Goal: Information Seeking & Learning: Learn about a topic

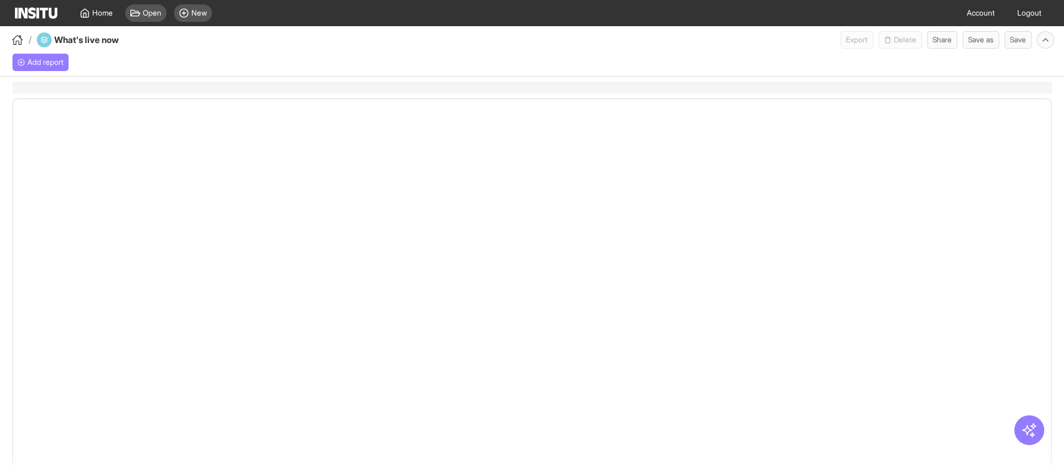
select select "**"
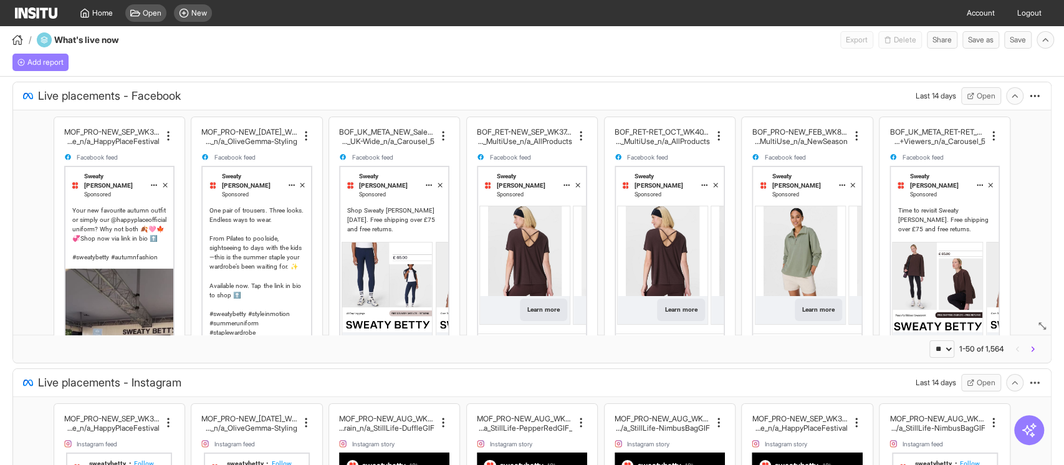
click at [356, 272] on img at bounding box center [387, 288] width 90 height 90
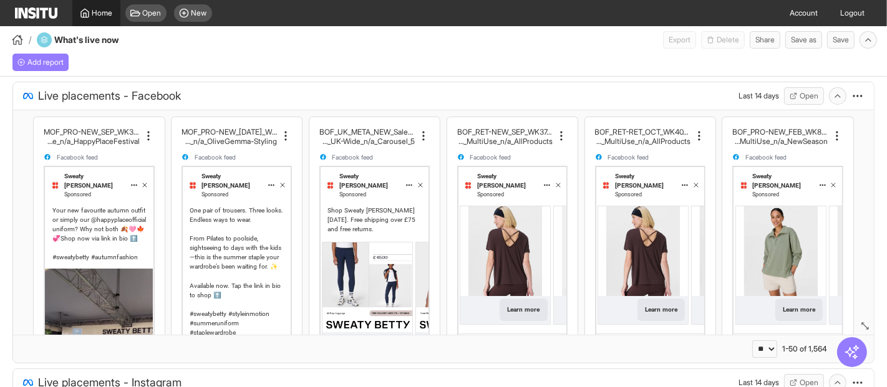
click at [92, 13] on span "Home" at bounding box center [102, 13] width 21 height 10
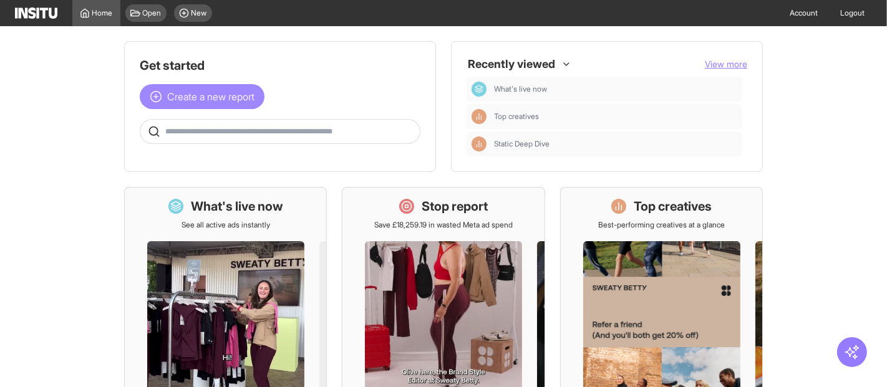
click at [237, 98] on span "Create a new report" at bounding box center [210, 96] width 87 height 15
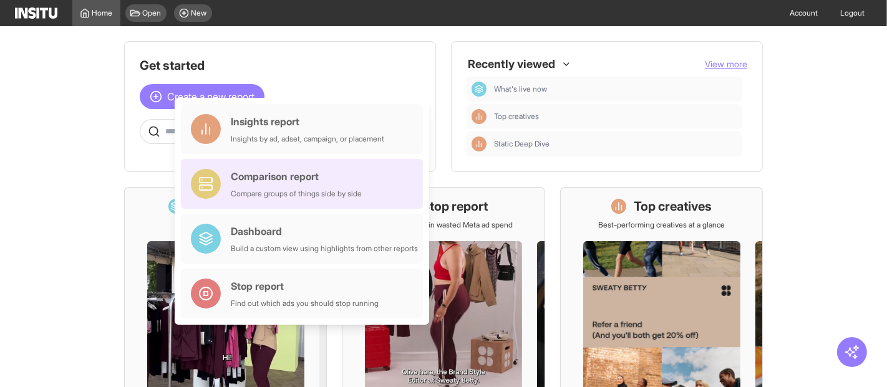
click at [248, 195] on div "Compare groups of things side by side" at bounding box center [296, 194] width 131 height 10
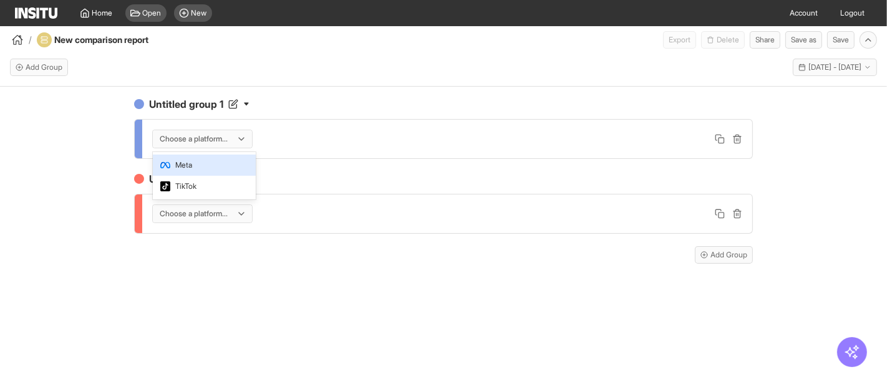
click at [226, 137] on div at bounding box center [193, 139] width 70 height 12
click at [220, 166] on span "Meta" at bounding box center [204, 165] width 88 height 11
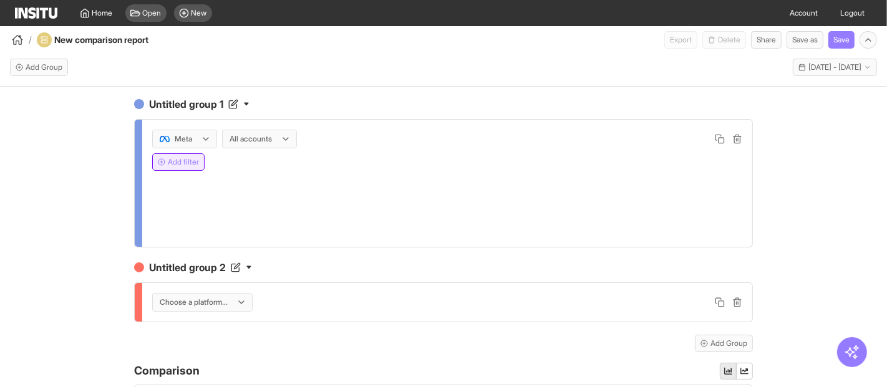
click at [177, 167] on button "Add filter" at bounding box center [178, 161] width 52 height 17
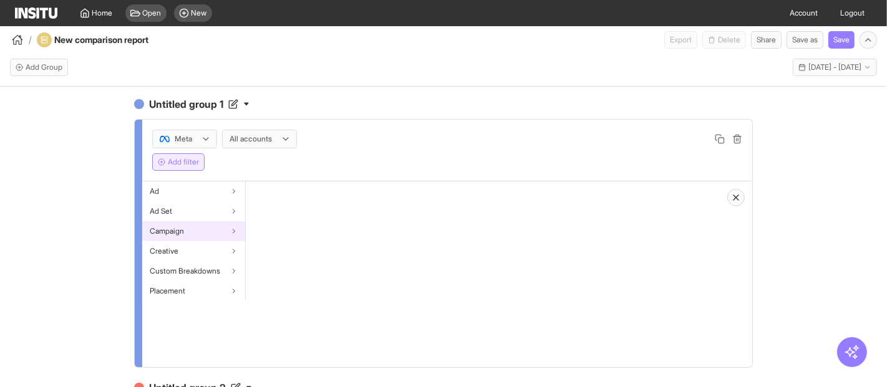
click at [173, 226] on span "Campaign" at bounding box center [167, 231] width 34 height 10
click at [288, 190] on span "Campaign name" at bounding box center [280, 191] width 55 height 10
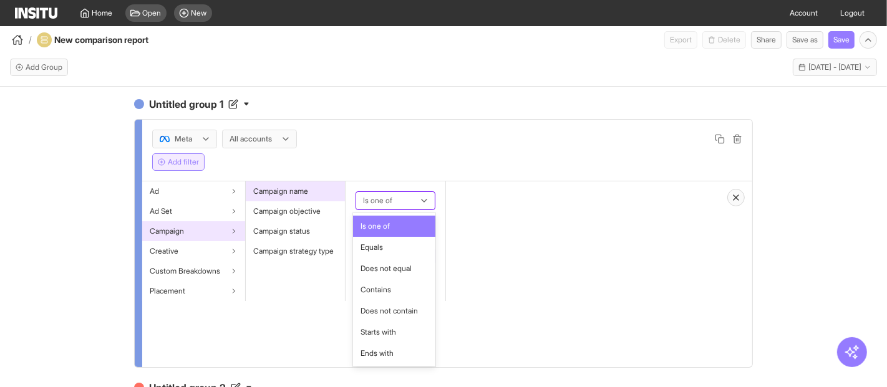
click at [392, 200] on div at bounding box center [387, 200] width 50 height 15
click at [392, 289] on span "Contains" at bounding box center [393, 289] width 67 height 11
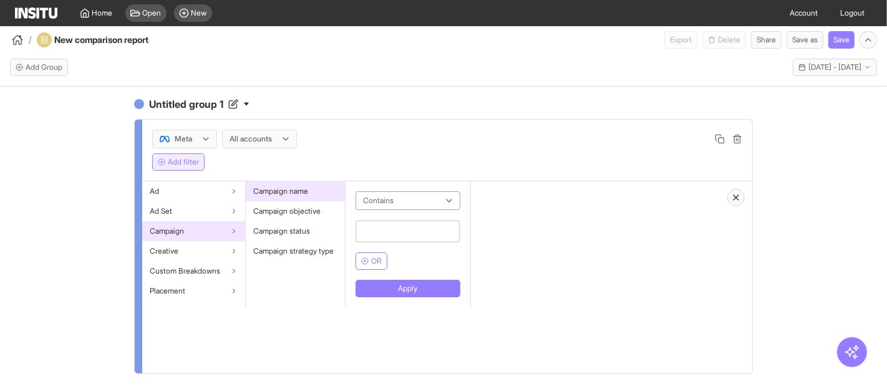
click at [391, 233] on input "text" at bounding box center [407, 231] width 105 height 22
type input "*****"
click at [439, 290] on button "Apply" at bounding box center [407, 288] width 105 height 17
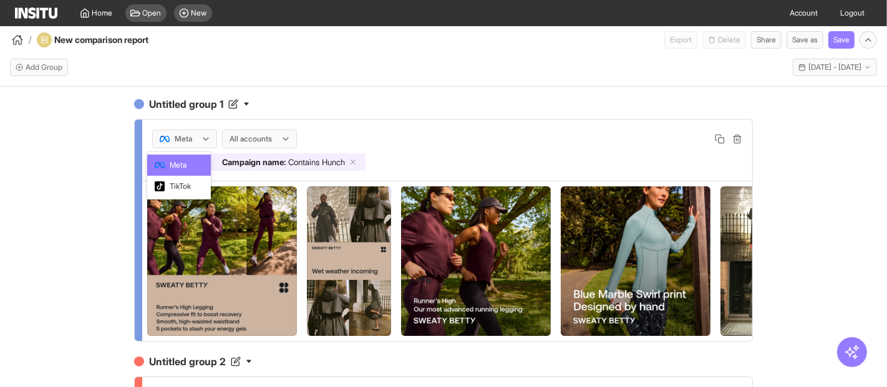
click at [201, 138] on icon at bounding box center [206, 139] width 10 height 10
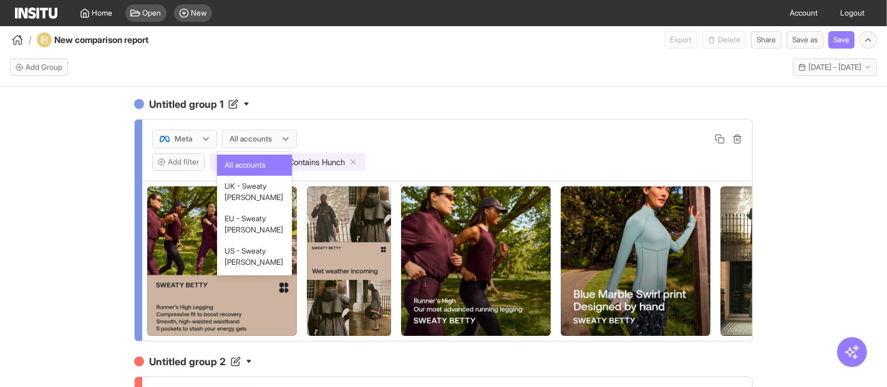
click at [267, 139] on div at bounding box center [250, 139] width 45 height 12
click at [256, 195] on span "UK - Sweaty [PERSON_NAME]" at bounding box center [254, 192] width 60 height 22
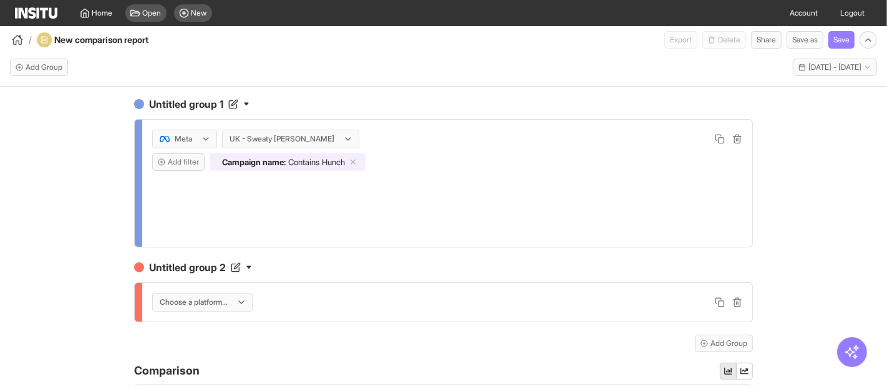
click at [104, 222] on div "Untitled group 1 Meta UK - Sweaty Betty Add filter Campaign name : Contains Hun…" at bounding box center [443, 248] width 887 height 323
click at [203, 112] on div "Untitled group 1 Meta UK - Sweaty Betty Add filter Campaign name : Contains Hun…" at bounding box center [443, 172] width 619 height 151
click at [212, 108] on h4 "Untitled group 1" at bounding box center [443, 104] width 619 height 15
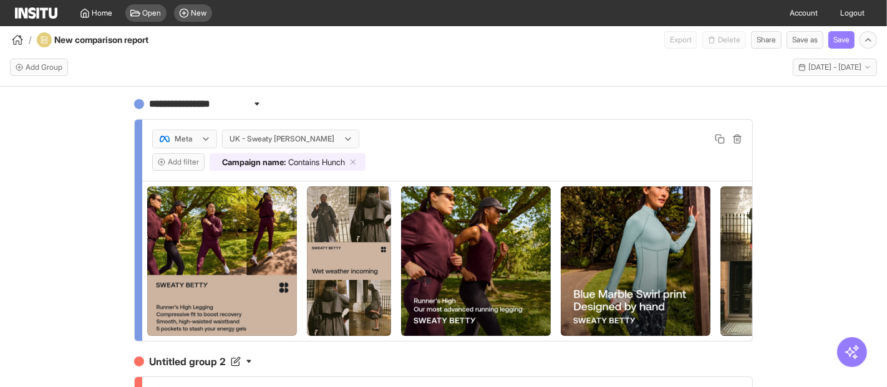
drag, startPoint x: 232, startPoint y: 108, endPoint x: 94, endPoint y: 106, distance: 137.8
click at [94, 106] on div "**********" at bounding box center [443, 248] width 887 height 323
type input "**********"
click at [94, 106] on div "**********" at bounding box center [443, 248] width 887 height 323
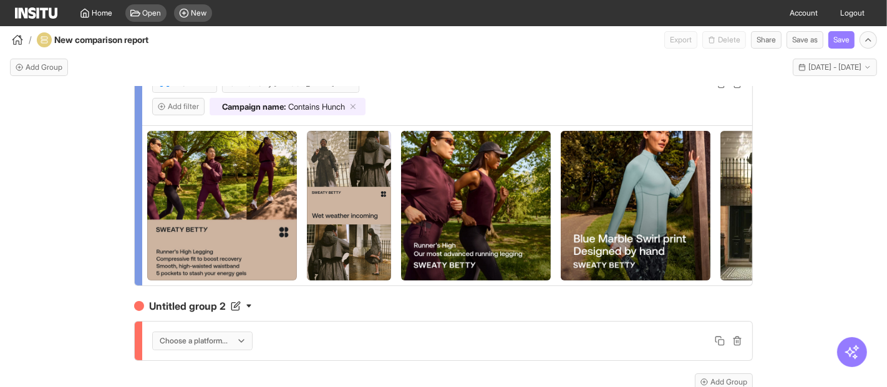
scroll to position [138, 0]
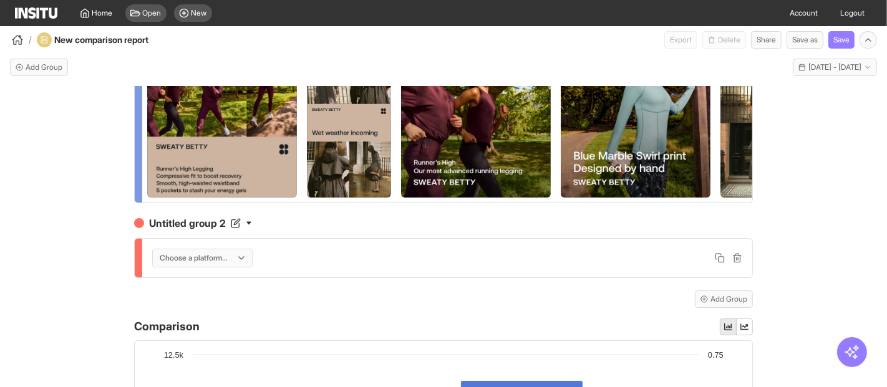
click at [200, 264] on div at bounding box center [193, 258] width 70 height 12
click at [188, 296] on span "Meta" at bounding box center [199, 294] width 88 height 11
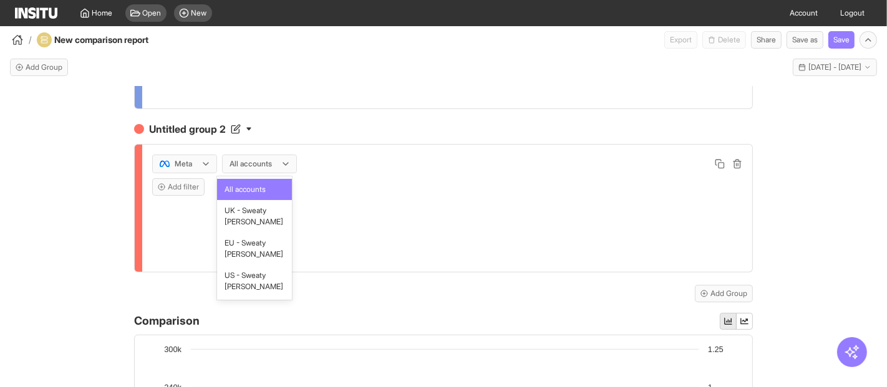
click at [237, 158] on div at bounding box center [250, 164] width 45 height 12
click at [264, 221] on span "UK - Sweaty [PERSON_NAME]" at bounding box center [254, 216] width 60 height 22
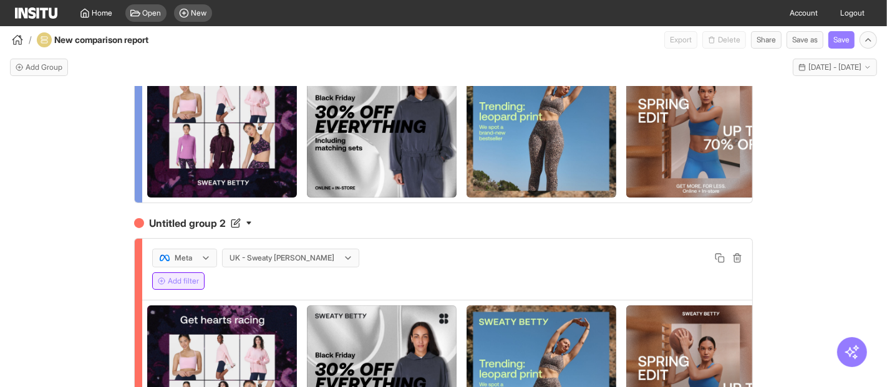
click at [168, 290] on button "Add filter" at bounding box center [178, 281] width 52 height 17
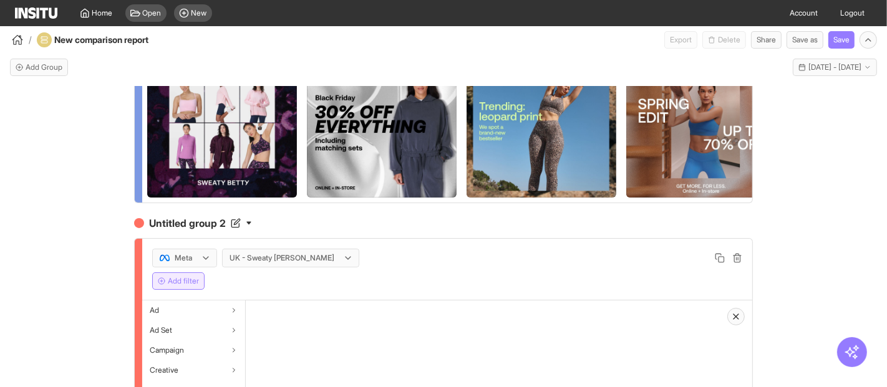
scroll to position [208, 0]
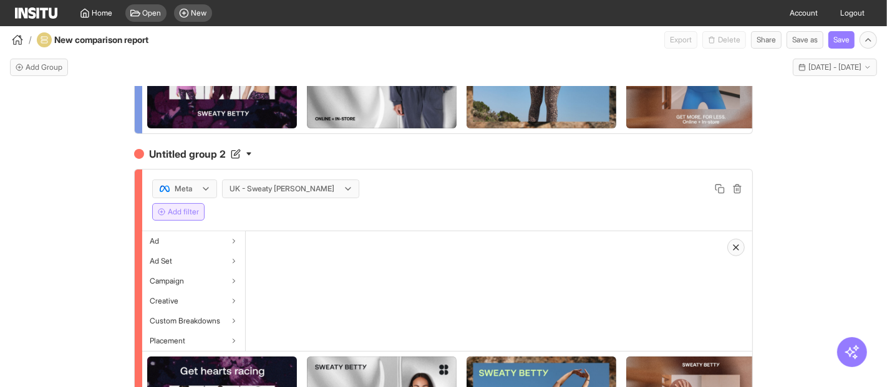
click at [193, 291] on div "Campaign" at bounding box center [193, 281] width 103 height 20
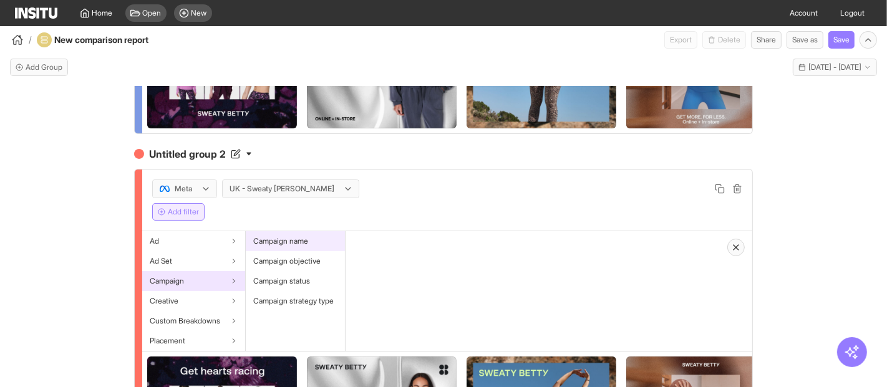
click at [287, 246] on span "Campaign name" at bounding box center [280, 241] width 55 height 10
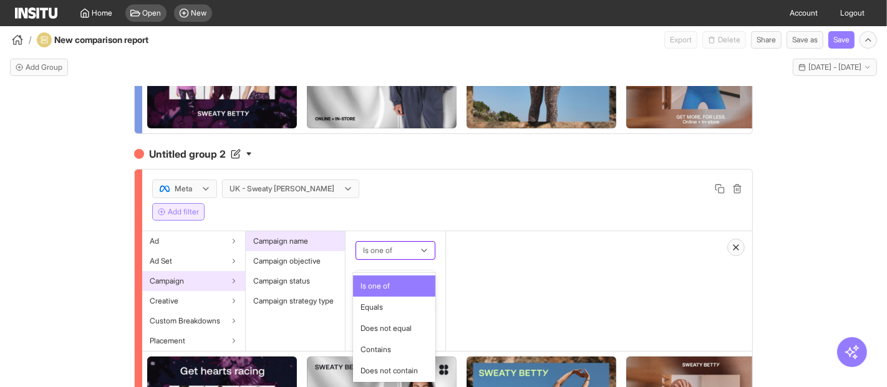
click at [390, 258] on div at bounding box center [387, 250] width 50 height 15
click at [390, 345] on div "Is one of Equals Does not equal Contains Does not contain Starts with Ends with" at bounding box center [392, 327] width 79 height 109
click at [382, 355] on span "Contains" at bounding box center [375, 349] width 31 height 11
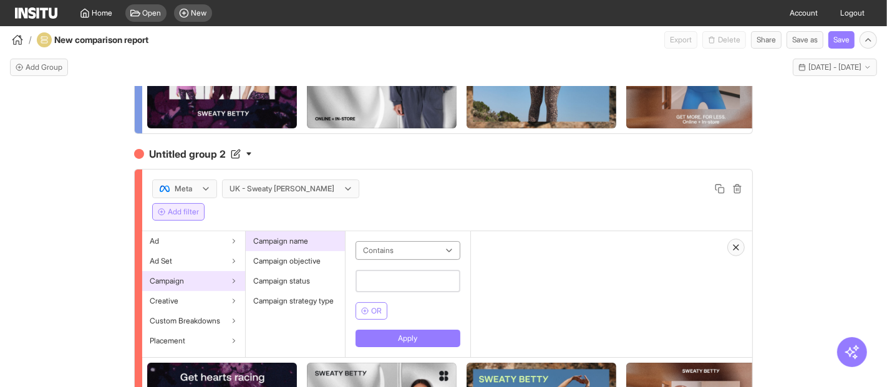
click at [395, 289] on input "text" at bounding box center [407, 281] width 105 height 22
type input "***"
click at [399, 347] on button "Apply" at bounding box center [407, 338] width 105 height 17
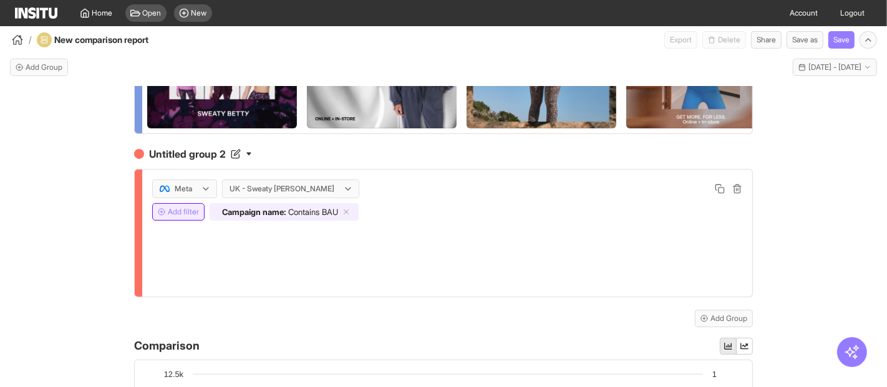
click at [174, 221] on button "Add filter" at bounding box center [178, 211] width 52 height 17
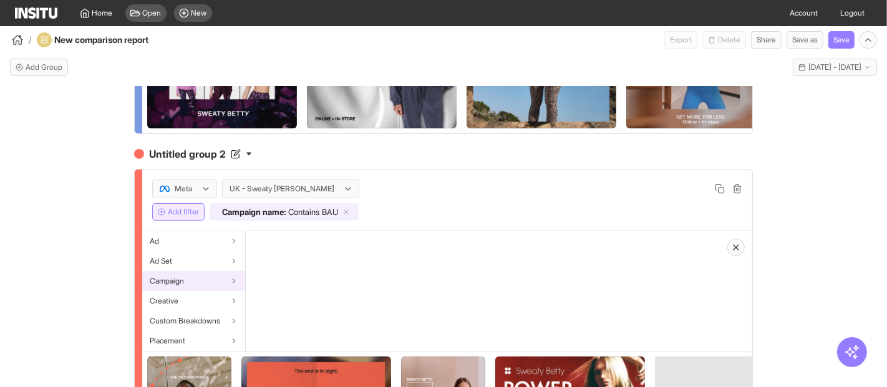
click at [176, 286] on span "Campaign" at bounding box center [167, 281] width 34 height 10
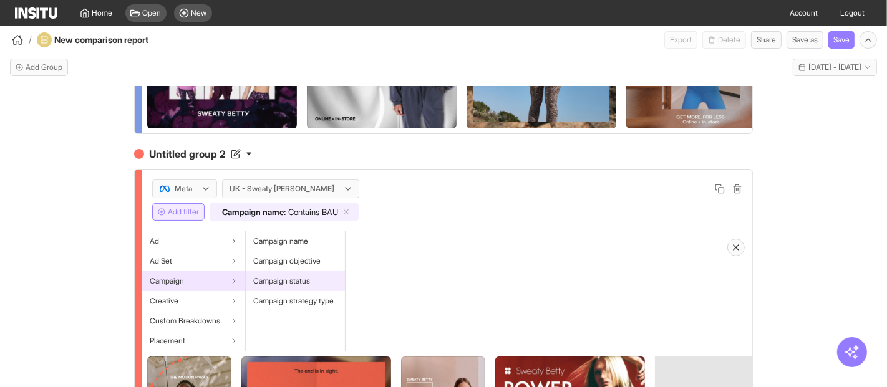
click at [254, 286] on span "Campaign status" at bounding box center [281, 281] width 57 height 10
click at [369, 258] on div at bounding box center [387, 250] width 50 height 15
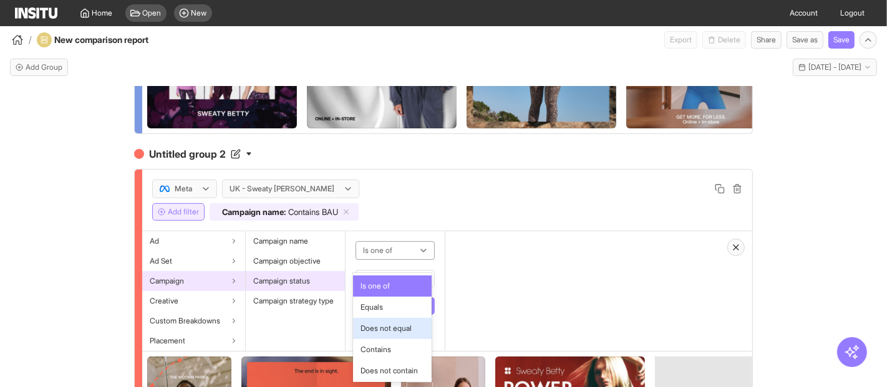
click at [383, 339] on div "Does not equal" at bounding box center [392, 328] width 79 height 21
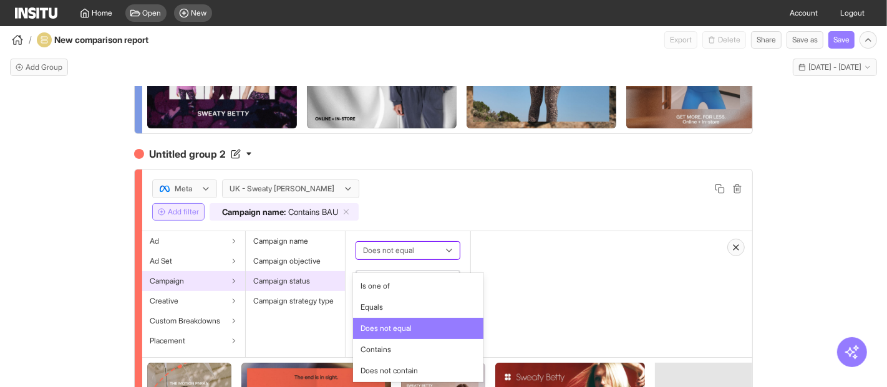
click at [410, 258] on div at bounding box center [399, 250] width 75 height 15
click at [398, 302] on span "Equals" at bounding box center [417, 307] width 115 height 11
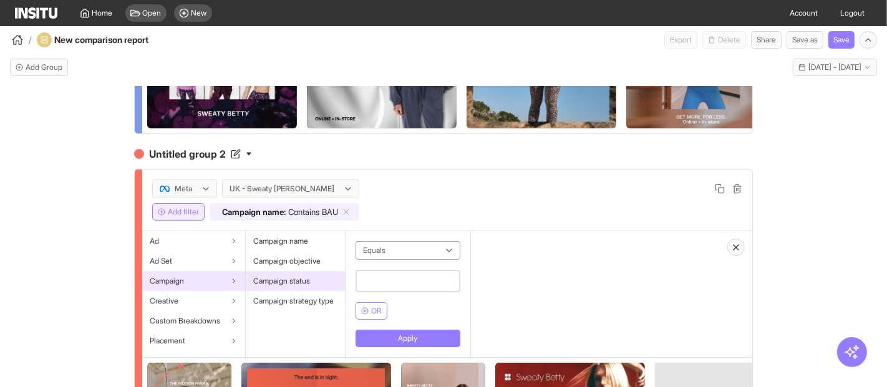
click at [397, 292] on input "text" at bounding box center [407, 281] width 105 height 22
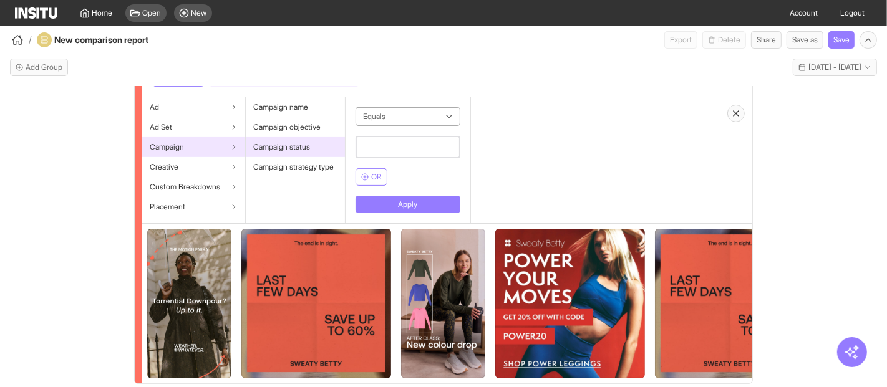
scroll to position [346, 0]
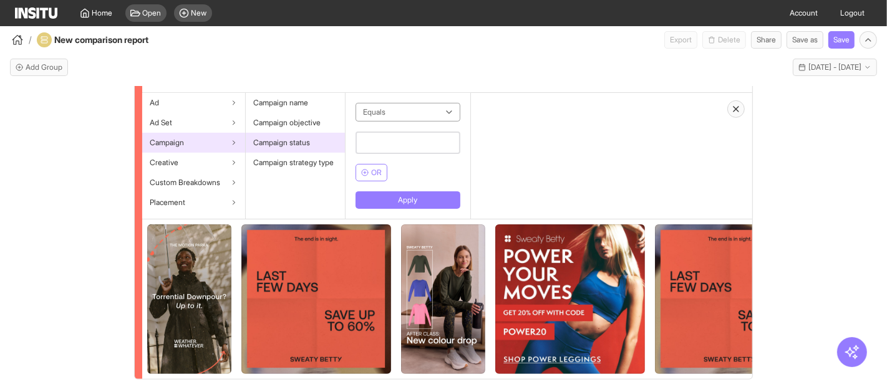
click at [393, 132] on div "Equals OR" at bounding box center [407, 142] width 105 height 79
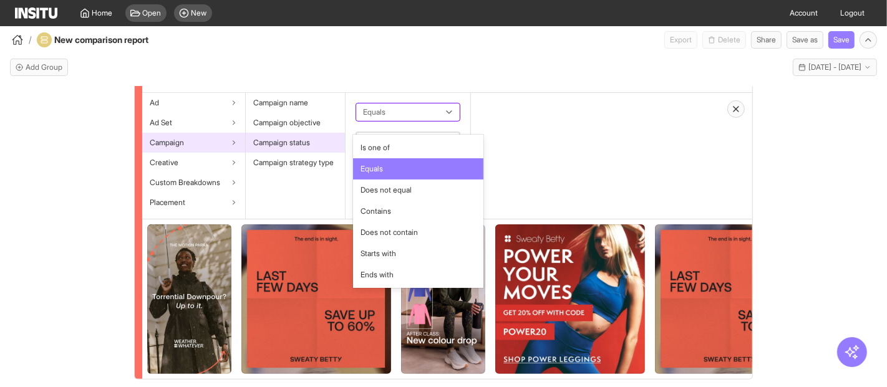
click at [398, 120] on div at bounding box center [399, 112] width 75 height 15
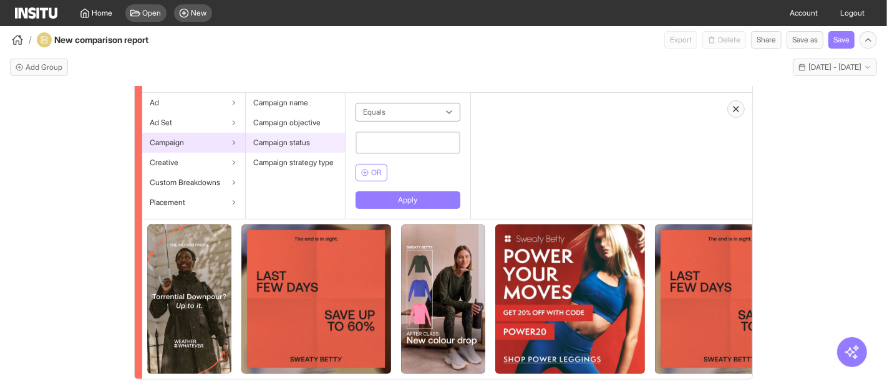
click at [316, 145] on div "Campaign status" at bounding box center [295, 143] width 99 height 20
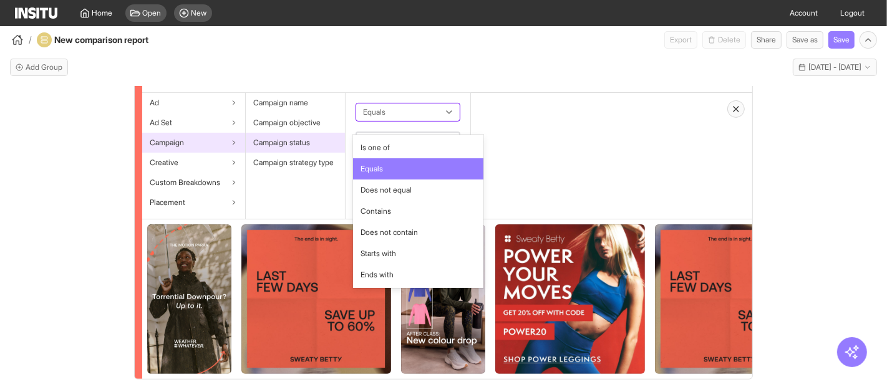
click at [413, 120] on div at bounding box center [399, 112] width 75 height 15
click at [400, 170] on span "Equals" at bounding box center [417, 168] width 115 height 11
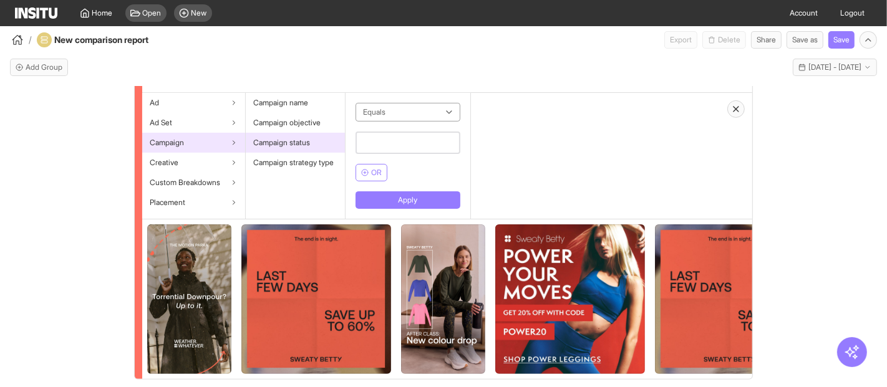
click at [401, 152] on input "text" at bounding box center [407, 143] width 105 height 22
type input "******"
click at [430, 207] on button "Apply" at bounding box center [407, 199] width 105 height 17
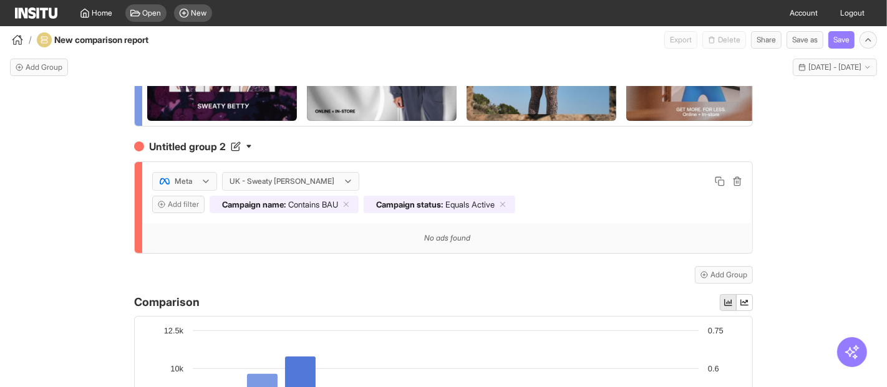
scroll to position [277, 0]
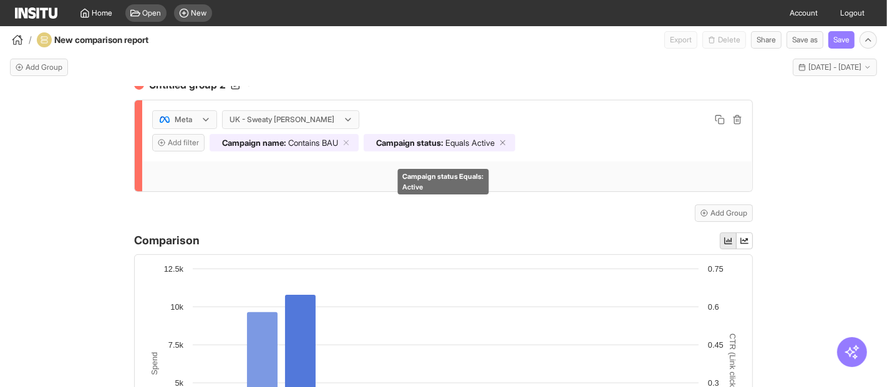
click at [507, 147] on icon at bounding box center [502, 142] width 9 height 9
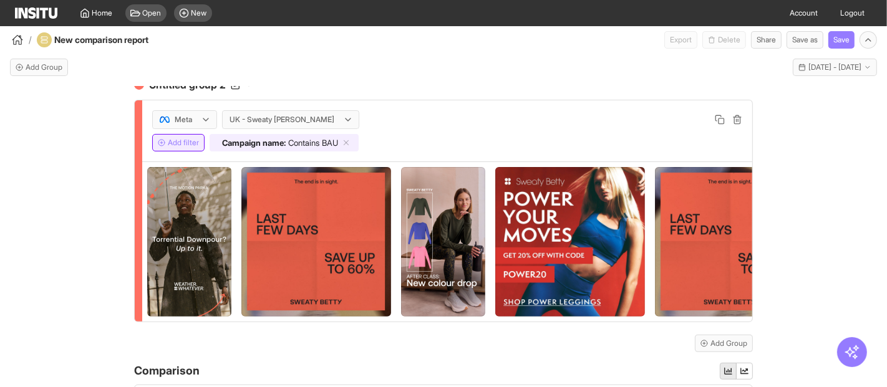
click at [173, 152] on button "Add filter" at bounding box center [178, 142] width 52 height 17
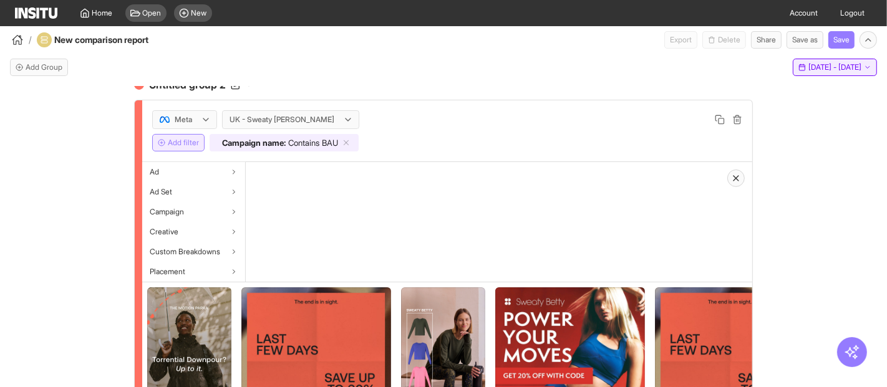
click at [836, 67] on span "13 Aug 25 - 11 Sep 25" at bounding box center [834, 67] width 53 height 10
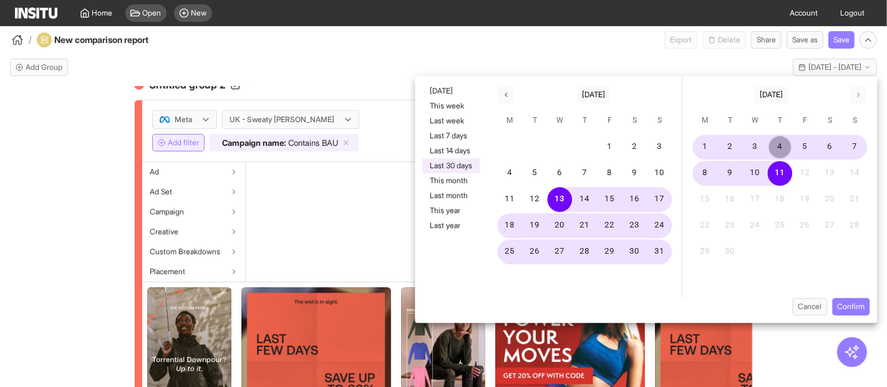
click at [780, 142] on button "4" at bounding box center [780, 147] width 25 height 25
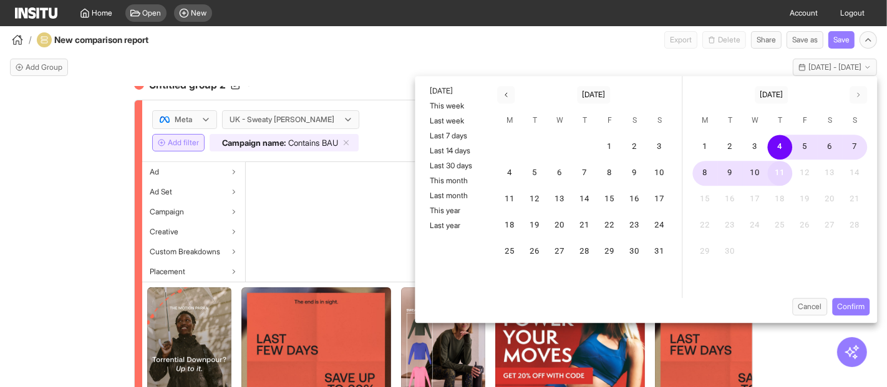
click at [779, 168] on button "11" at bounding box center [780, 173] width 25 height 25
click at [850, 305] on button "Confirm" at bounding box center [850, 306] width 37 height 17
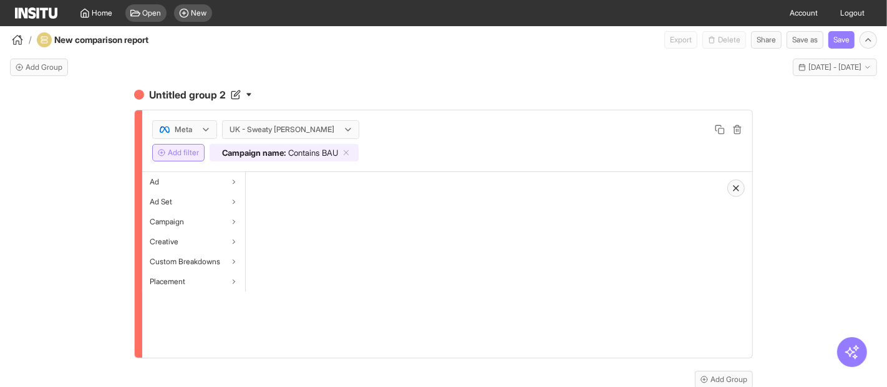
click at [65, 157] on div "Hunch Creative Meta UK - Sweaty Betty Add filter Campaign name : Contains Hunch…" at bounding box center [443, 248] width 887 height 323
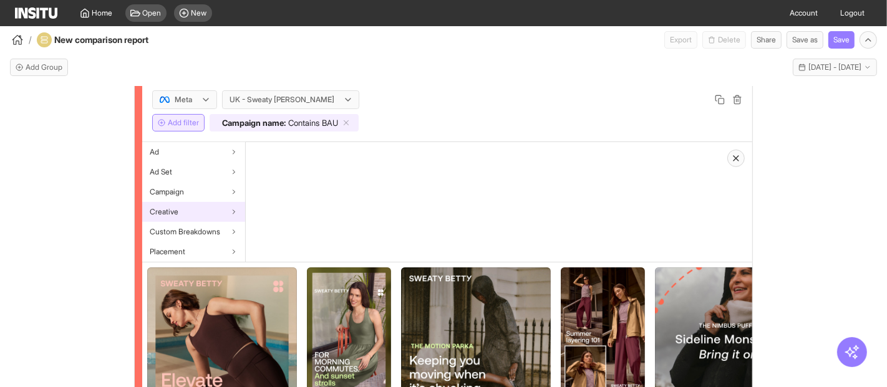
scroll to position [174, 0]
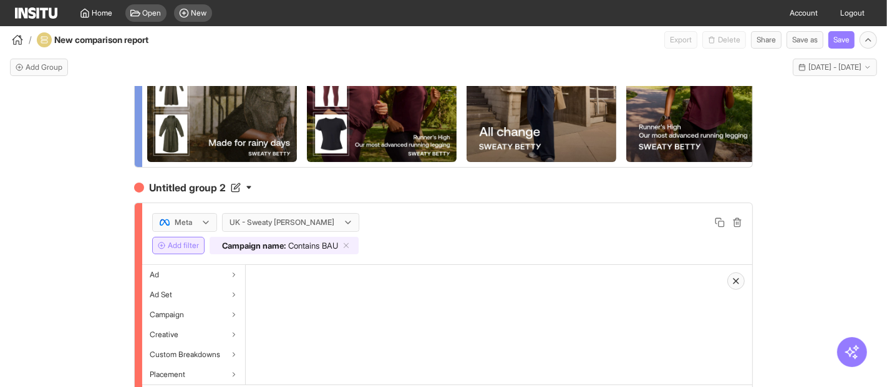
click at [65, 204] on div "Hunch Creative Meta UK - Sweaty Betty Add filter Campaign name : Contains Hunch…" at bounding box center [443, 248] width 887 height 323
click at [206, 195] on h4 "Untitled group 2" at bounding box center [443, 187] width 619 height 15
drag, startPoint x: 237, startPoint y: 202, endPoint x: 85, endPoint y: 185, distance: 152.5
click at [85, 185] on div "**********" at bounding box center [443, 248] width 887 height 323
type input "***"
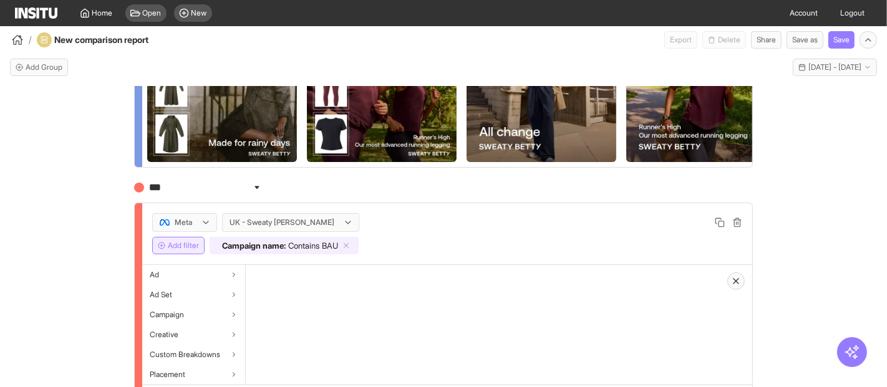
click at [82, 182] on div "Hunch Creative Meta UK - Sweaty Betty Add filter Campaign name : Contains Hunch…" at bounding box center [443, 248] width 887 height 323
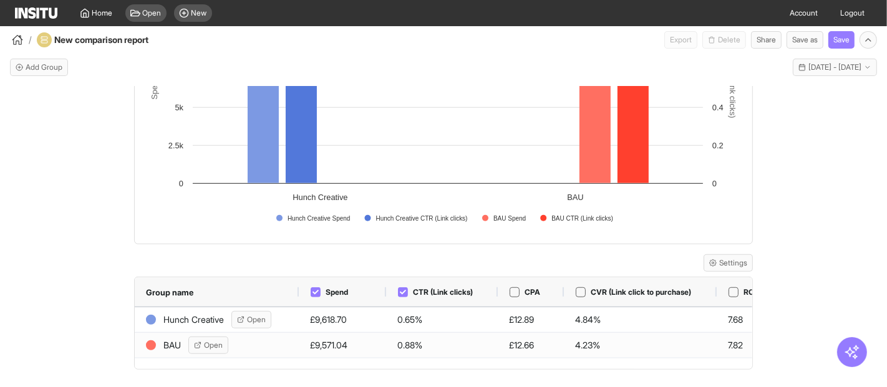
scroll to position [0, 35]
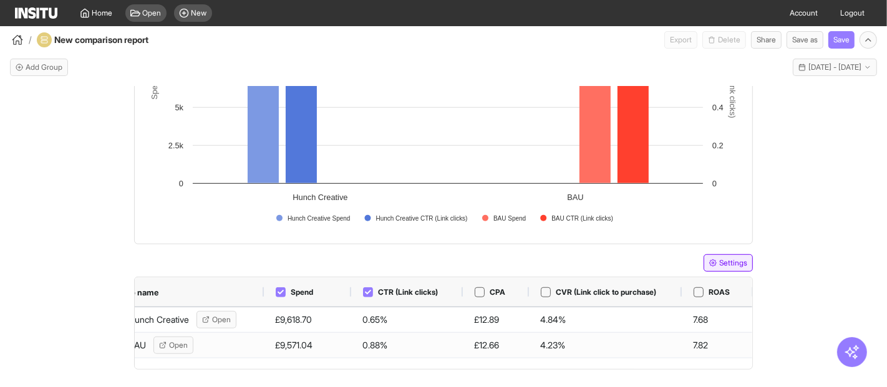
click at [715, 264] on button "Settings" at bounding box center [727, 262] width 49 height 17
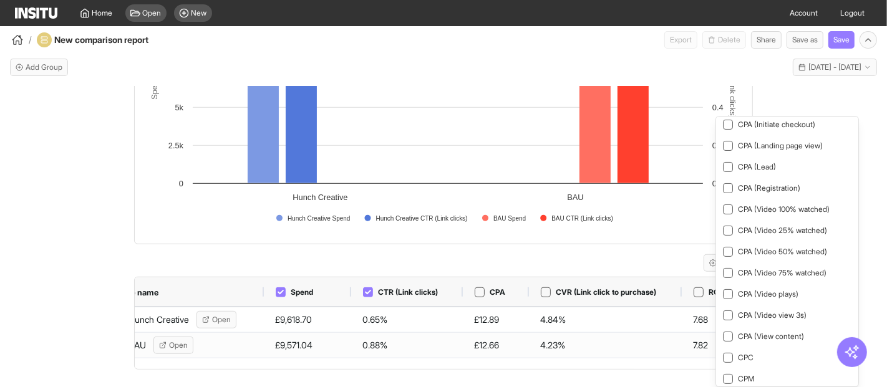
scroll to position [346, 0]
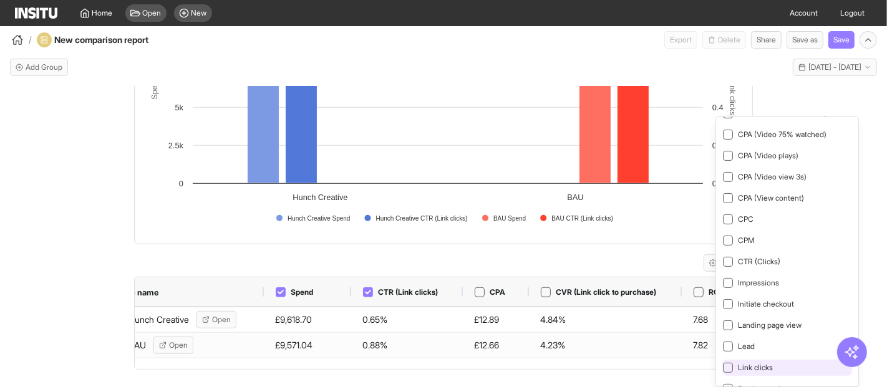
click at [783, 360] on div "Link clicks" at bounding box center [787, 368] width 130 height 16
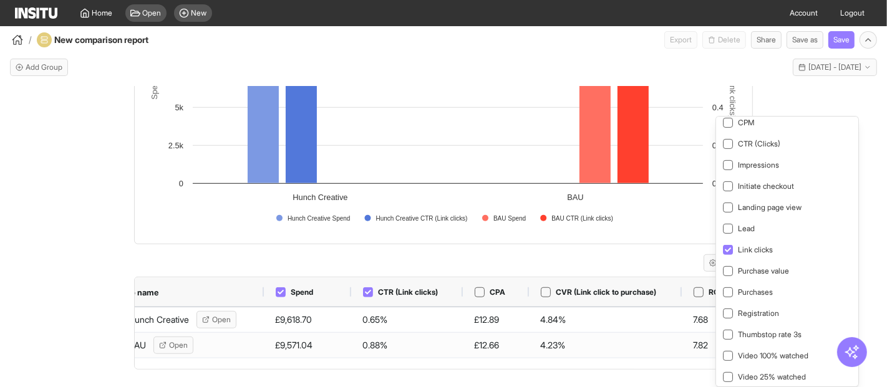
scroll to position [485, 0]
click at [757, 267] on span "Purchases" at bounding box center [755, 271] width 35 height 9
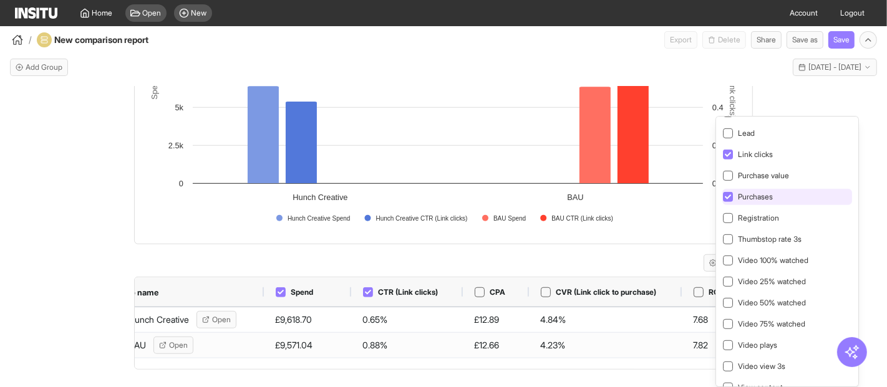
scroll to position [561, 0]
click at [117, 234] on div "Hunch Creative Meta UK - Sweaty Betty Add filter Campaign name : Contains Hunch…" at bounding box center [443, 248] width 887 height 323
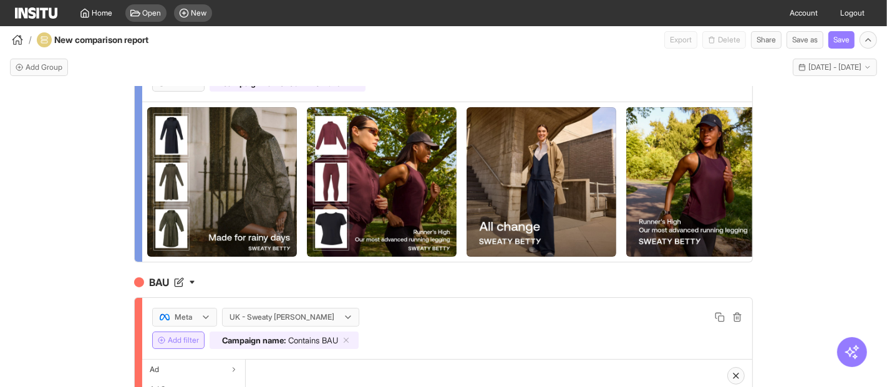
scroll to position [138, 0]
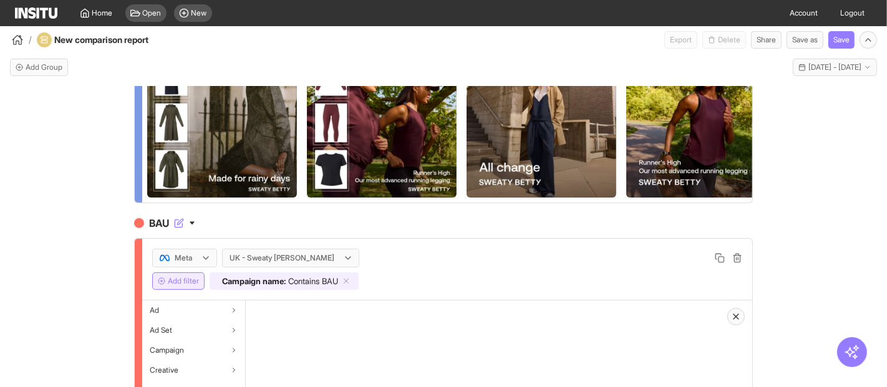
click at [180, 231] on h4 "BAU" at bounding box center [443, 223] width 619 height 15
click at [192, 231] on input "***" at bounding box center [199, 223] width 105 height 15
type input "**********"
click at [103, 257] on div "Hunch Creative Meta UK - Sweaty Betty Add filter Campaign name : Contains Hunch…" at bounding box center [443, 248] width 887 height 323
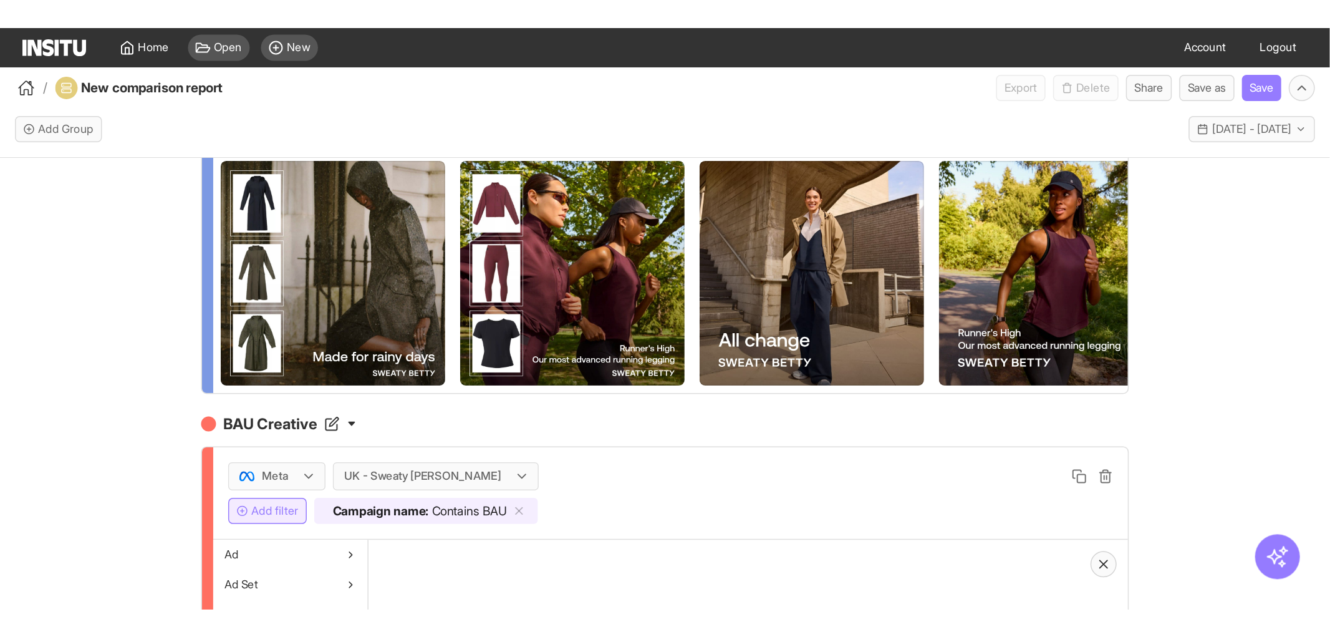
scroll to position [0, 0]
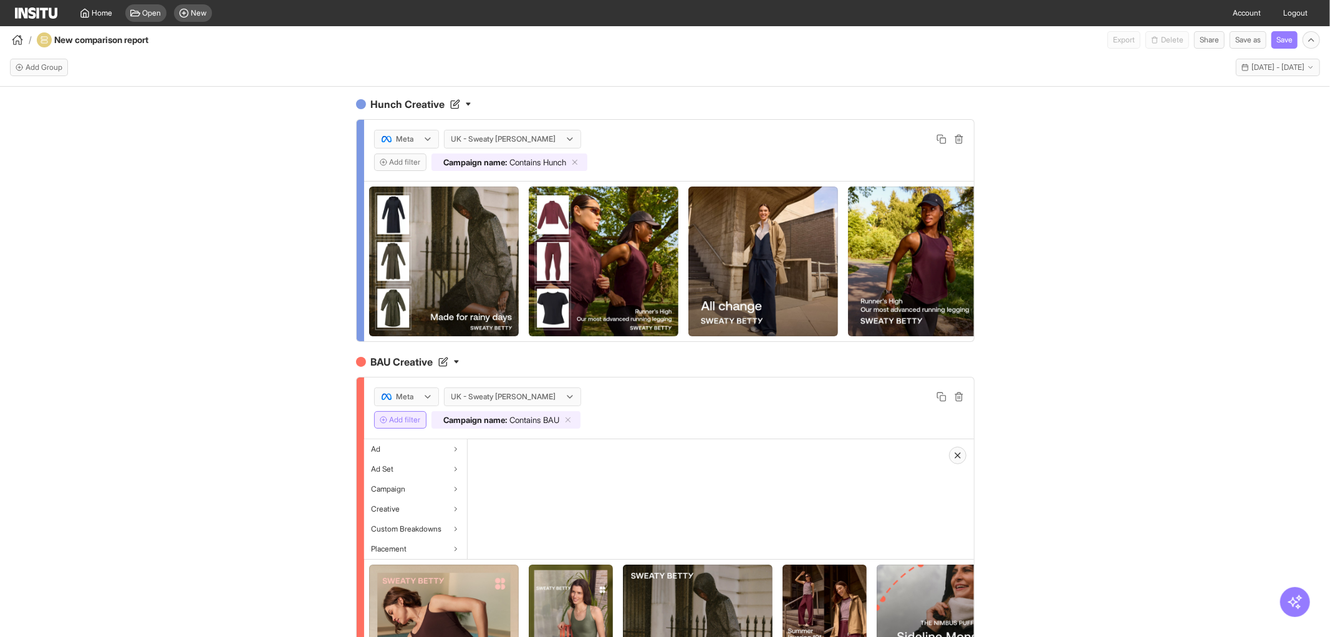
click at [128, 314] on div "Hunch Creative Meta UK - Sweaty Betty Add filter Campaign name : Contains Hunch…" at bounding box center [665, 373] width 1330 height 572
click at [201, 451] on div "Hunch Creative Meta UK - Sweaty Betty Add filter Campaign name : Contains Hunch…" at bounding box center [665, 373] width 1330 height 572
click at [228, 450] on div "Hunch Creative Meta UK - Sweaty Betty Add filter Campaign name : Contains Hunch…" at bounding box center [665, 373] width 1330 height 572
drag, startPoint x: 137, startPoint y: 412, endPoint x: 322, endPoint y: 471, distance: 194.5
click at [137, 412] on div "Hunch Creative Meta UK - Sweaty Betty Add filter Campaign name : Contains Hunch…" at bounding box center [665, 373] width 1330 height 572
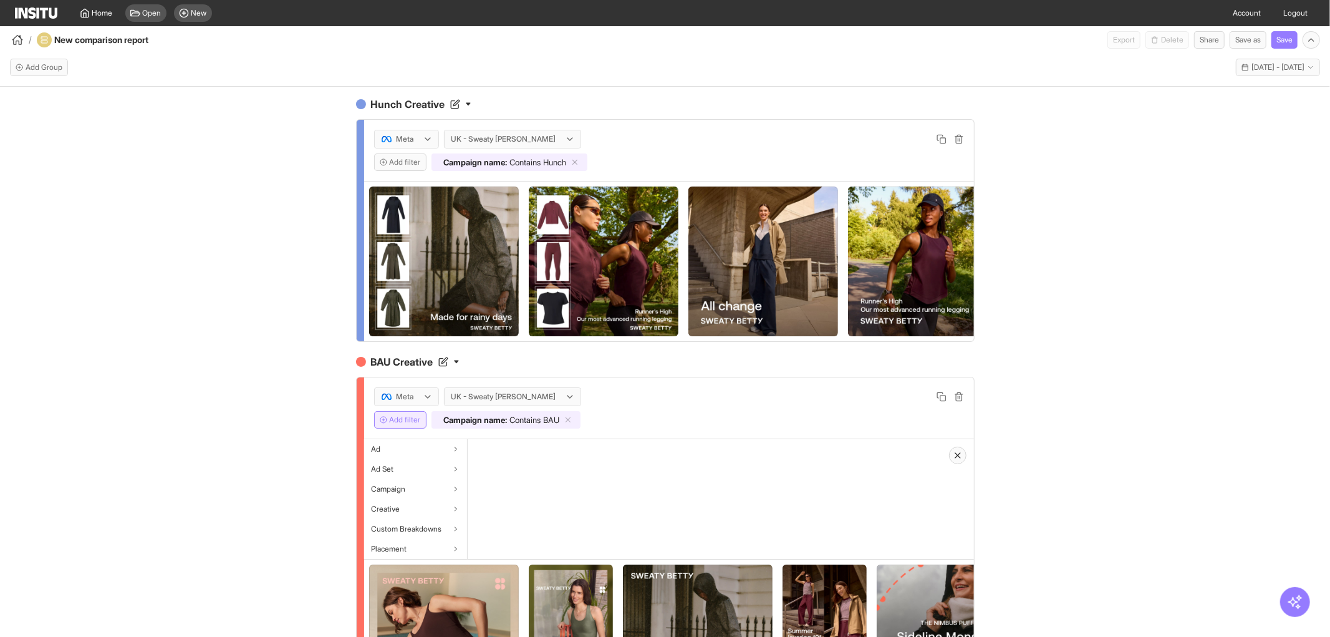
click at [516, 425] on span "Contains" at bounding box center [525, 420] width 31 height 10
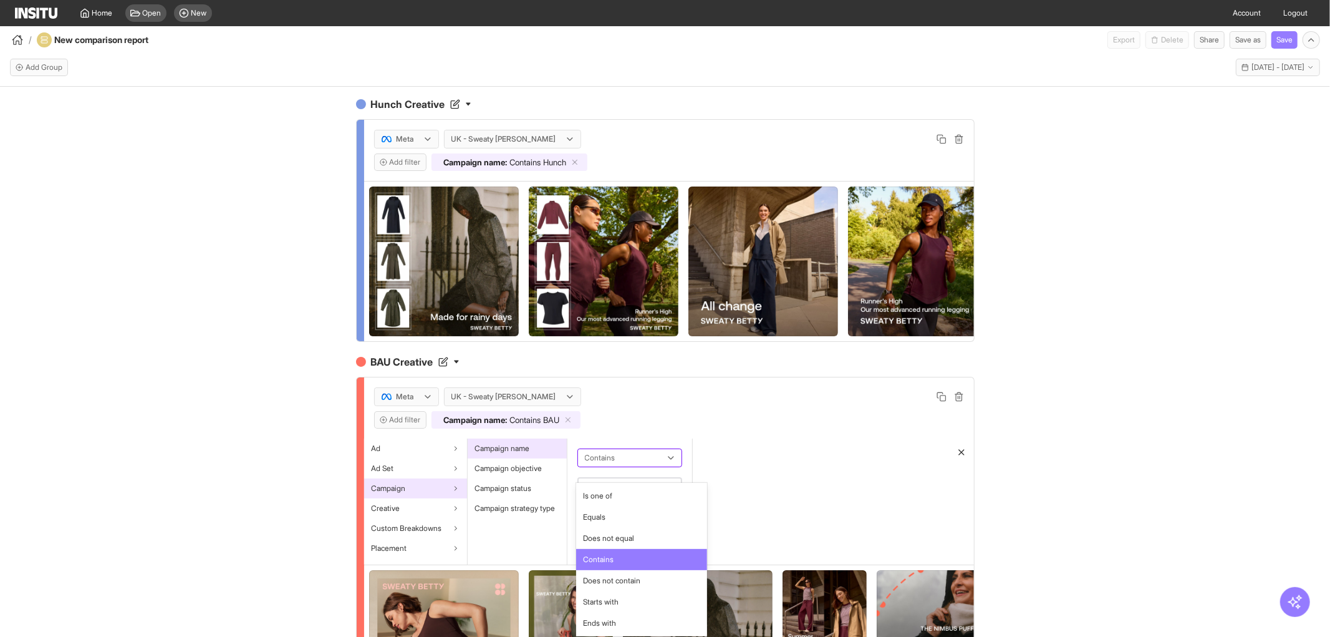
click at [638, 465] on div at bounding box center [621, 457] width 75 height 15
drag, startPoint x: 609, startPoint y: 556, endPoint x: 630, endPoint y: 509, distance: 51.6
click at [609, 465] on span "Contains" at bounding box center [599, 559] width 31 height 11
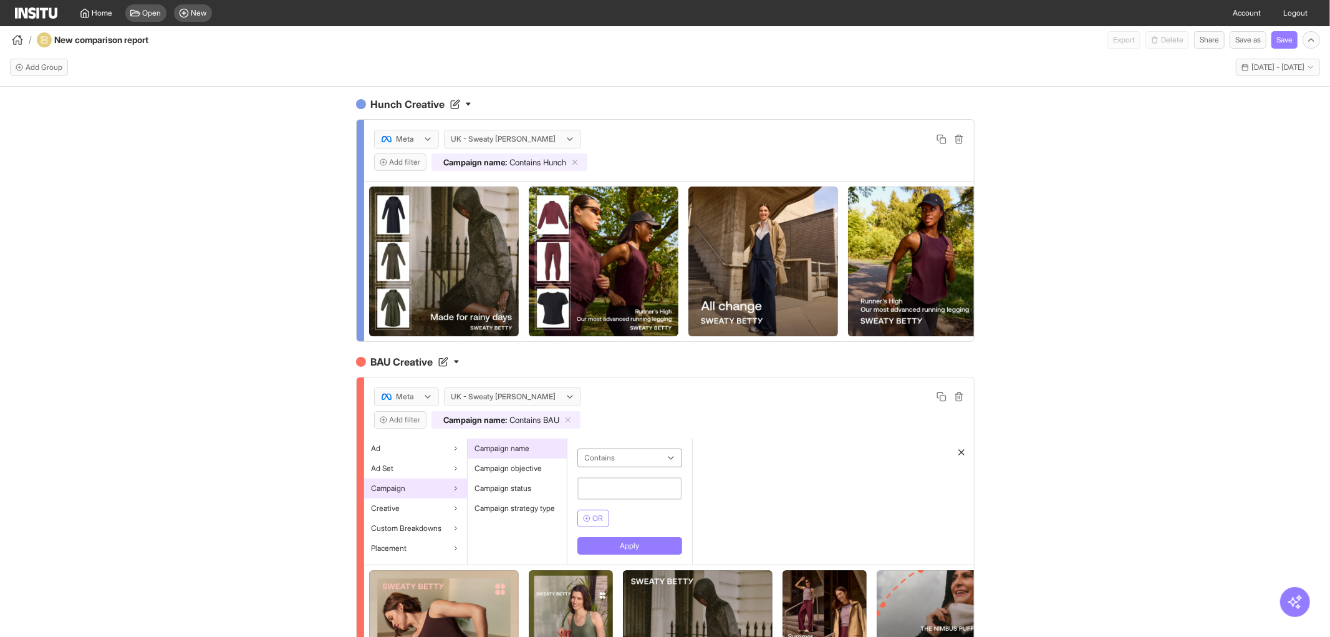
click at [630, 465] on input "text" at bounding box center [629, 488] width 105 height 22
type input "****"
click at [619, 465] on button "Apply" at bounding box center [629, 545] width 105 height 17
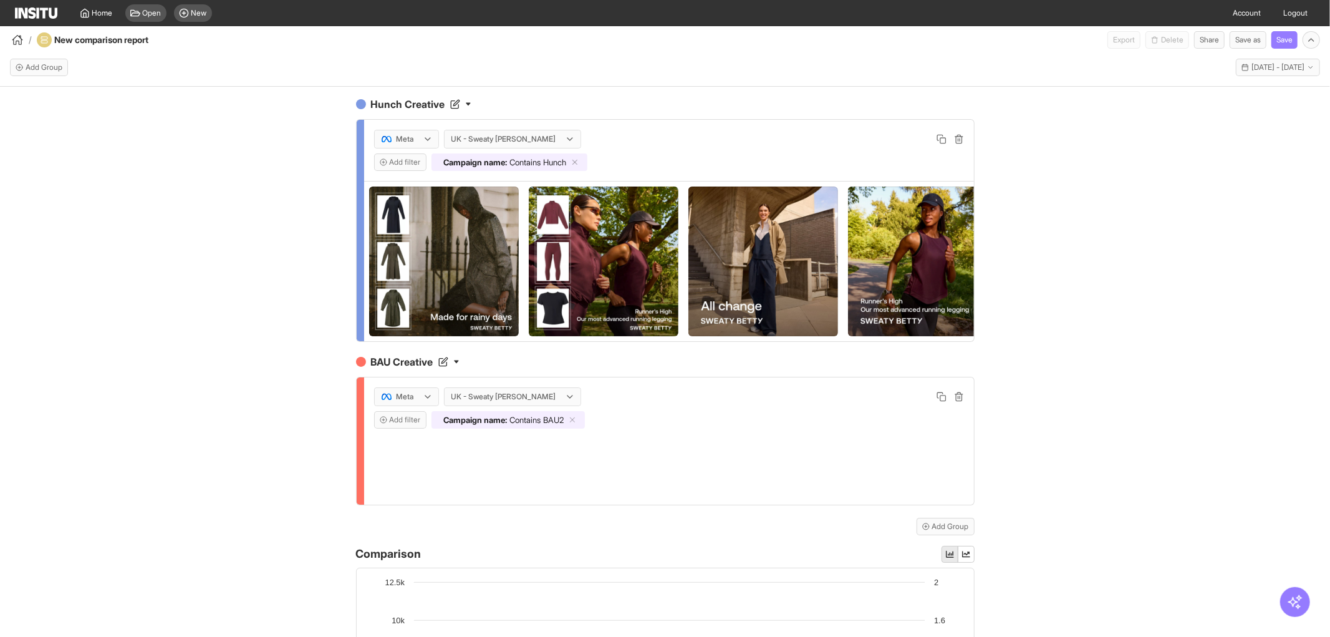
click at [281, 461] on div "Hunch Creative Meta UK - Sweaty Betty Add filter Campaign name : Contains Hunch…" at bounding box center [665, 373] width 1330 height 572
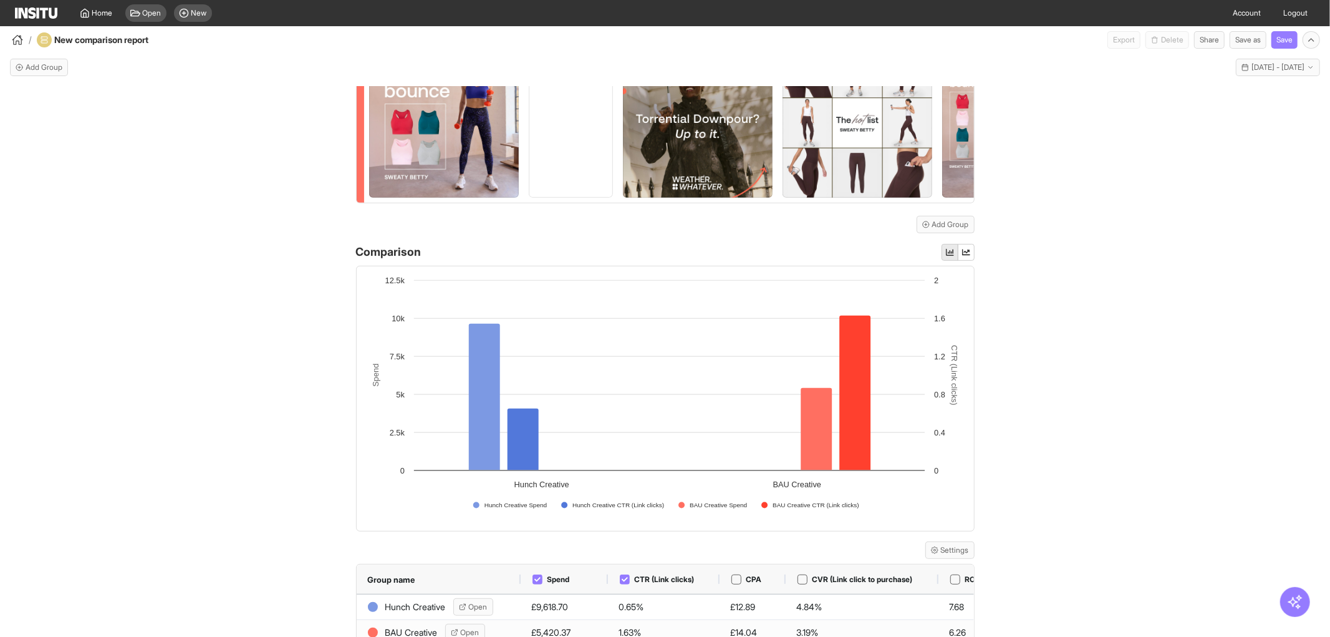
scroll to position [455, 0]
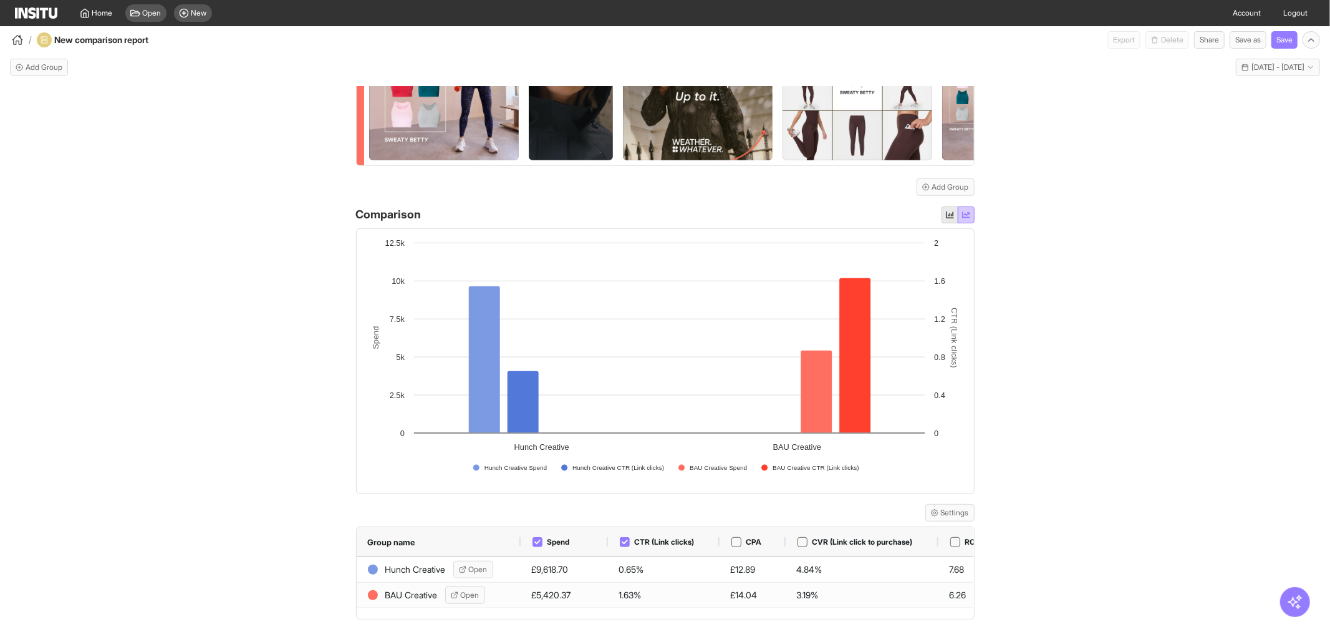
click at [962, 212] on icon "button" at bounding box center [966, 214] width 8 height 6
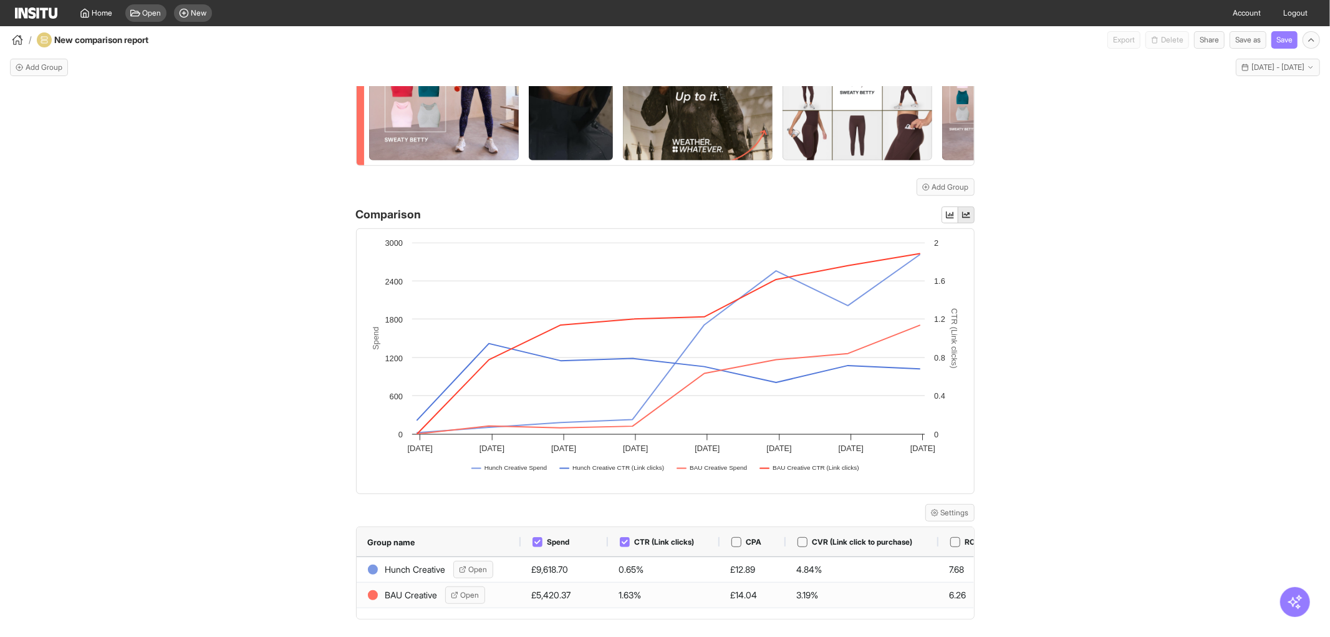
scroll to position [0, 284]
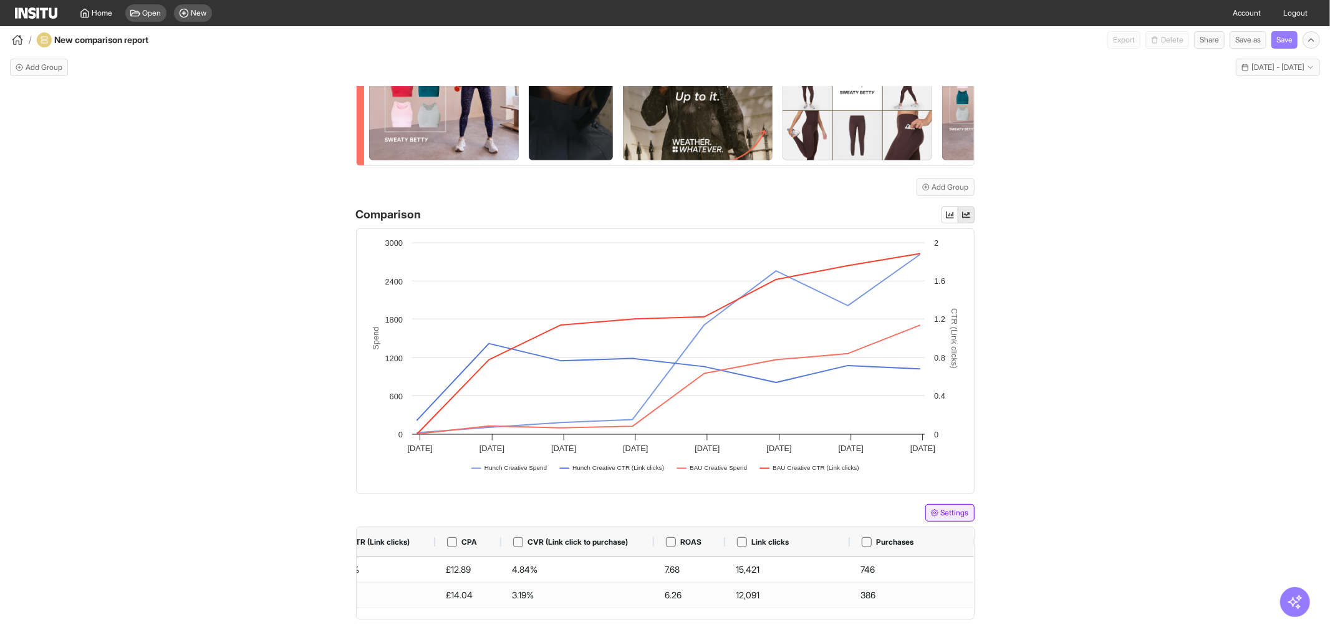
click at [945, 465] on button "Settings" at bounding box center [949, 512] width 49 height 17
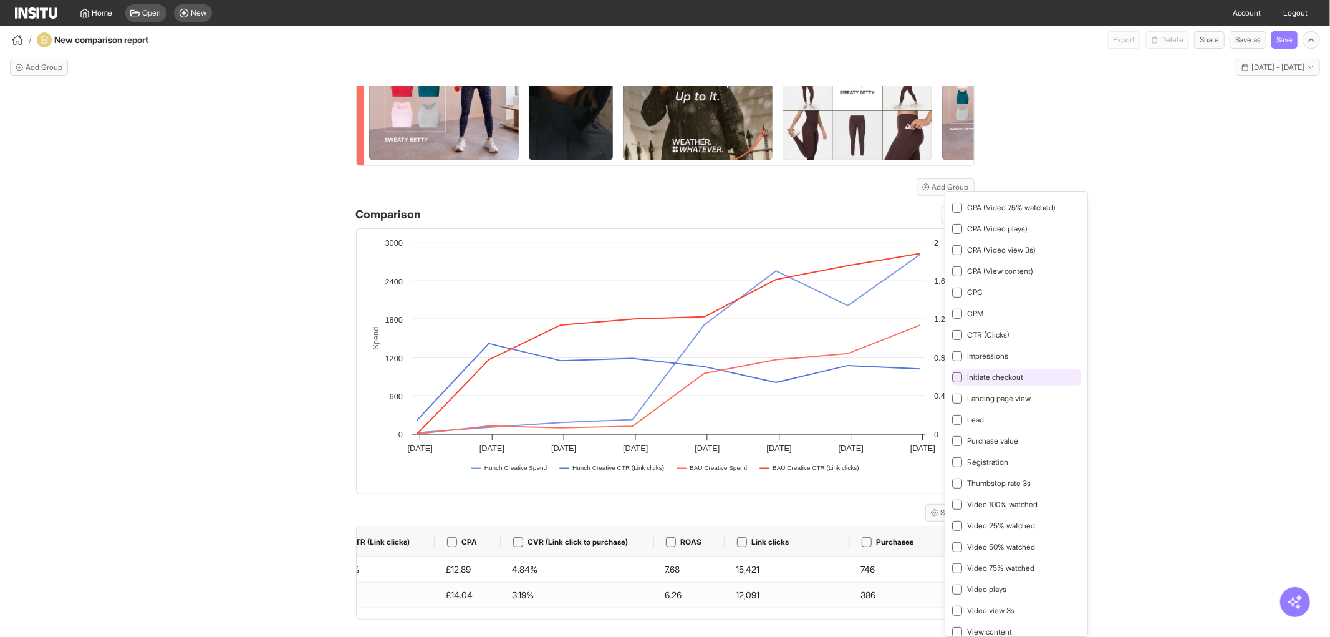
scroll to position [410, 0]
drag, startPoint x: 1124, startPoint y: 566, endPoint x: 1066, endPoint y: 577, distance: 58.5
click at [1064, 465] on body "Home Open New Account Logout / New comparison report Export Delete Share Save a…" at bounding box center [665, 318] width 1330 height 637
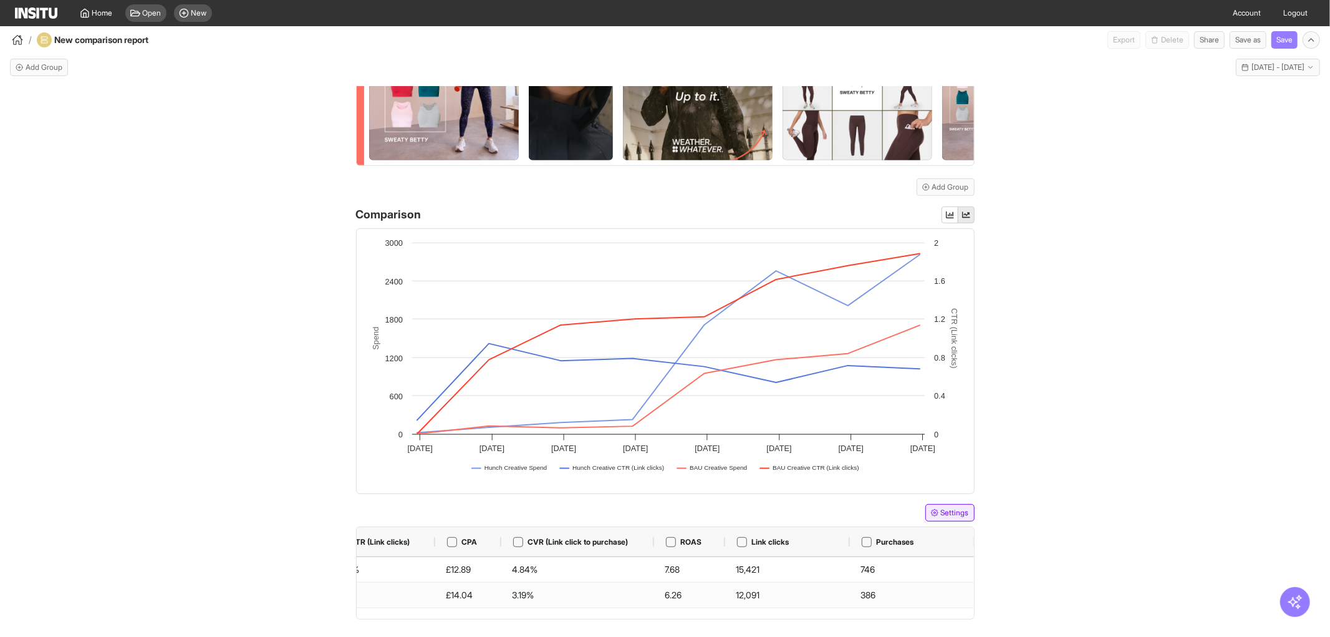
click at [945, 465] on button "Settings" at bounding box center [949, 512] width 49 height 17
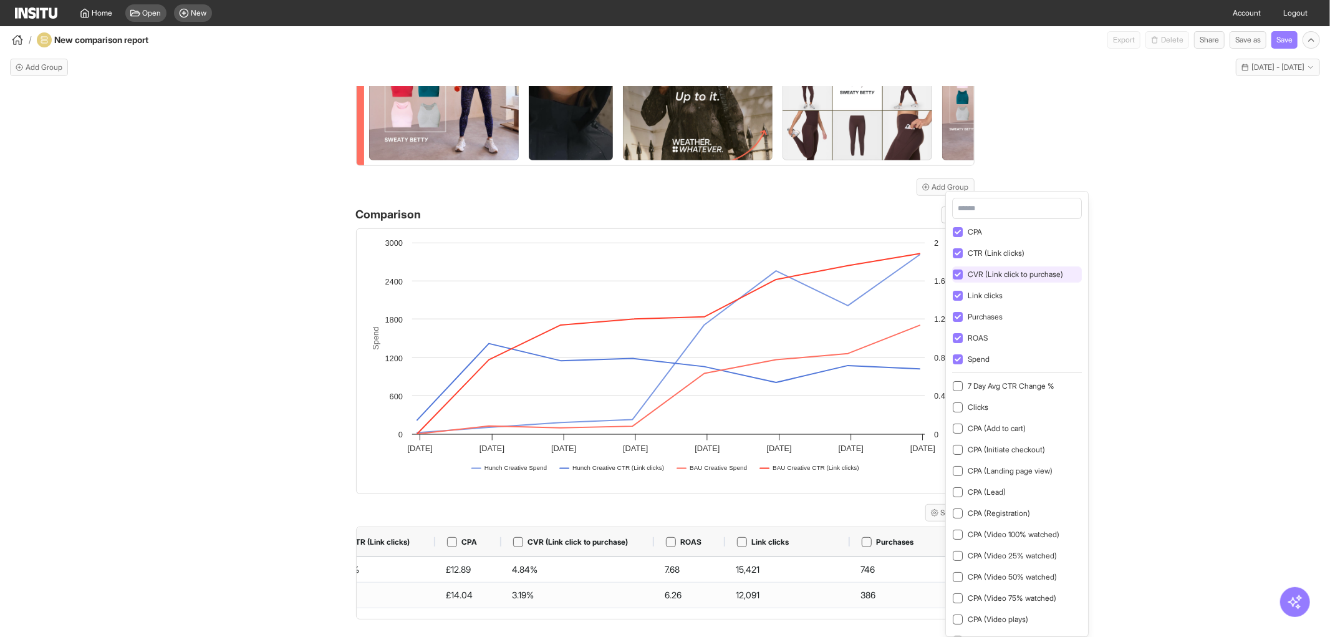
click at [970, 281] on div "CVR (Link click to purchase)" at bounding box center [1017, 274] width 130 height 16
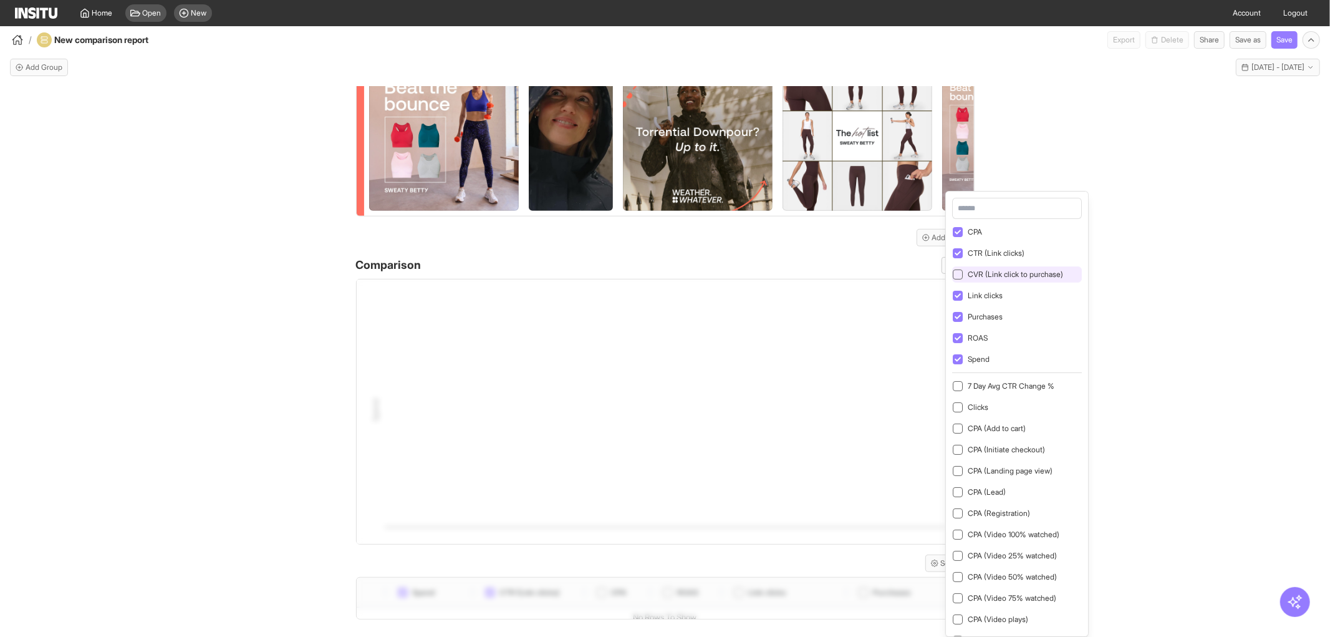
scroll to position [0, 132]
drag, startPoint x: 1216, startPoint y: 422, endPoint x: 1176, endPoint y: 437, distance: 42.6
click at [1064, 424] on div "Hunch Creative Meta UK - Sweaty Betty Add filter Campaign name : Contains Hunch…" at bounding box center [665, 373] width 1330 height 572
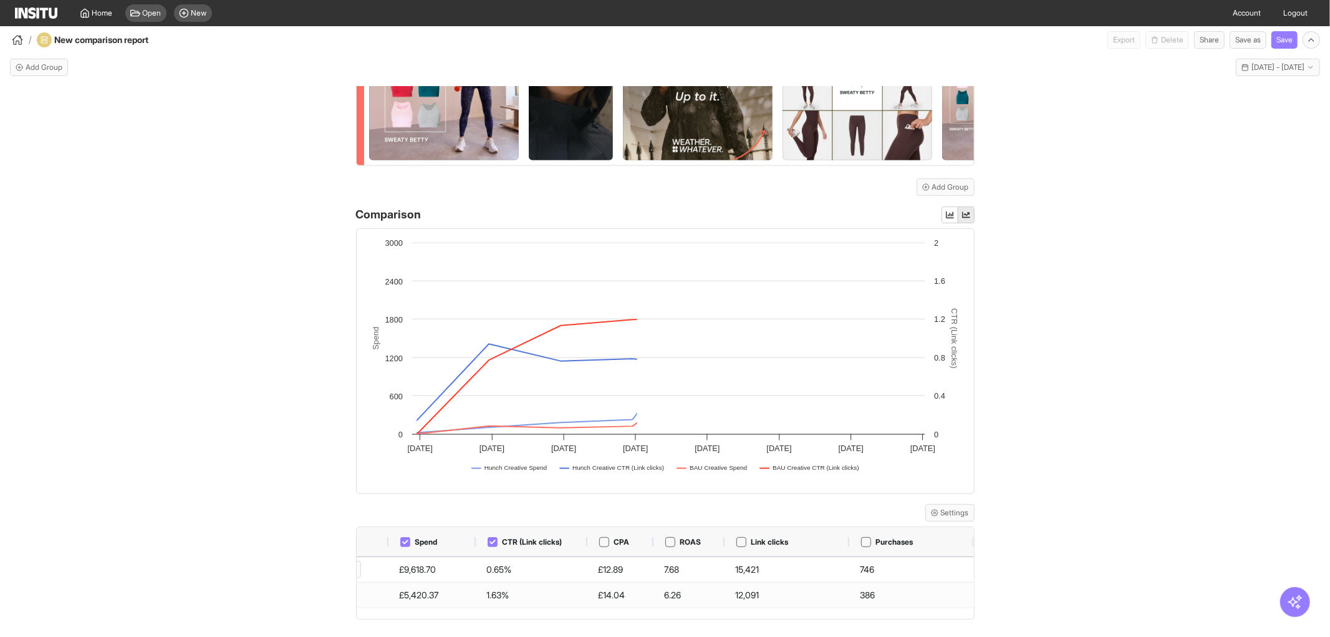
scroll to position [455, 0]
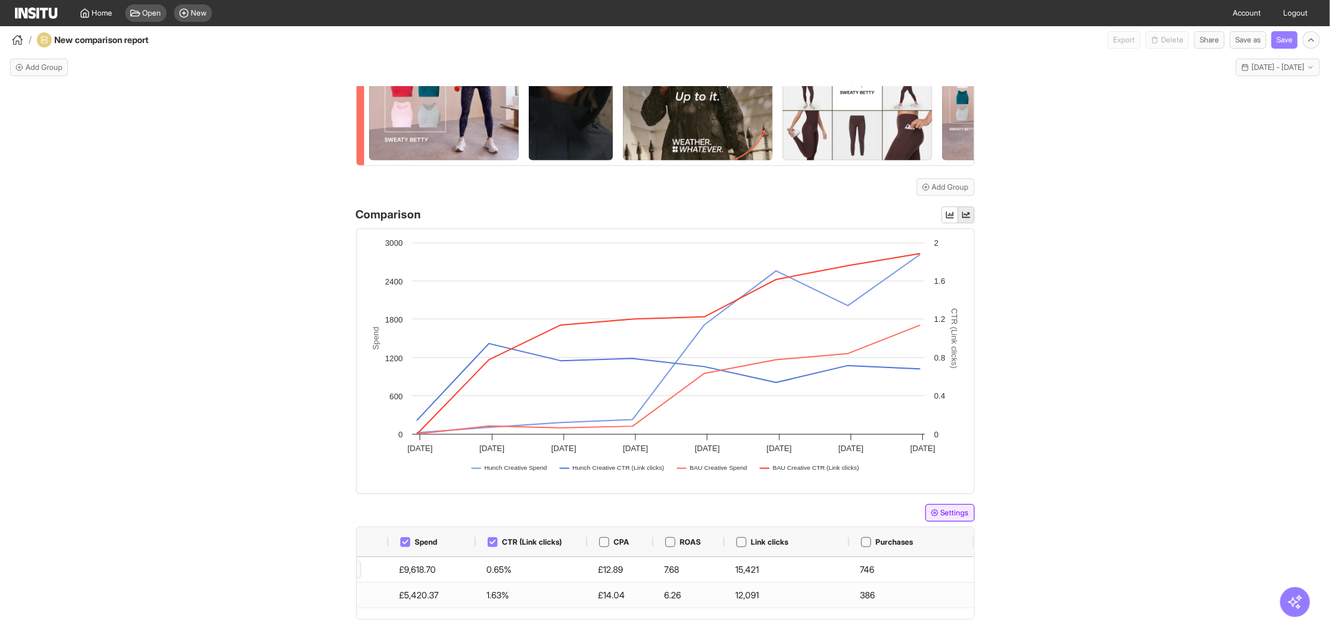
click at [945, 465] on button "Settings" at bounding box center [949, 512] width 49 height 17
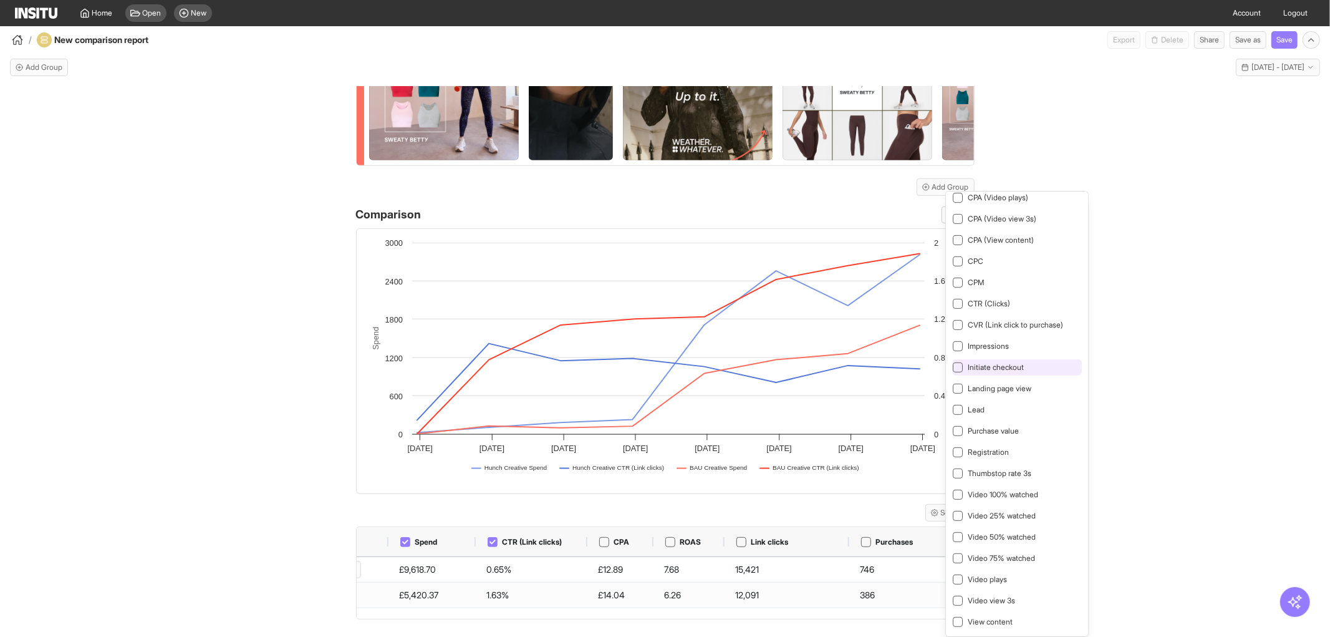
scroll to position [410, 0]
click at [974, 325] on span "CVR (Link click to purchase)" at bounding box center [1015, 324] width 95 height 9
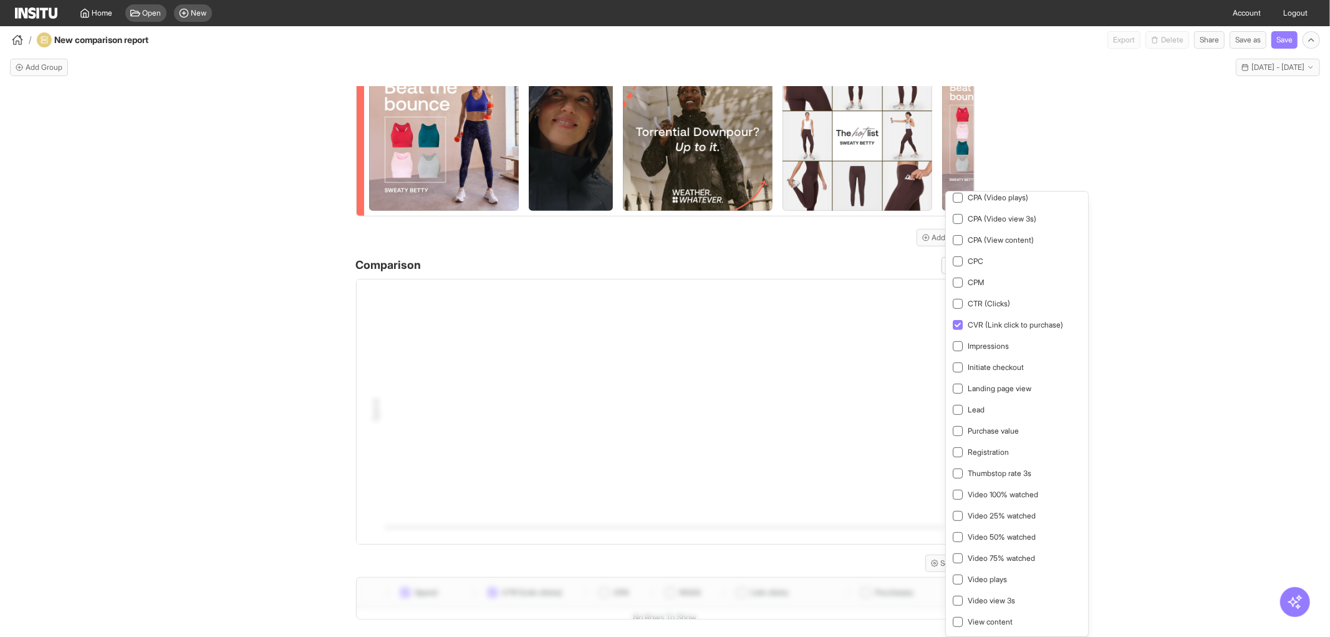
click at [1064, 362] on div "Hunch Creative Meta UK - Sweaty Betty Add filter Campaign name : Contains Hunch…" at bounding box center [665, 373] width 1330 height 572
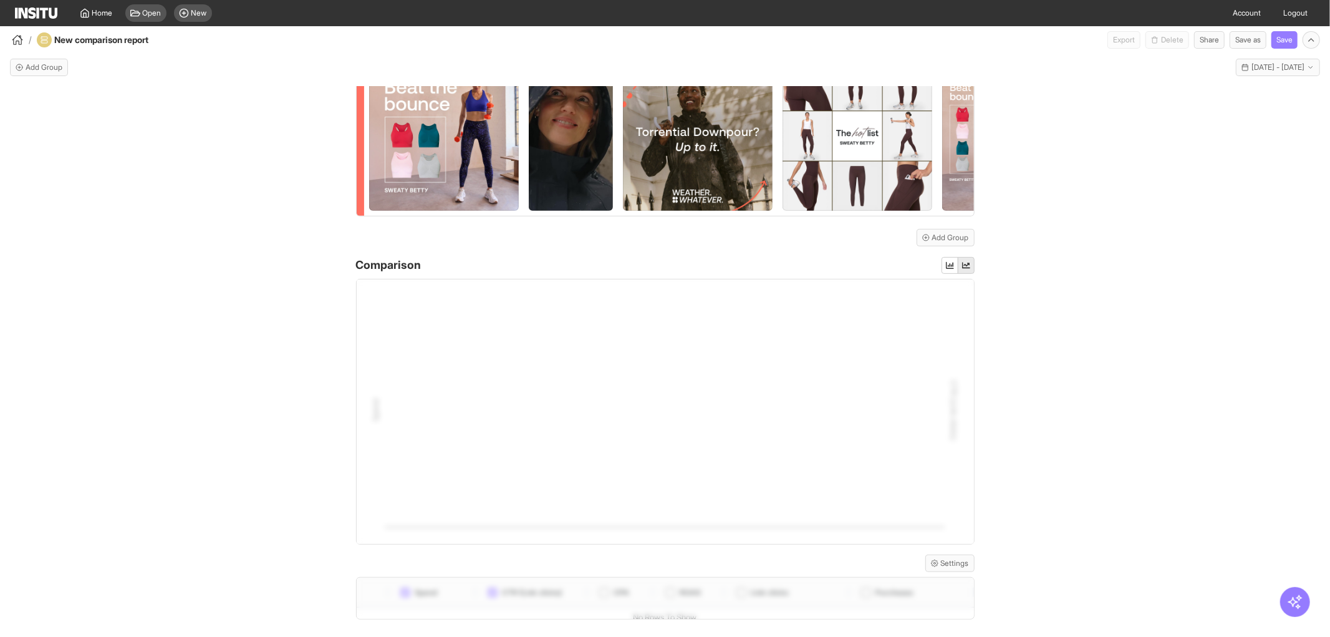
scroll to position [455, 0]
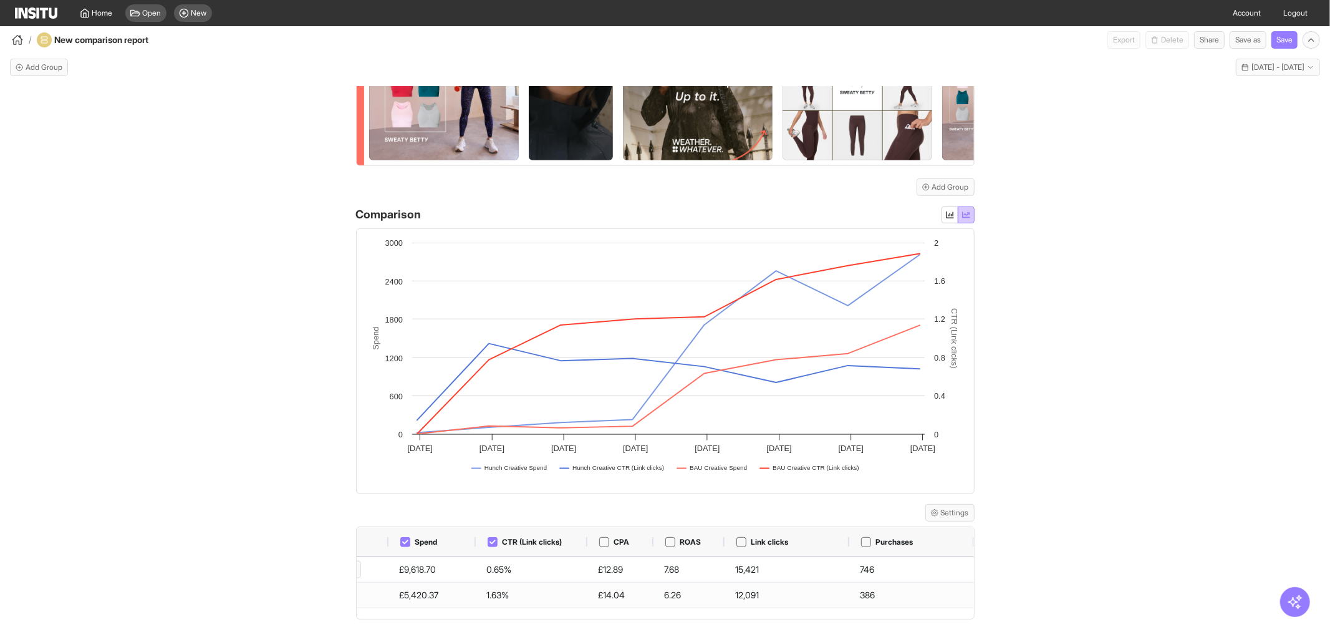
click at [965, 216] on button "button" at bounding box center [966, 214] width 17 height 17
click at [943, 209] on button "button" at bounding box center [950, 214] width 17 height 17
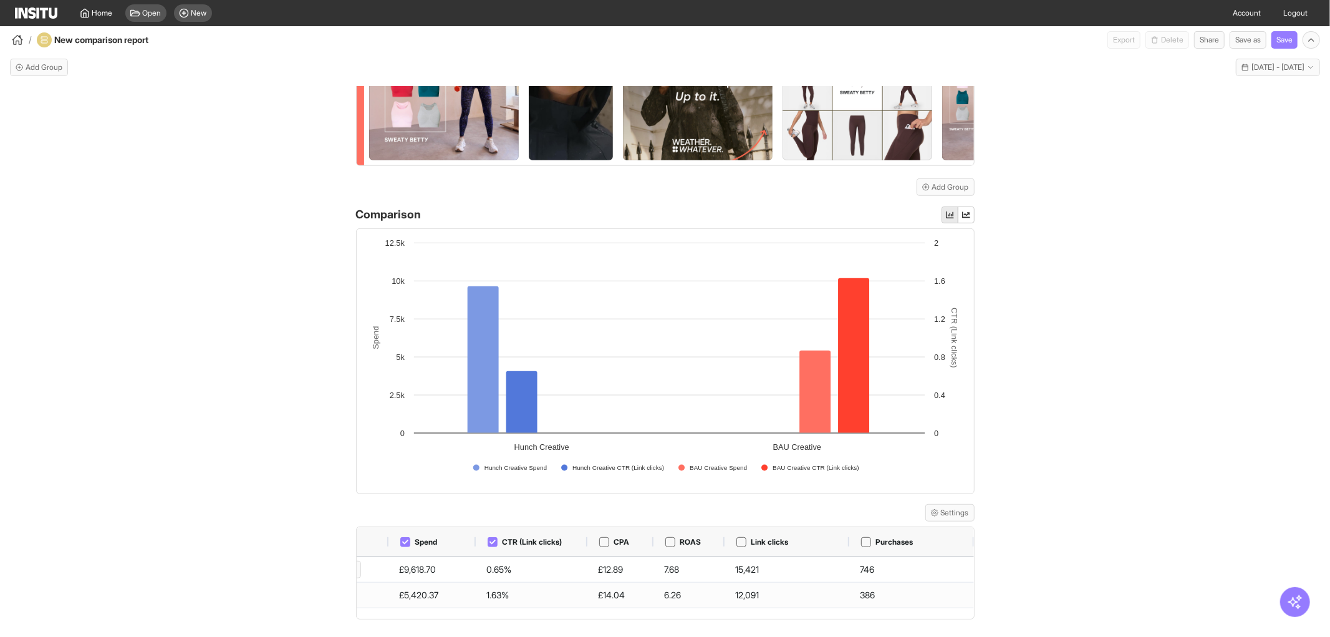
click at [1064, 465] on div "Hunch Creative Meta UK - Sweaty Betty Add filter Campaign name : Contains Hunch…" at bounding box center [665, 373] width 1330 height 572
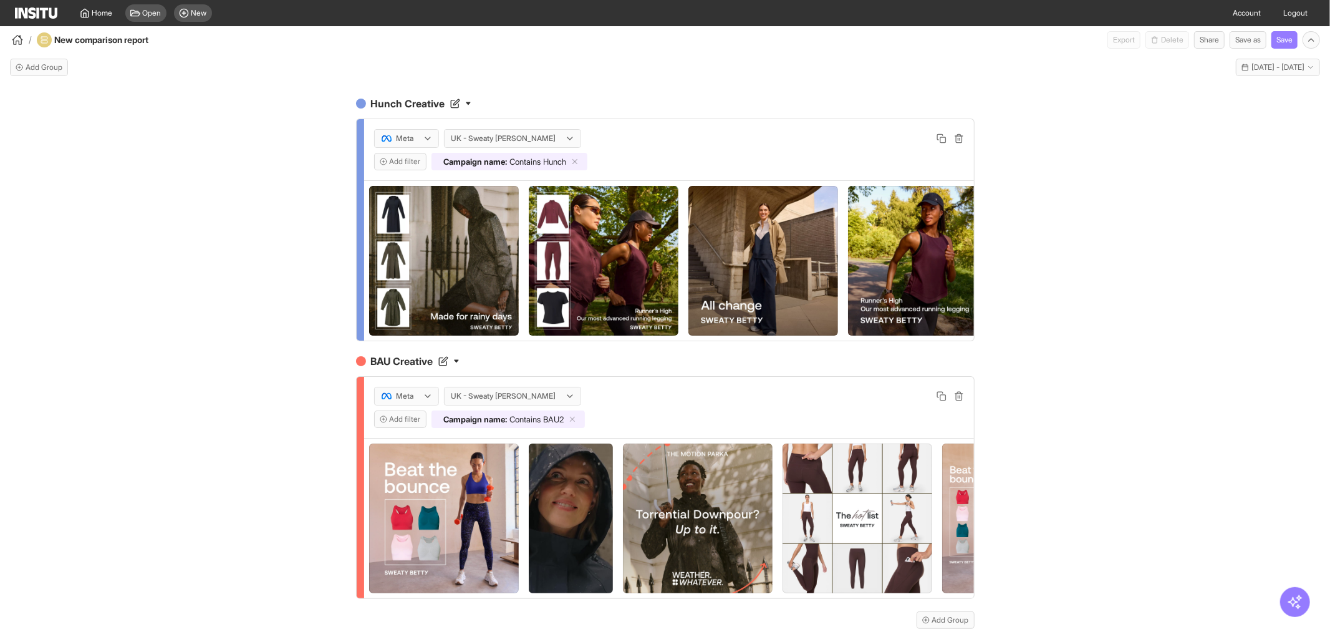
scroll to position [0, 0]
click at [173, 355] on div "Hunch Creative Meta UK - Sweaty Betty Add filter Campaign name : Contains Hunch…" at bounding box center [665, 373] width 1330 height 572
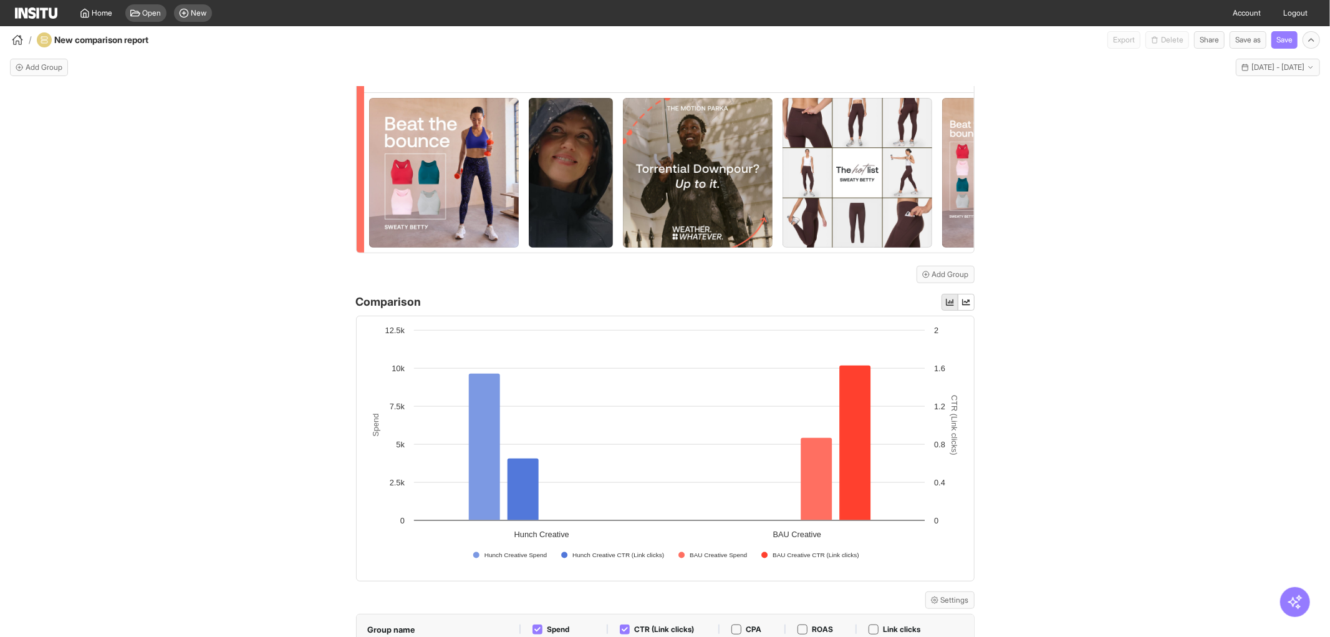
scroll to position [455, 0]
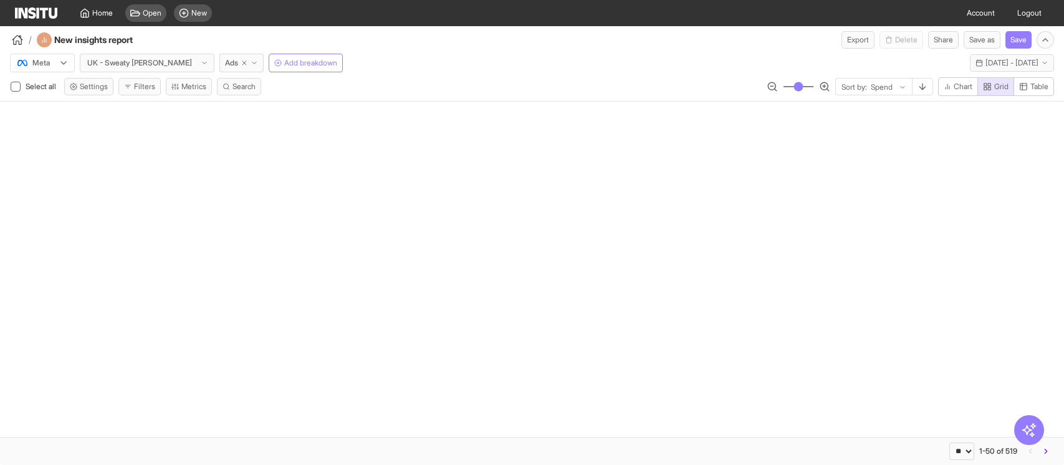
select select "**"
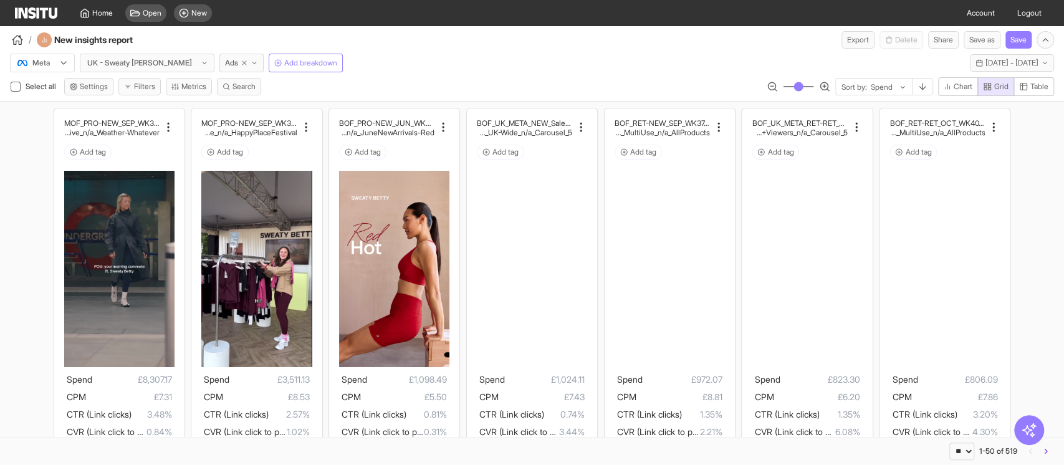
click at [523, 31] on div "/ New insights report Export Delete Share Save as Save" at bounding box center [532, 37] width 1064 height 22
click at [1021, 63] on span "[DATE] - [DATE]" at bounding box center [1012, 63] width 53 height 10
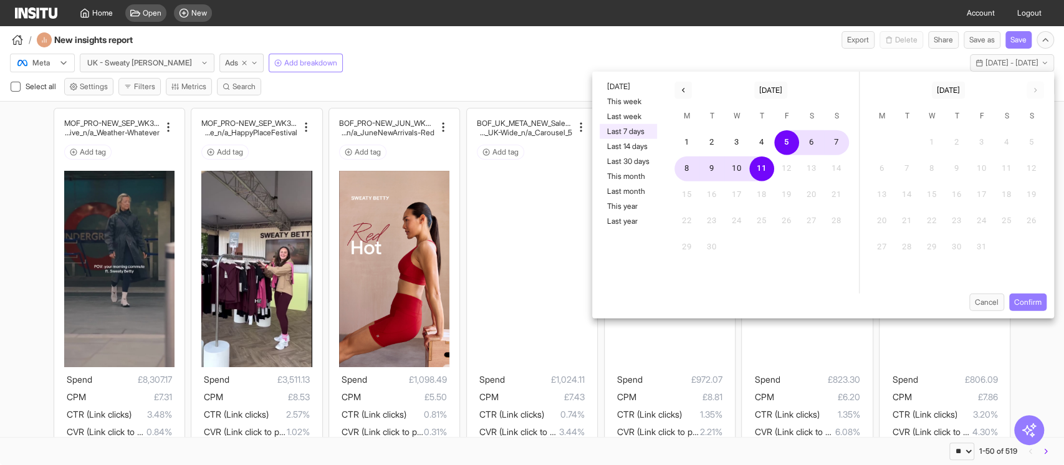
click at [504, 47] on div "/ New insights report Export Delete Share Save as Save" at bounding box center [532, 37] width 1064 height 22
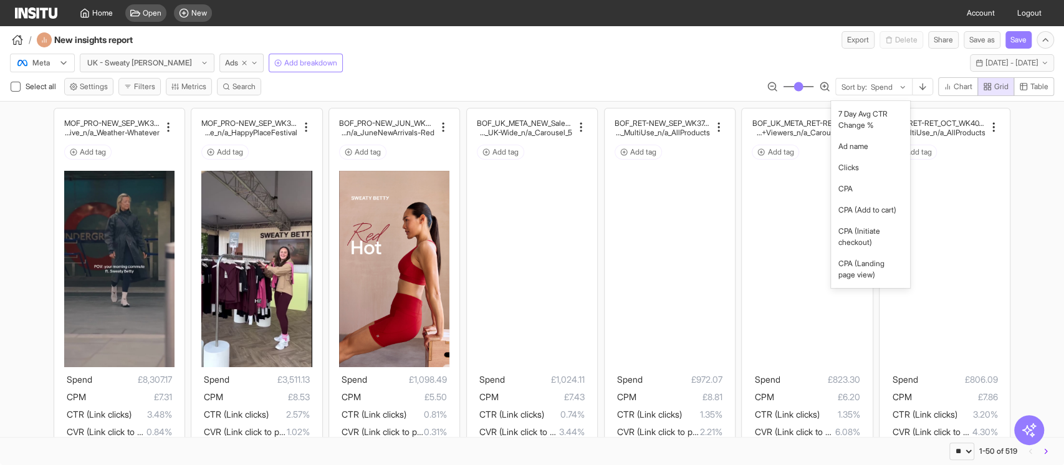
click at [879, 84] on div at bounding box center [882, 87] width 24 height 12
click at [852, 173] on span "Clicks" at bounding box center [849, 167] width 21 height 11
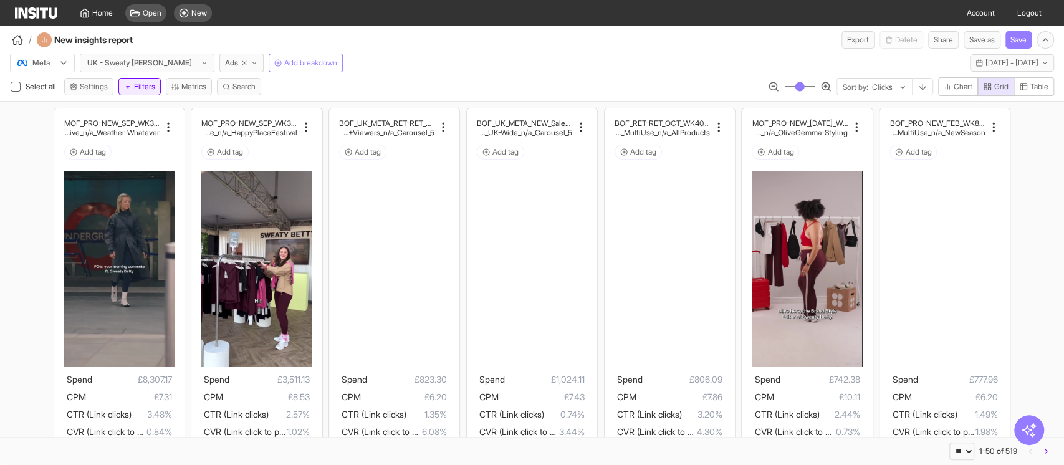
click at [137, 89] on button "Filters" at bounding box center [139, 86] width 42 height 17
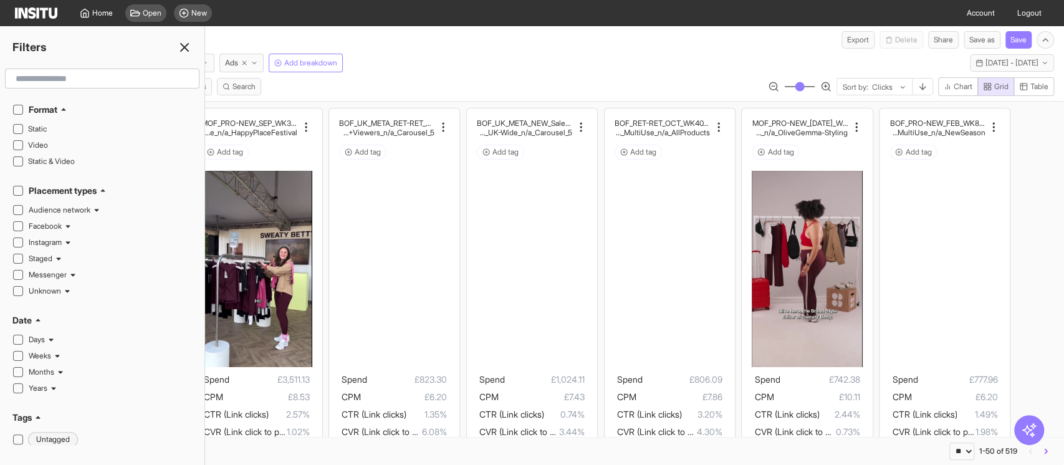
click at [102, 81] on input "text" at bounding box center [102, 78] width 183 height 22
click at [184, 49] on icon at bounding box center [184, 47] width 15 height 15
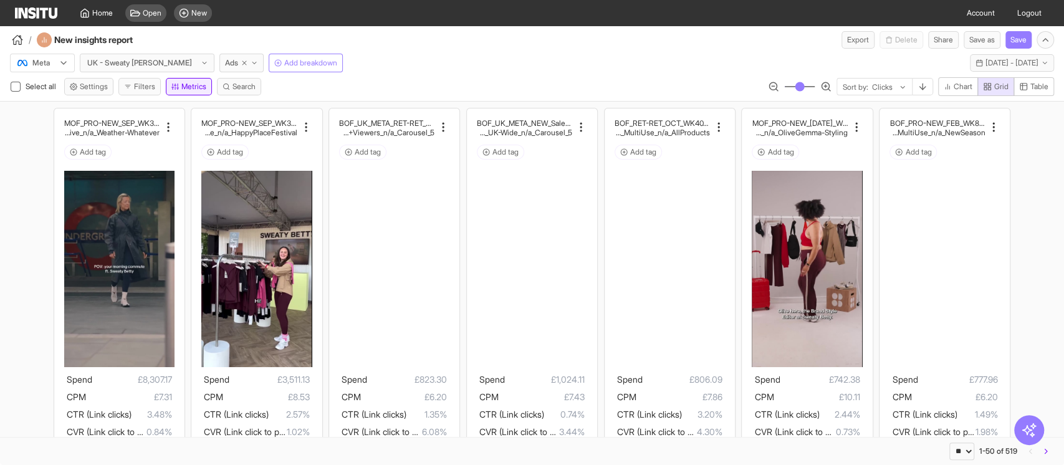
click at [206, 84] on button "Metrics" at bounding box center [189, 86] width 46 height 17
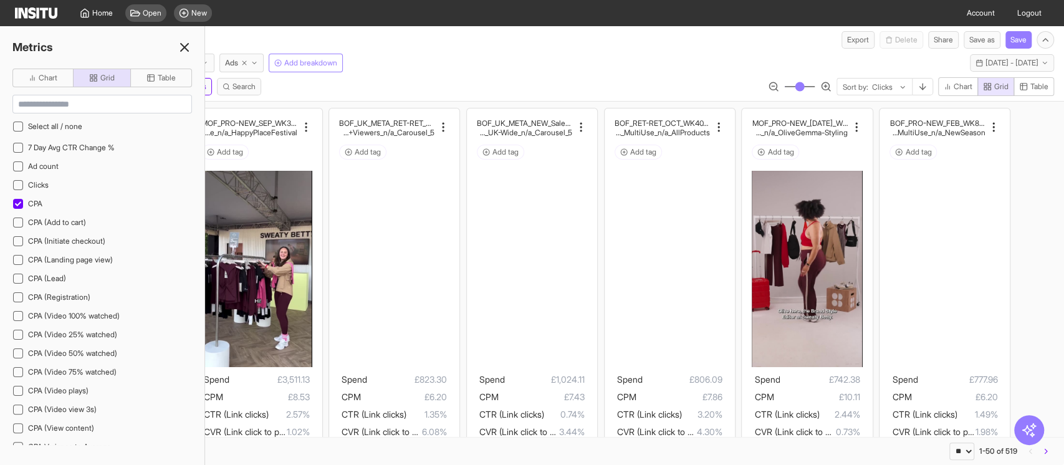
click at [185, 47] on line at bounding box center [184, 47] width 7 height 7
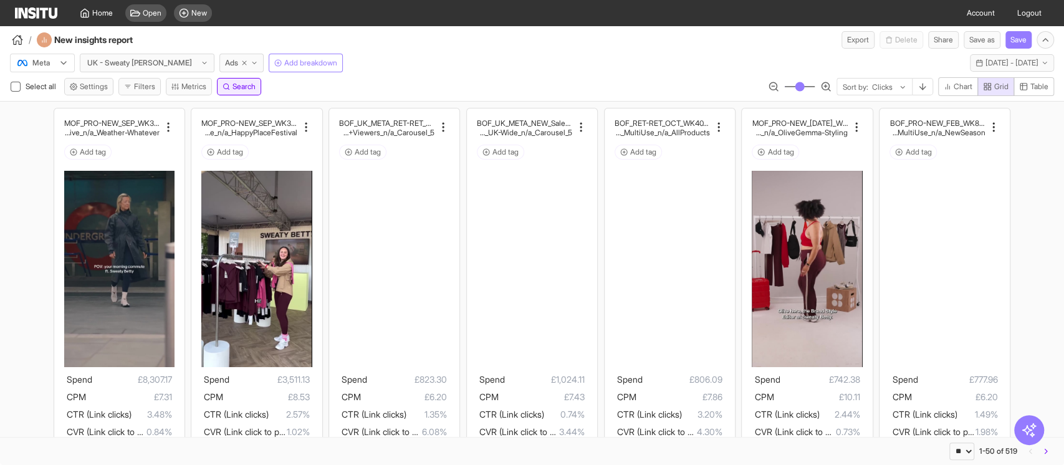
click at [230, 84] on icon "button" at bounding box center [226, 86] width 7 height 7
click at [138, 109] on input "text" at bounding box center [136, 101] width 109 height 17
type input "*****"
click at [211, 104] on input "**" at bounding box center [201, 101] width 20 height 17
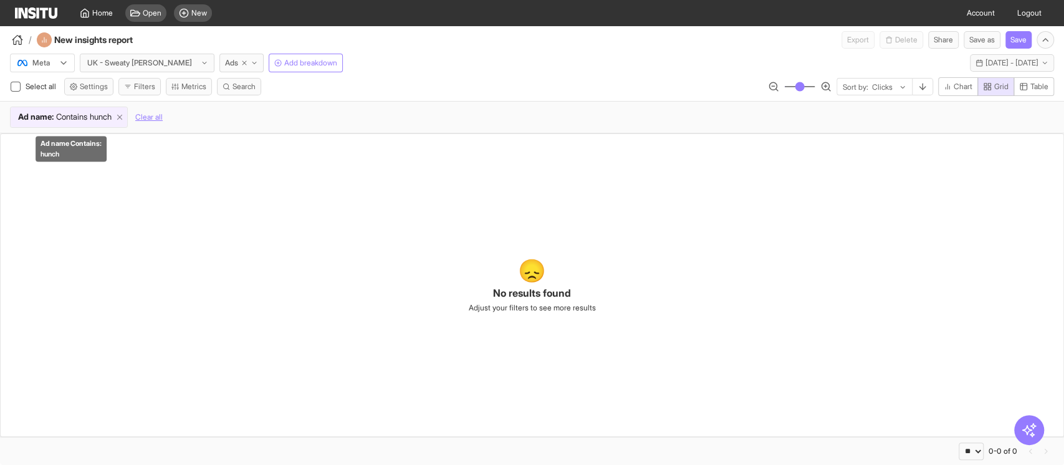
click at [124, 119] on icon at bounding box center [119, 117] width 9 height 9
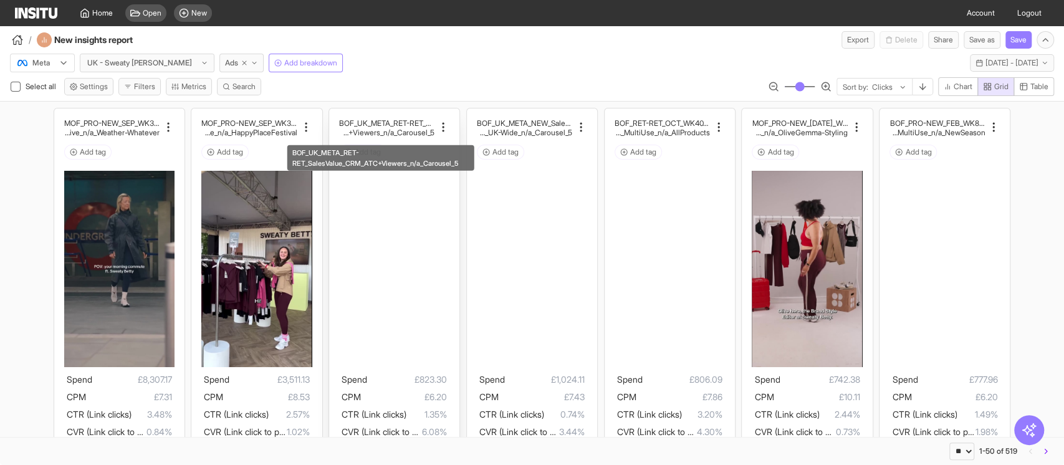
click at [415, 119] on h2 "BOF_UK_META_RET-RET_SalesValue_" at bounding box center [386, 122] width 95 height 9
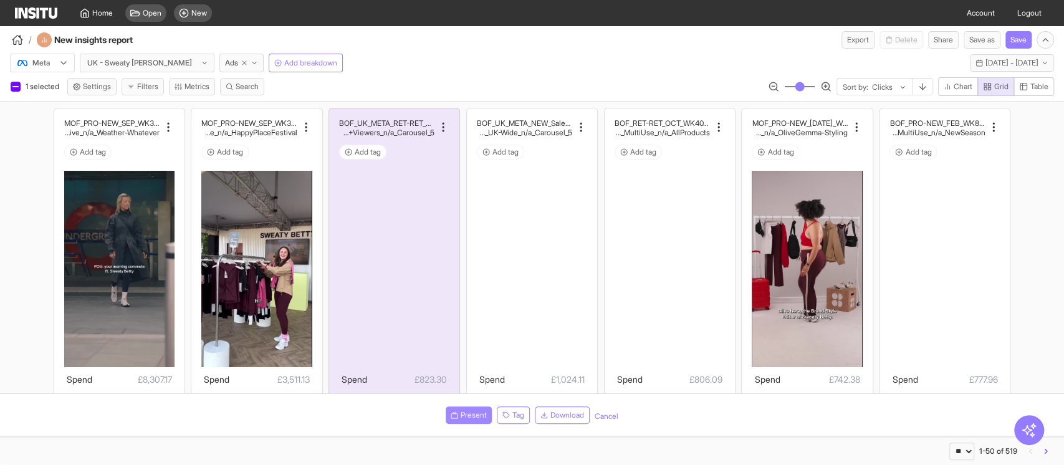
click at [454, 420] on button "Present" at bounding box center [469, 415] width 46 height 17
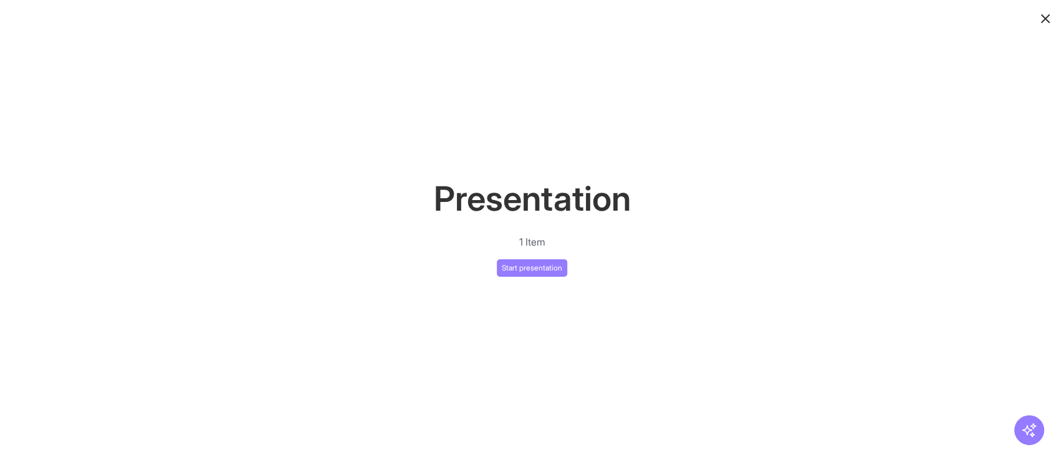
click at [543, 277] on div "Presentation 1 Item Start presentation" at bounding box center [532, 232] width 1064 height 465
click at [543, 274] on button "Start presentation" at bounding box center [532, 267] width 70 height 17
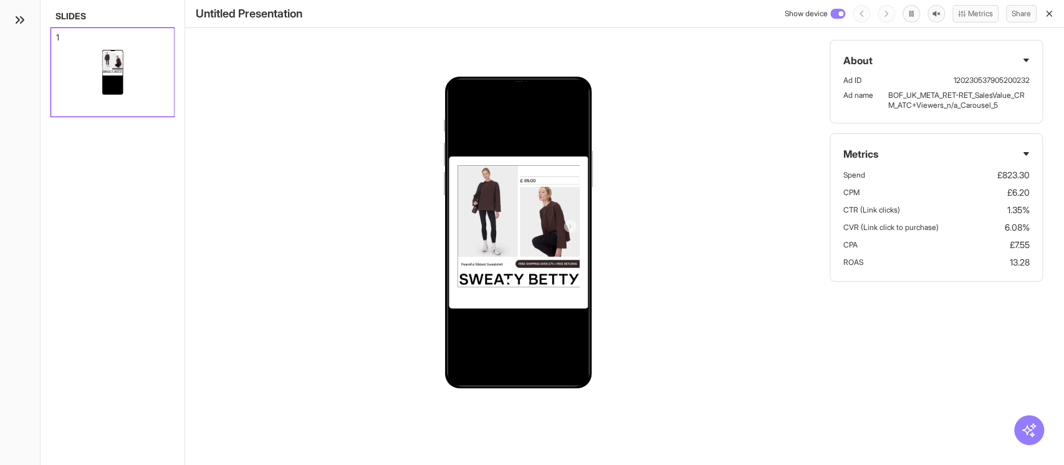
click at [1056, 7] on div "Untitled Presentation Show device Metrics Share" at bounding box center [624, 14] width 879 height 28
click at [1051, 16] on line "button" at bounding box center [1049, 13] width 5 height 5
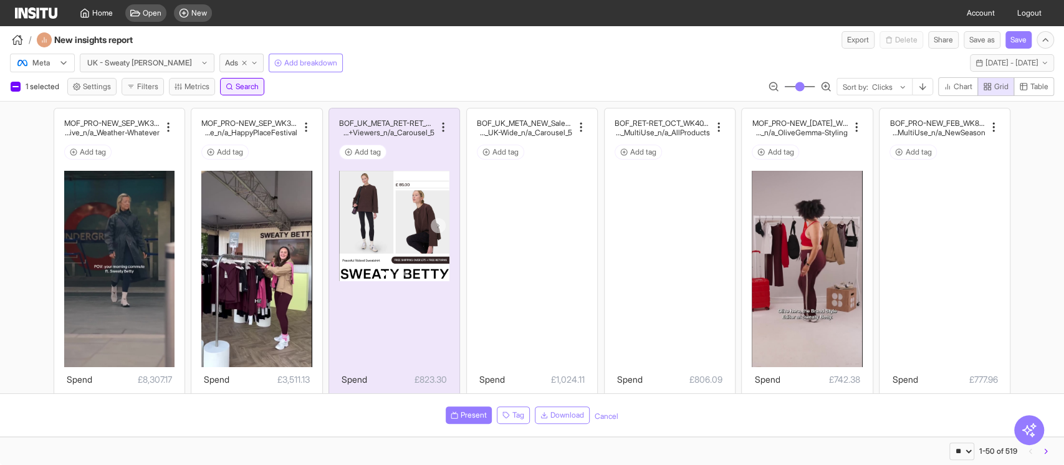
click at [250, 86] on span "Search" at bounding box center [247, 87] width 23 height 10
click at [65, 101] on select "**********" at bounding box center [49, 101] width 65 height 17
select select "********"
click at [17, 93] on select "**********" at bounding box center [49, 101] width 65 height 17
click at [173, 102] on input "text" at bounding box center [136, 101] width 109 height 17
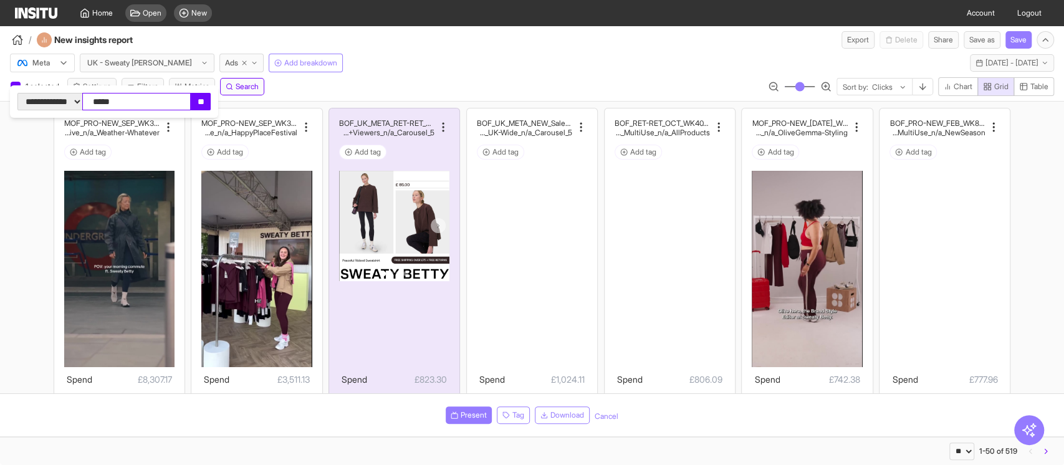
type input "*****"
click at [211, 105] on input "**" at bounding box center [201, 101] width 20 height 17
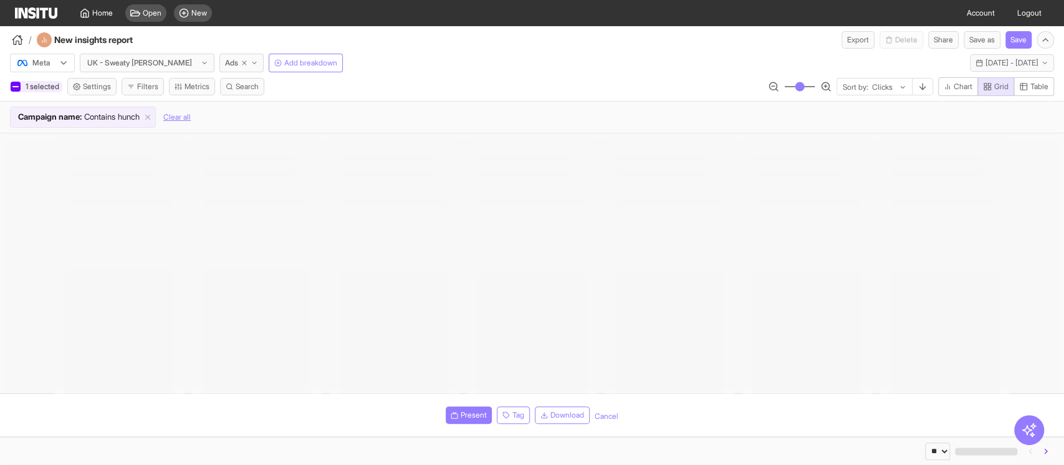
click at [14, 88] on div at bounding box center [15, 87] width 6 height 6
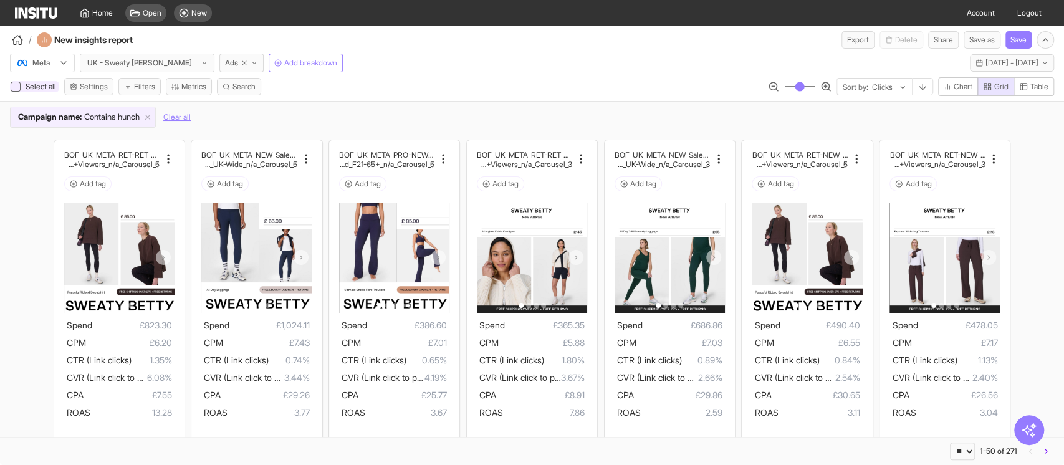
click at [17, 85] on icon at bounding box center [15, 86] width 6 height 4
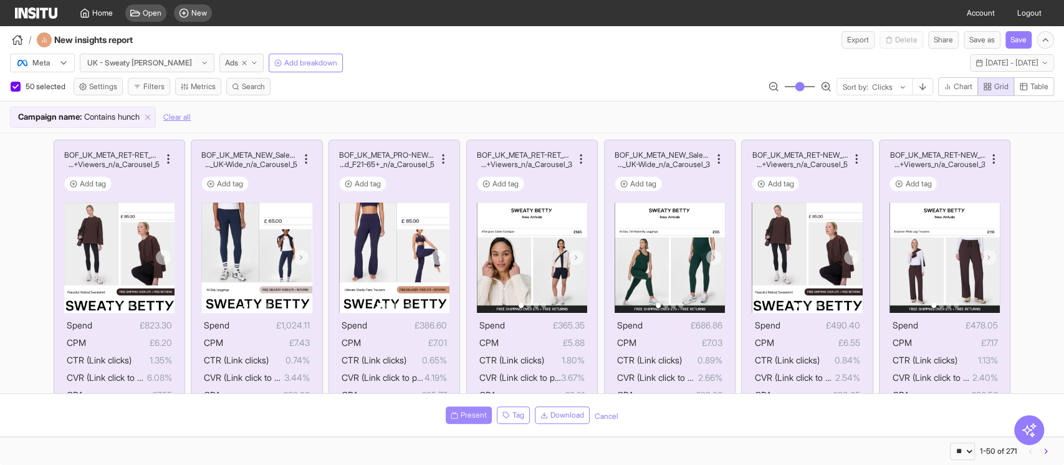
click at [456, 409] on button "Present" at bounding box center [469, 415] width 46 height 17
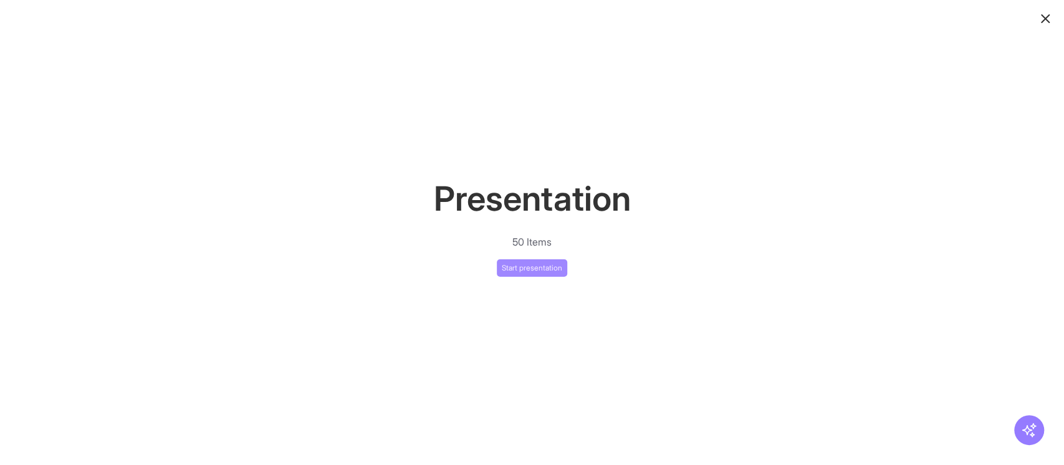
click at [514, 272] on button "Start presentation" at bounding box center [532, 267] width 70 height 17
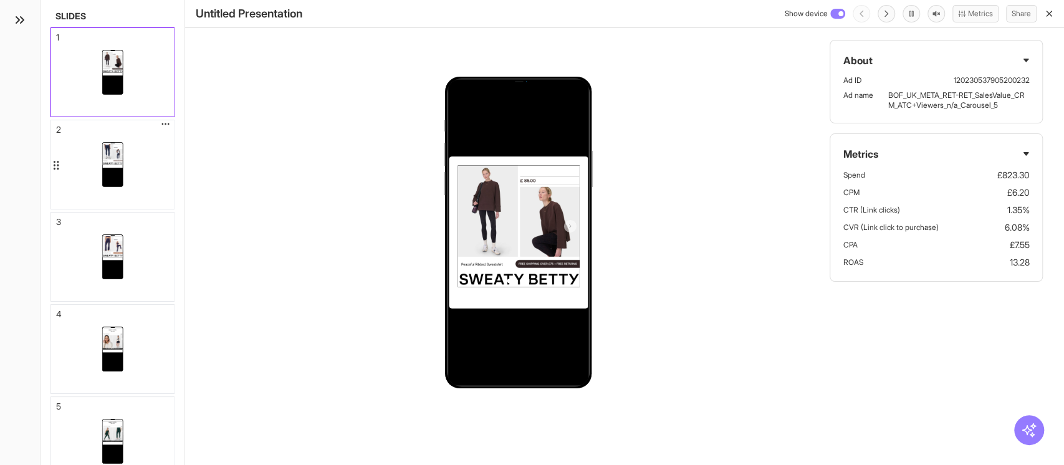
click at [148, 172] on div at bounding box center [112, 164] width 123 height 89
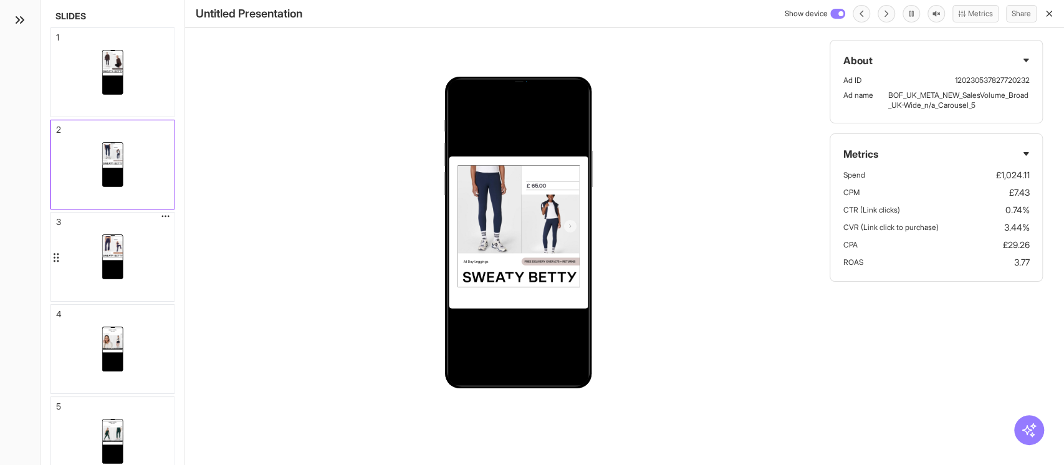
click at [135, 256] on div at bounding box center [112, 257] width 123 height 89
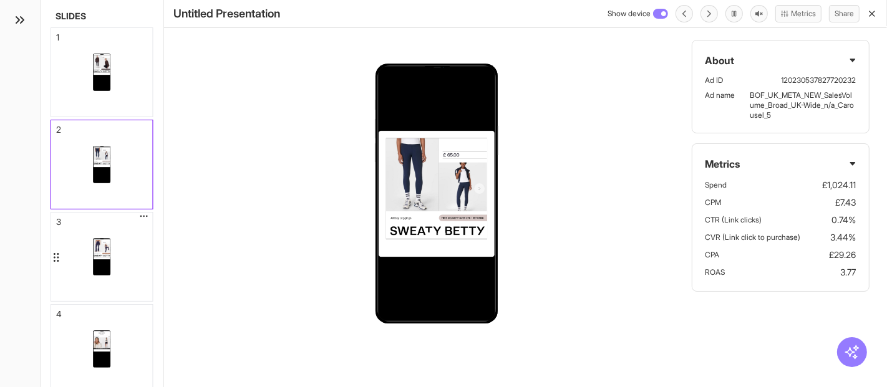
click at [146, 263] on div at bounding box center [101, 257] width 101 height 89
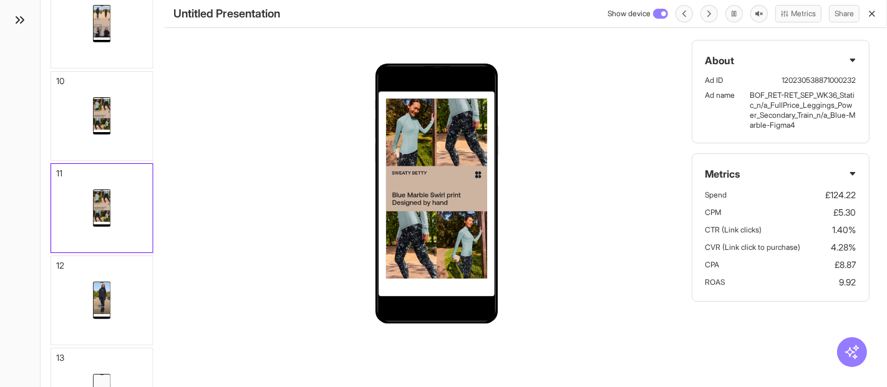
scroll to position [801, 0]
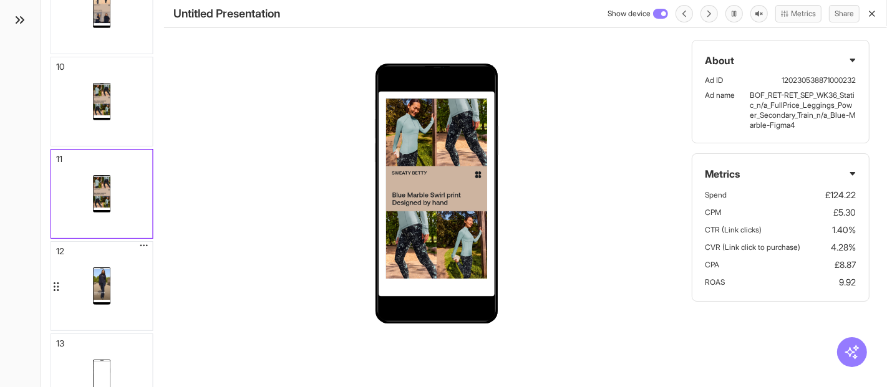
click at [103, 249] on div at bounding box center [101, 286] width 17 height 89
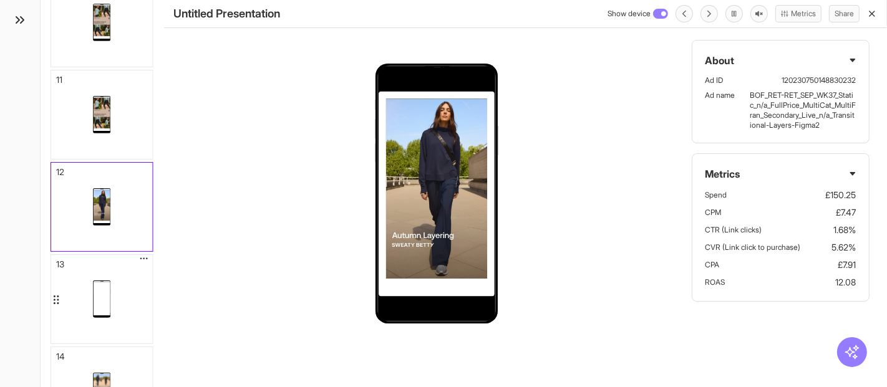
scroll to position [894, 0]
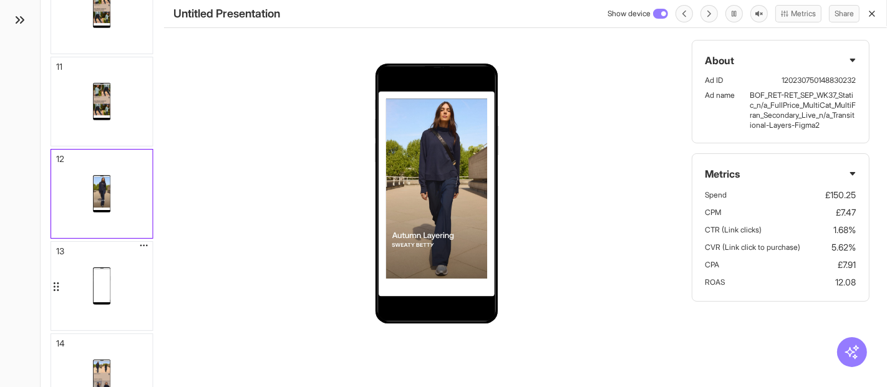
click at [130, 304] on div at bounding box center [101, 286] width 101 height 89
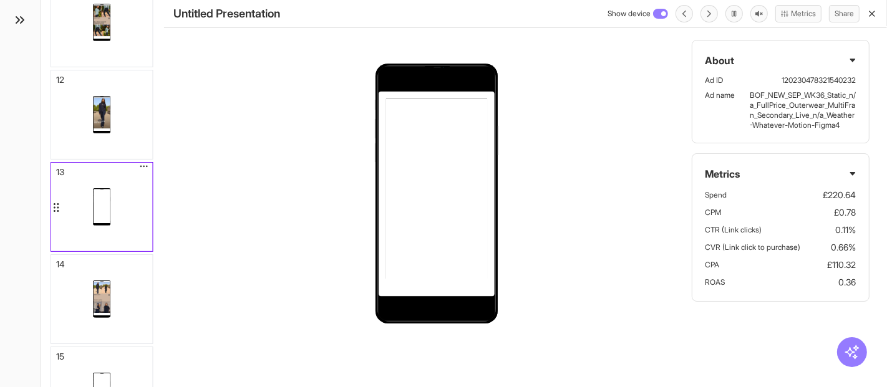
scroll to position [985, 0]
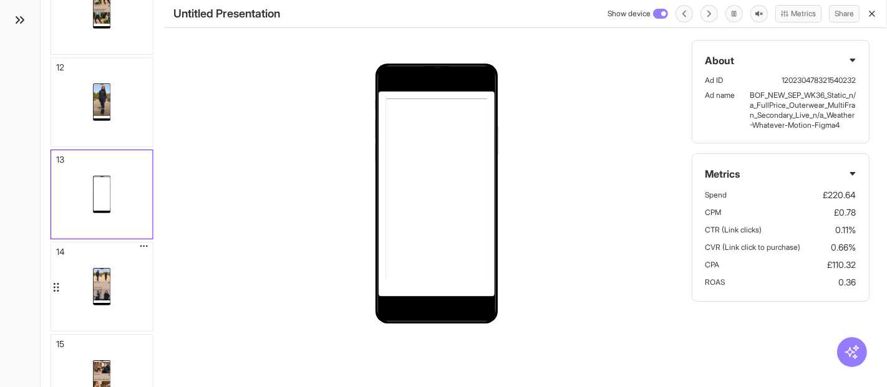
click at [124, 279] on div at bounding box center [101, 287] width 101 height 89
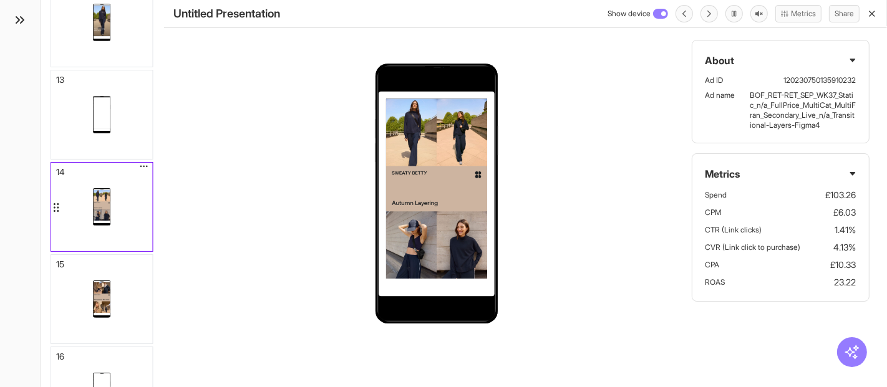
scroll to position [1078, 0]
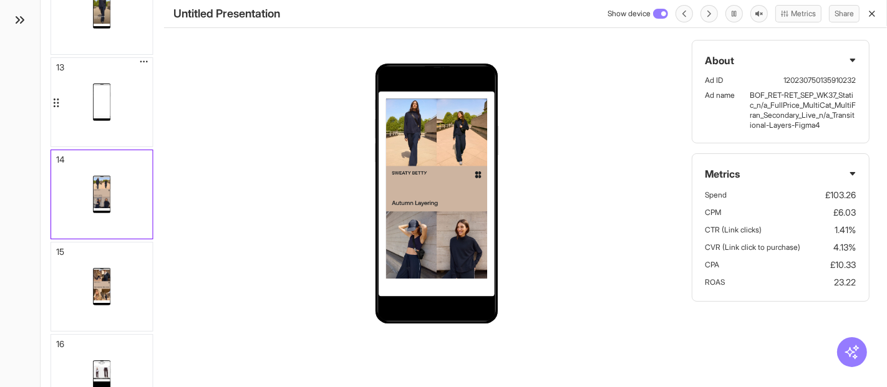
click at [141, 110] on div at bounding box center [101, 102] width 101 height 89
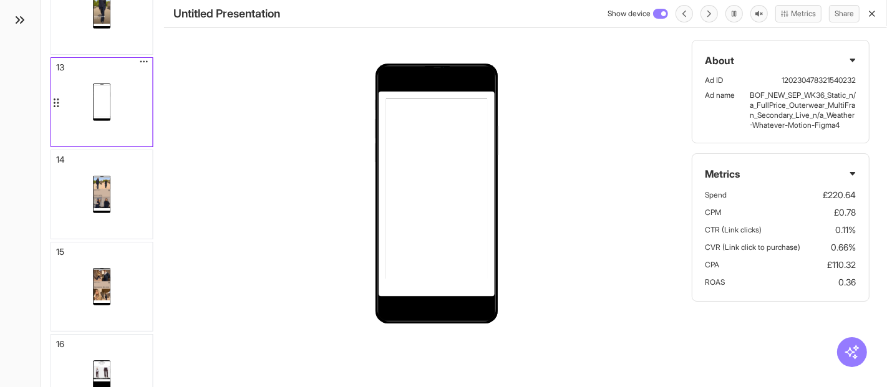
scroll to position [985, 0]
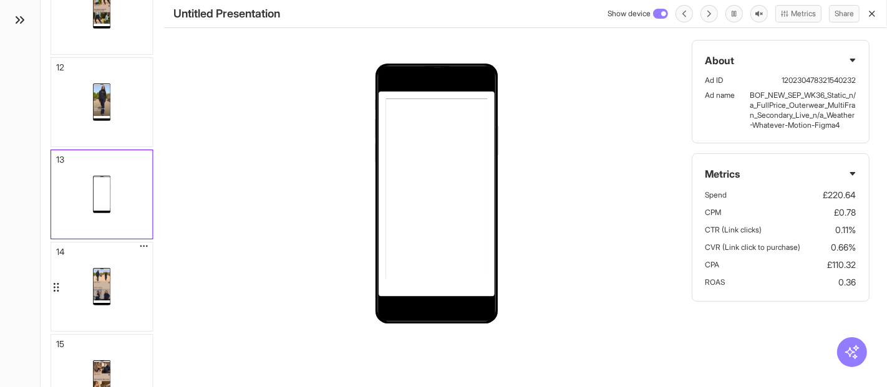
click at [135, 287] on div at bounding box center [101, 287] width 101 height 89
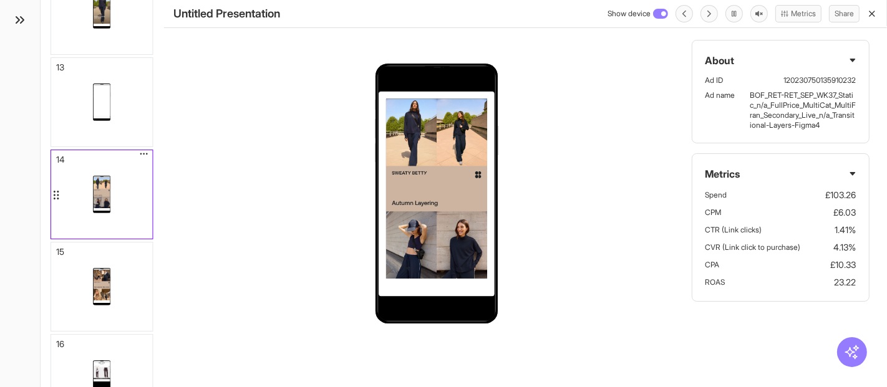
scroll to position [1147, 0]
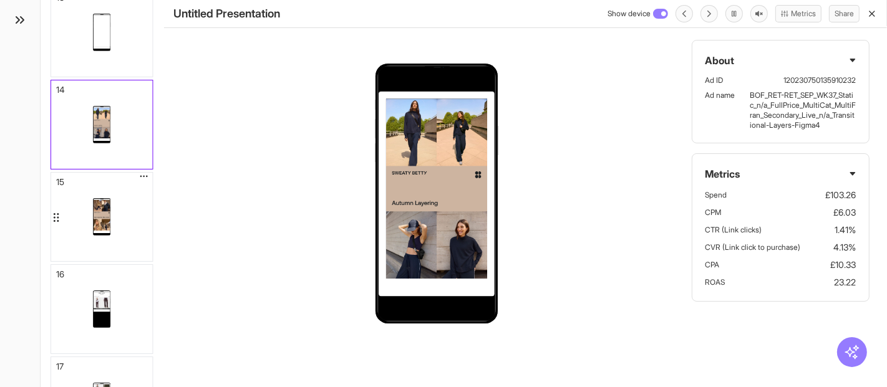
click at [135, 227] on div at bounding box center [101, 217] width 101 height 89
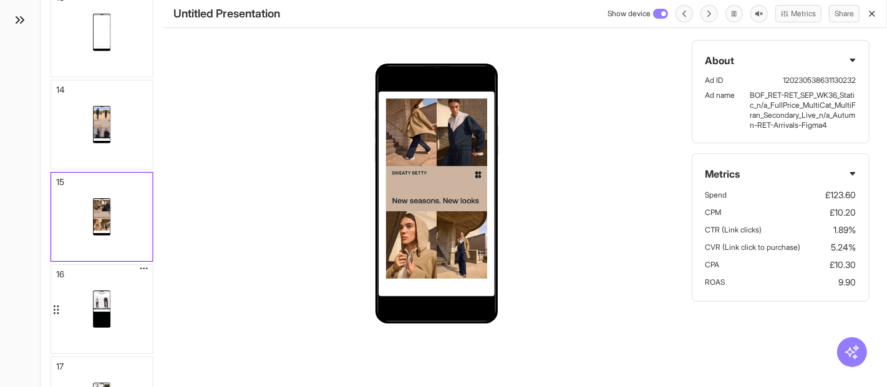
scroll to position [1171, 0]
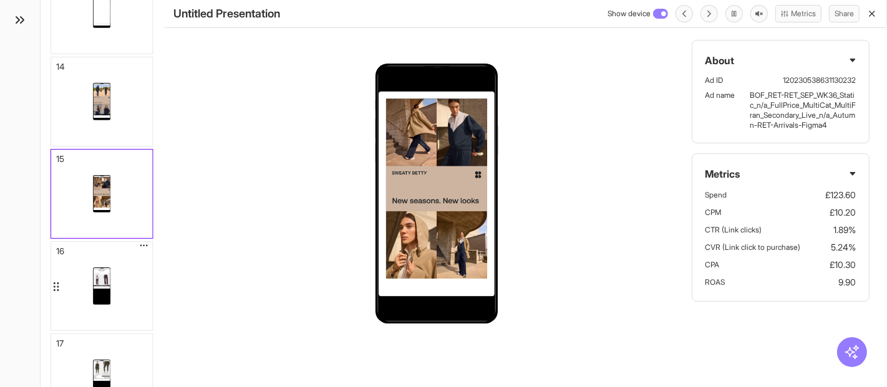
click at [135, 287] on div at bounding box center [101, 286] width 101 height 89
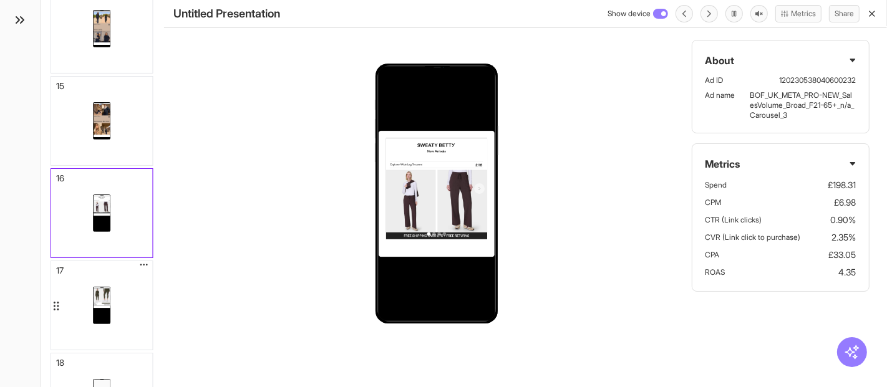
scroll to position [1263, 0]
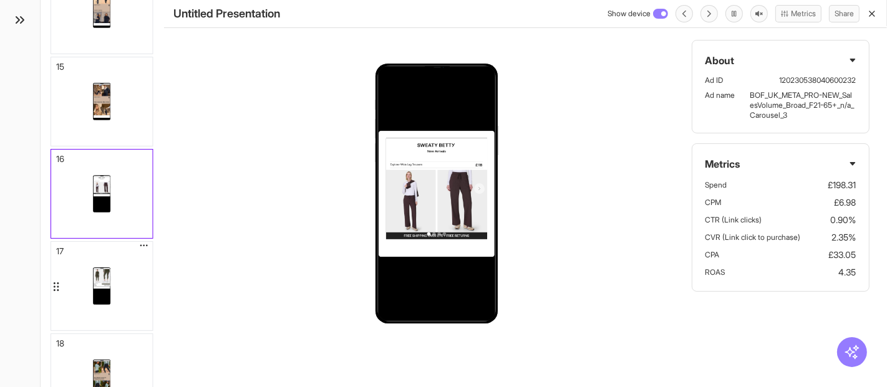
click at [137, 276] on div at bounding box center [101, 286] width 101 height 89
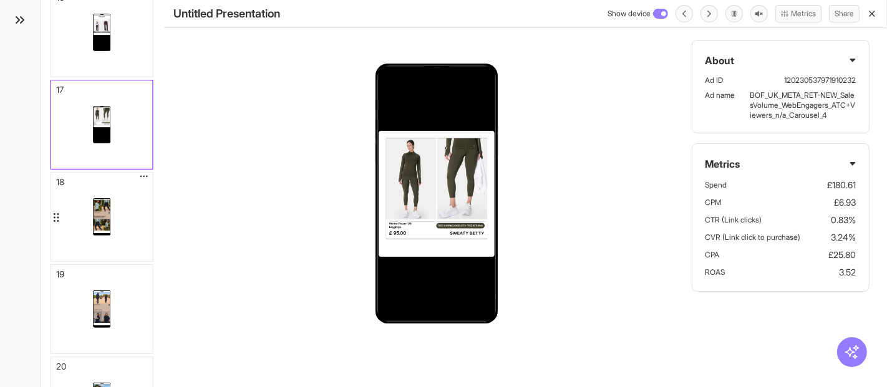
click at [125, 220] on div at bounding box center [101, 217] width 101 height 89
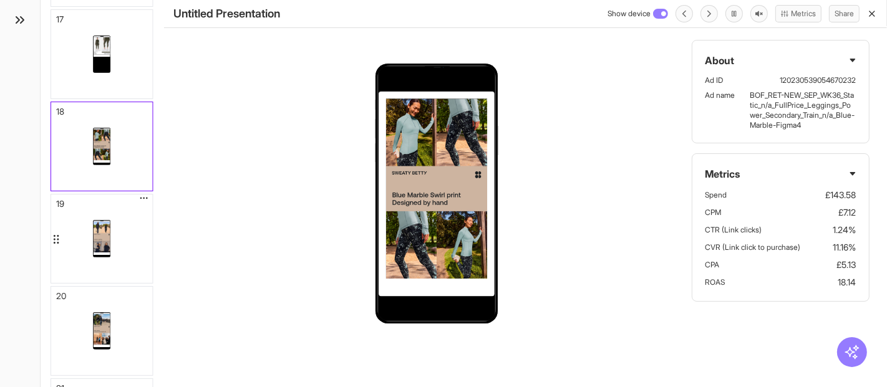
scroll to position [1516, 0]
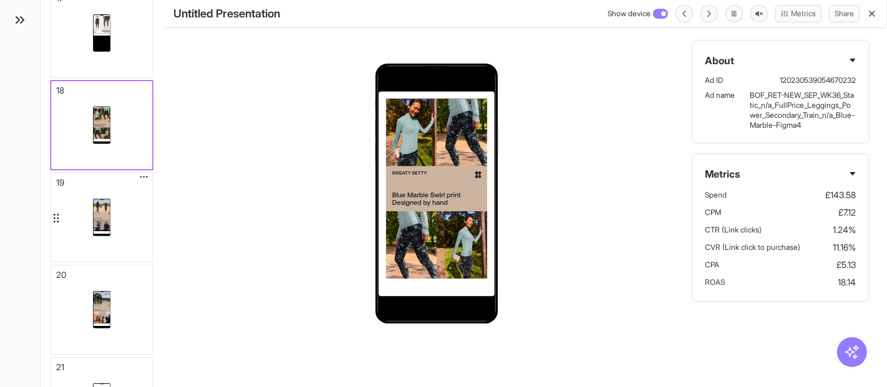
click at [122, 218] on div at bounding box center [101, 217] width 101 height 89
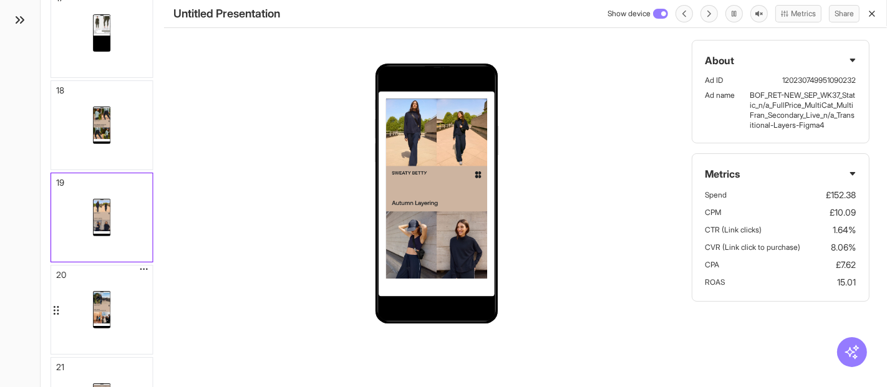
scroll to position [1539, 0]
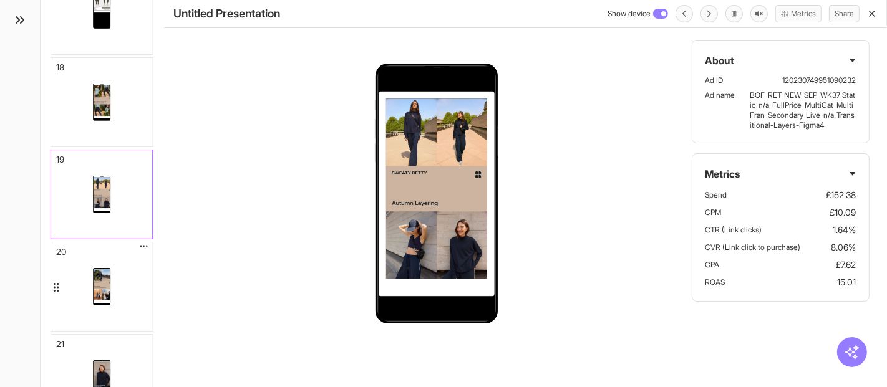
click at [125, 271] on div at bounding box center [101, 287] width 101 height 89
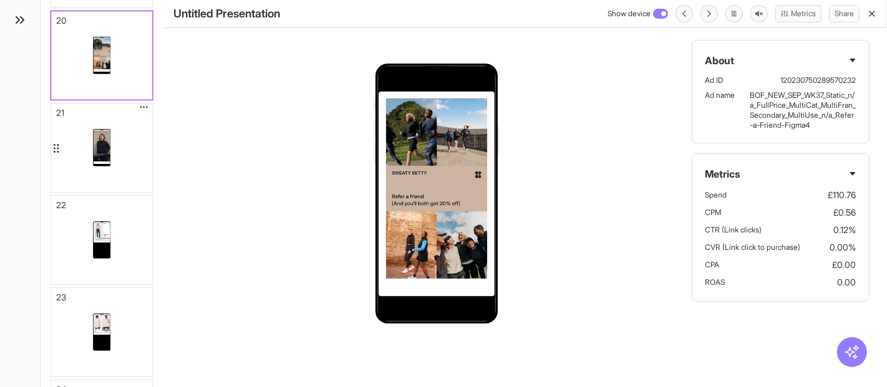
click at [123, 178] on div at bounding box center [101, 148] width 101 height 89
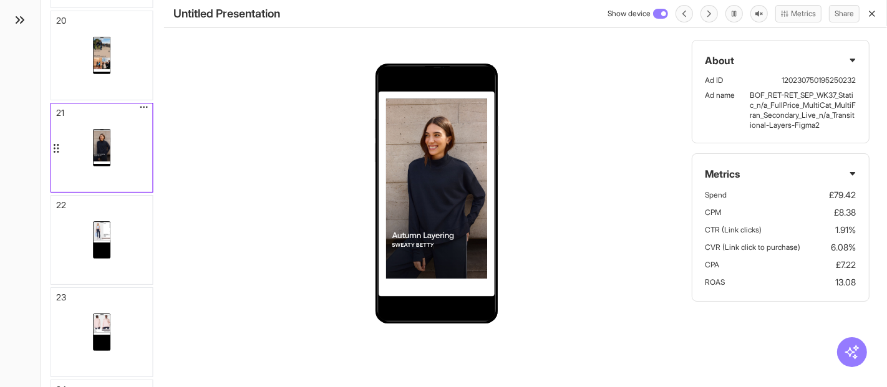
scroll to position [1724, 0]
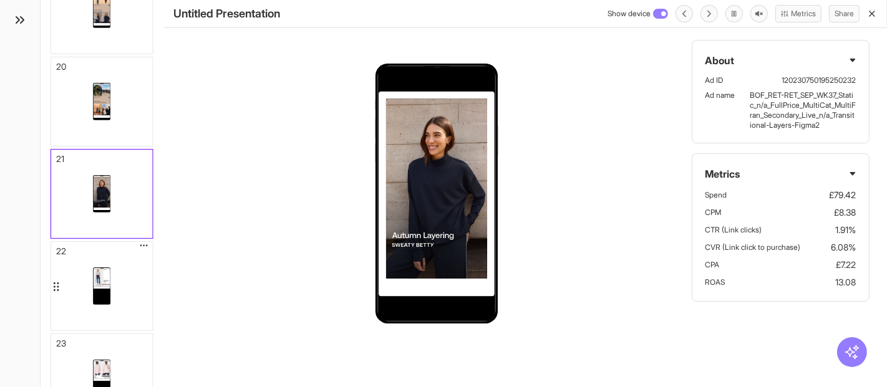
click at [130, 271] on div at bounding box center [101, 286] width 101 height 89
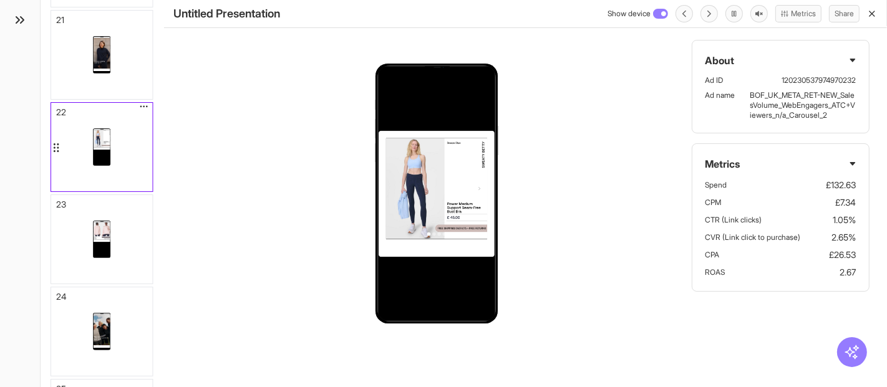
scroll to position [1885, 0]
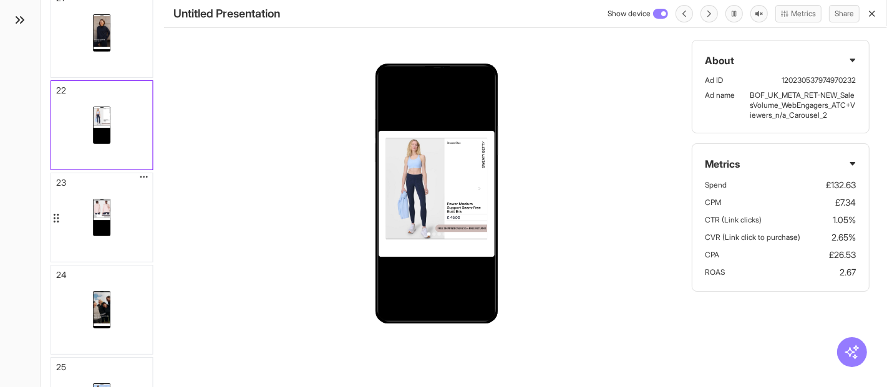
click at [131, 226] on div at bounding box center [101, 217] width 101 height 89
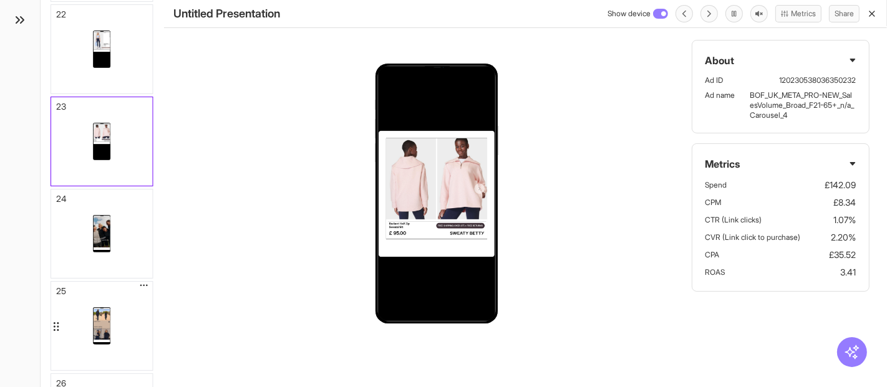
scroll to position [2047, 0]
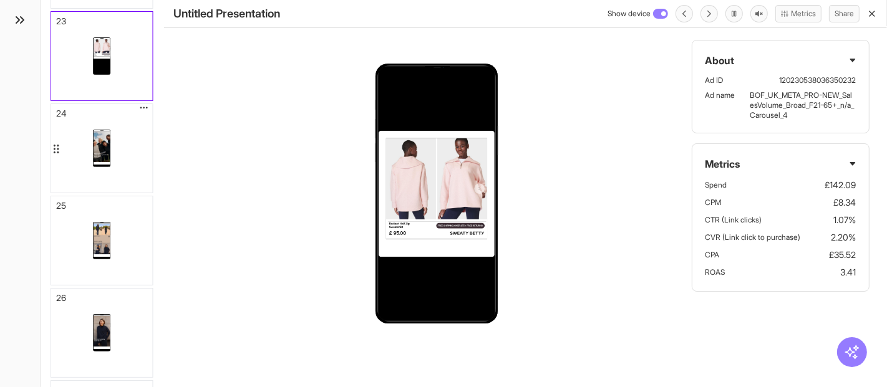
click at [133, 173] on div at bounding box center [101, 148] width 101 height 89
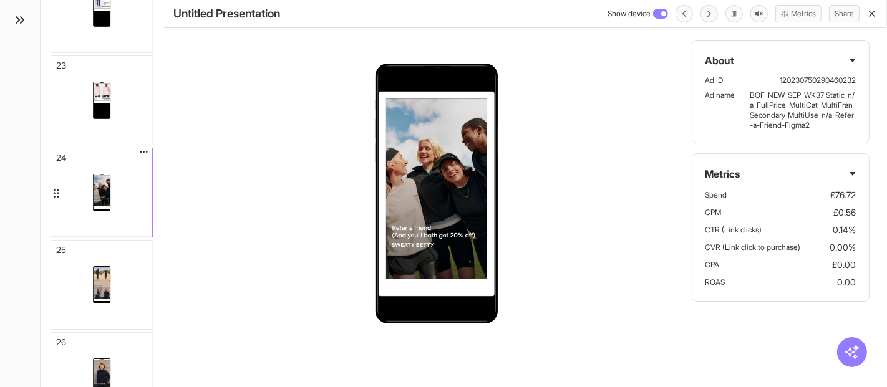
scroll to position [2001, 0]
click at [138, 281] on div at bounding box center [101, 287] width 101 height 89
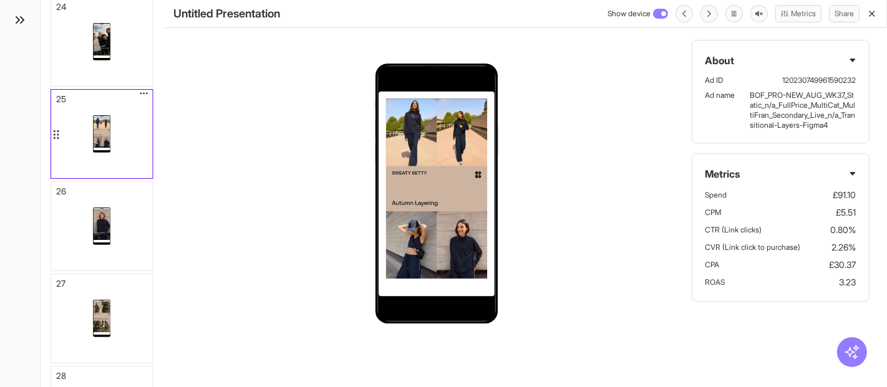
scroll to position [2093, 0]
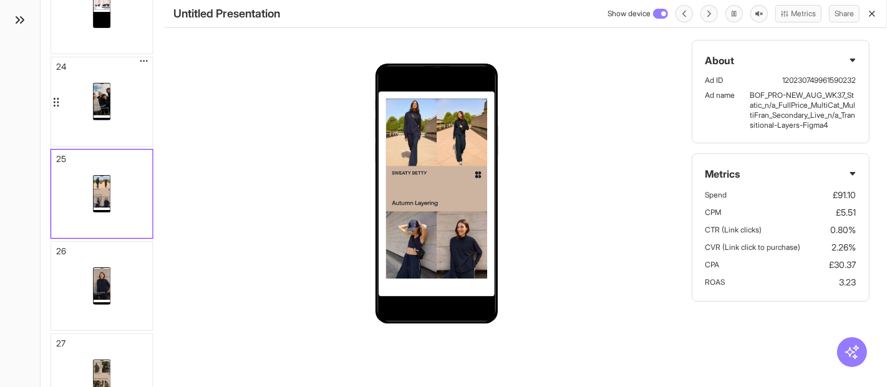
click at [127, 117] on div at bounding box center [101, 101] width 101 height 89
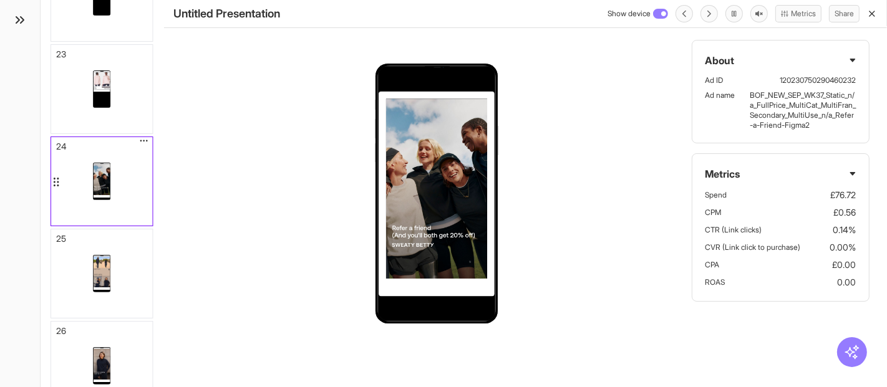
scroll to position [2001, 0]
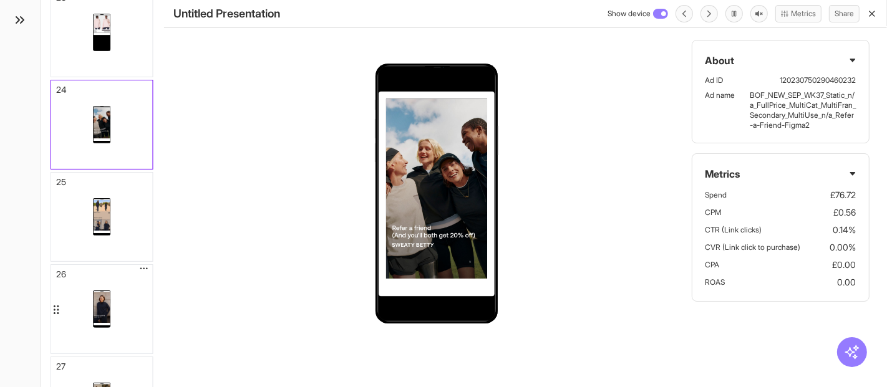
click at [133, 297] on div at bounding box center [101, 309] width 101 height 89
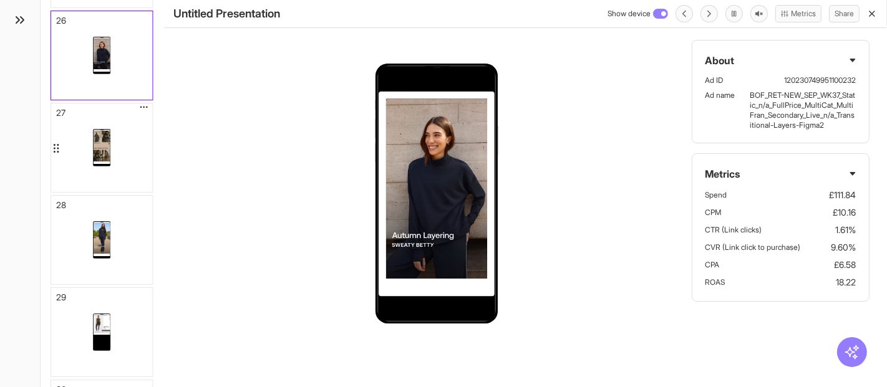
click at [125, 147] on div at bounding box center [101, 148] width 101 height 89
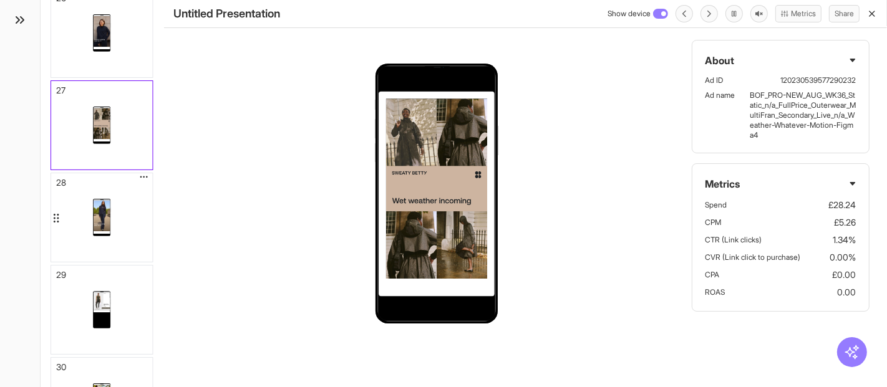
click at [136, 196] on div at bounding box center [101, 217] width 101 height 89
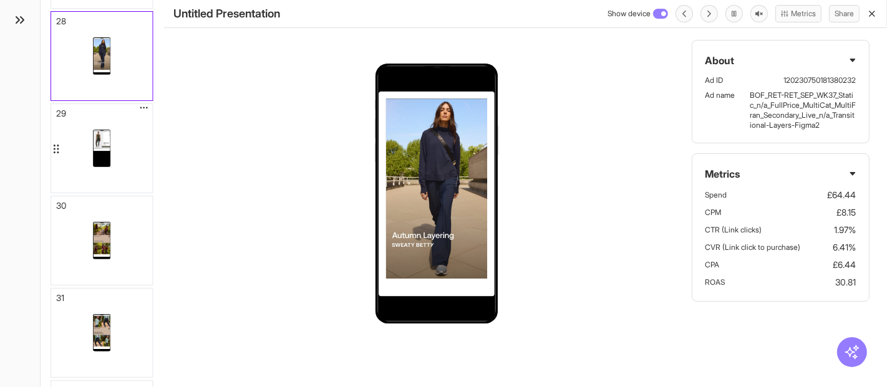
click at [121, 153] on div at bounding box center [101, 148] width 101 height 89
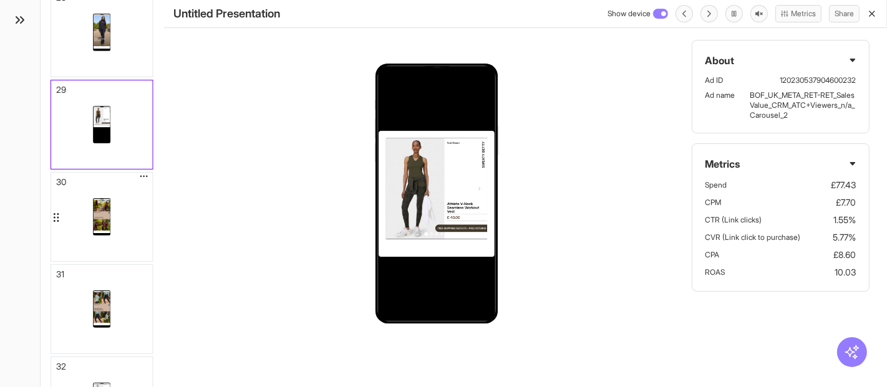
click at [120, 195] on div at bounding box center [101, 217] width 101 height 89
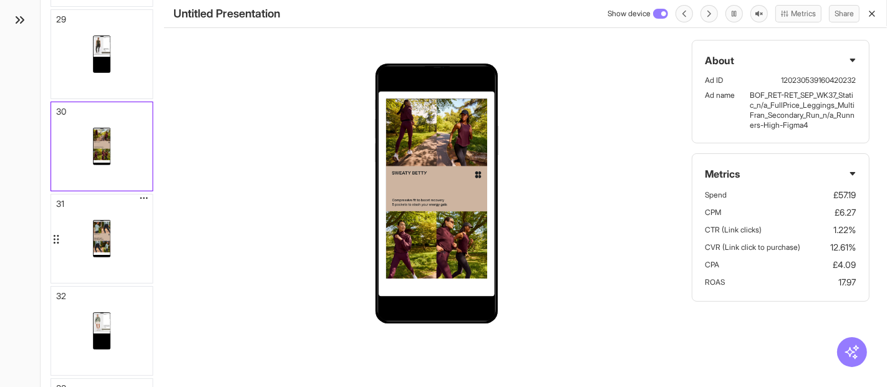
scroll to position [2624, 0]
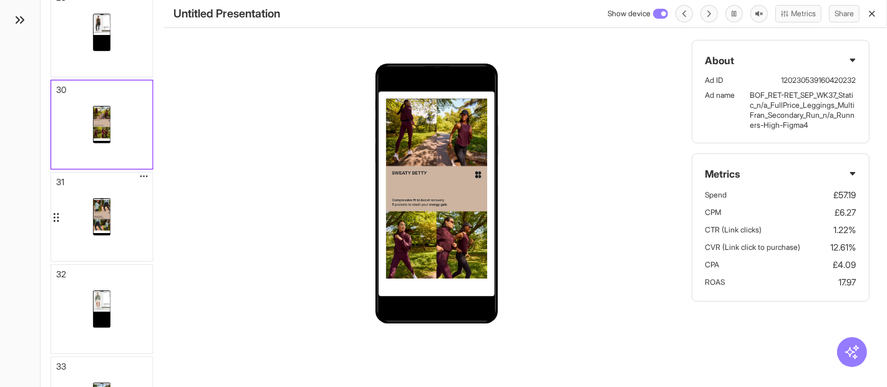
click at [118, 216] on div at bounding box center [101, 217] width 101 height 89
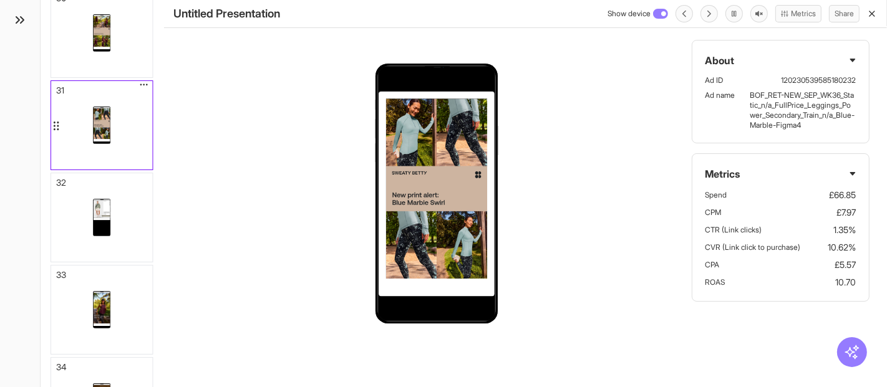
click at [119, 216] on div at bounding box center [101, 217] width 101 height 89
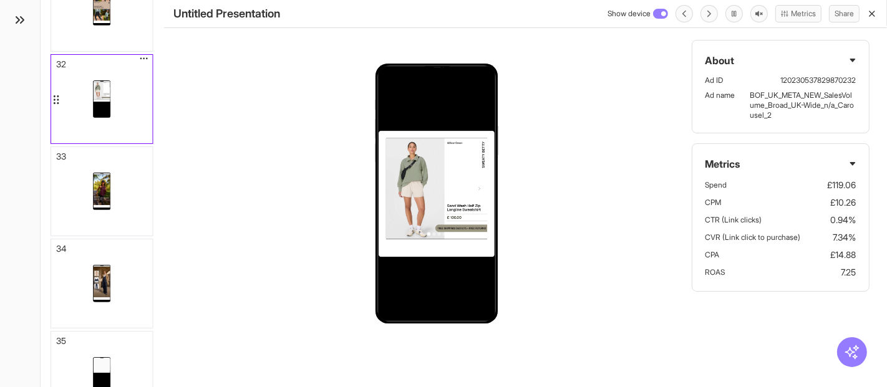
scroll to position [2877, 0]
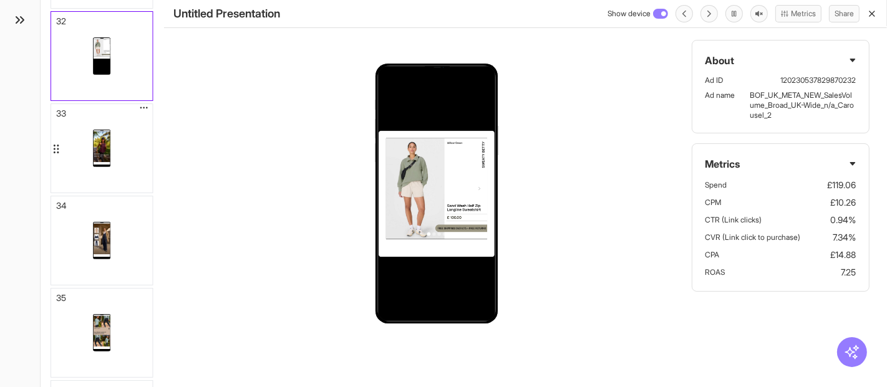
click at [121, 159] on div at bounding box center [101, 148] width 101 height 89
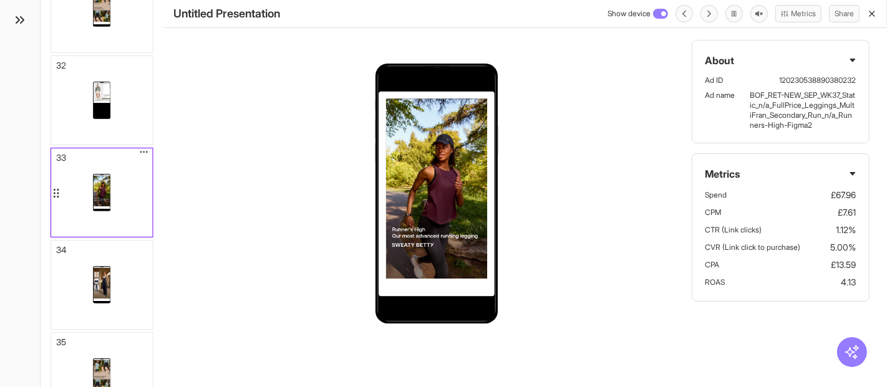
scroll to position [2831, 0]
click at [125, 259] on div at bounding box center [101, 287] width 101 height 89
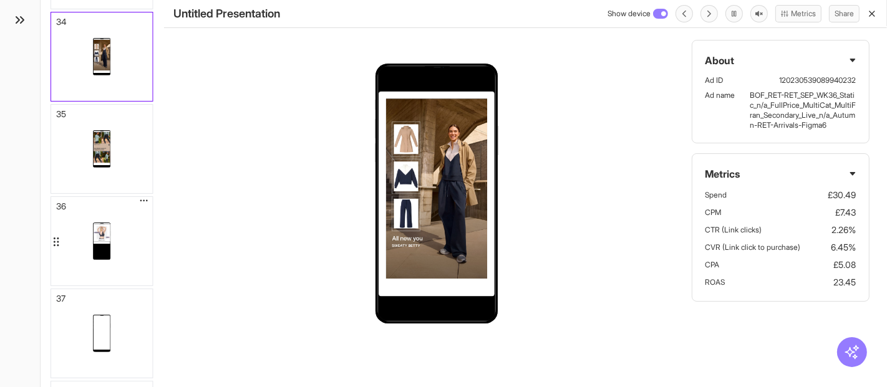
scroll to position [3063, 0]
click at [125, 154] on div at bounding box center [101, 148] width 101 height 89
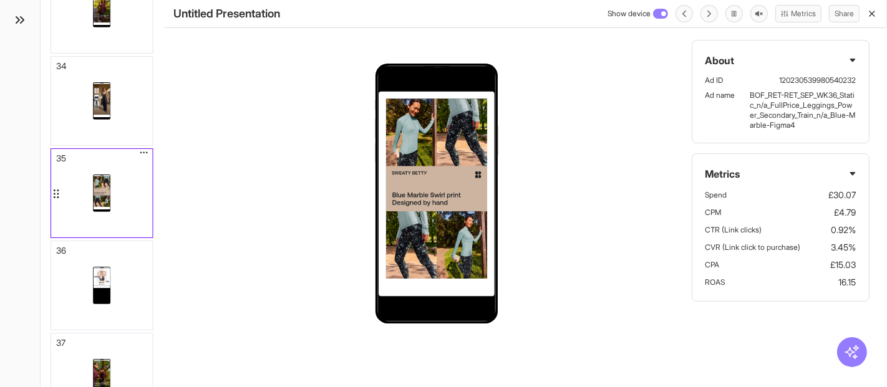
scroll to position [3016, 0]
click at [128, 282] on div at bounding box center [101, 286] width 101 height 89
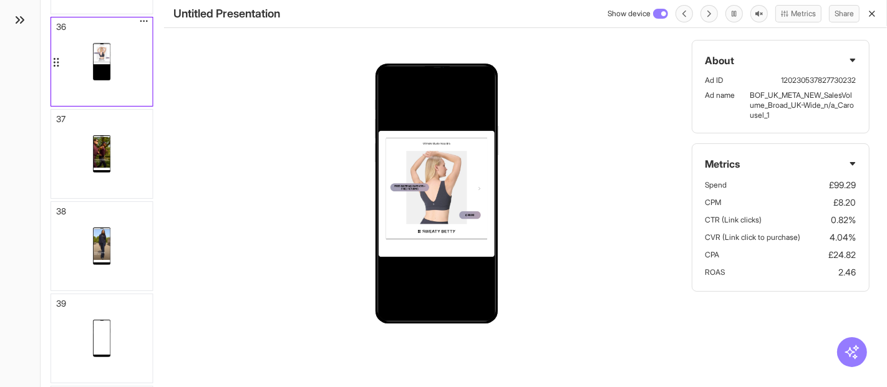
scroll to position [3241, 0]
click at [123, 175] on div at bounding box center [101, 154] width 101 height 89
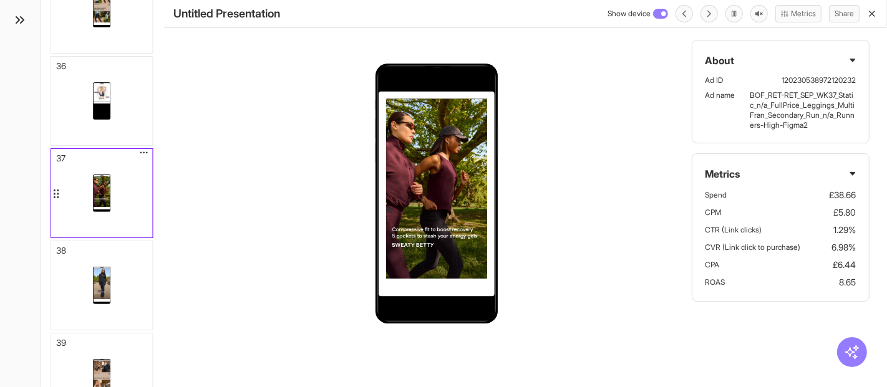
scroll to position [3200, 0]
click at [127, 275] on div at bounding box center [101, 287] width 101 height 89
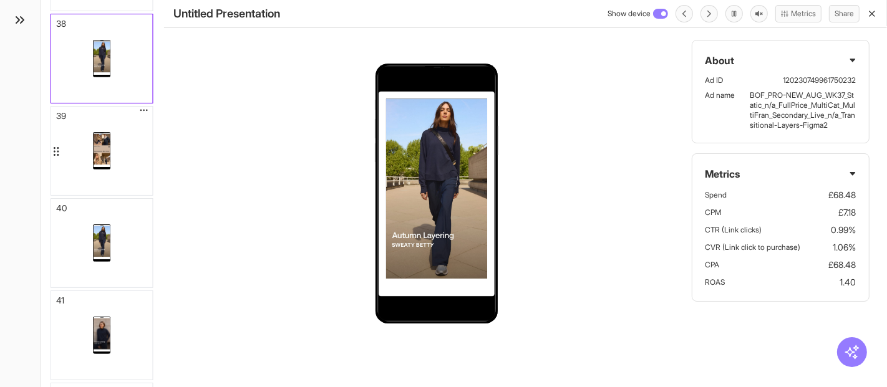
scroll to position [3431, 0]
click at [118, 156] on div at bounding box center [101, 148] width 101 height 89
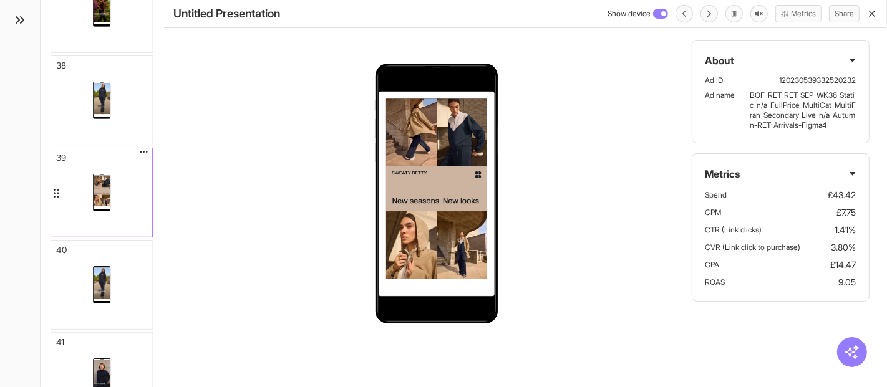
scroll to position [3385, 0]
click at [130, 273] on div at bounding box center [101, 287] width 101 height 89
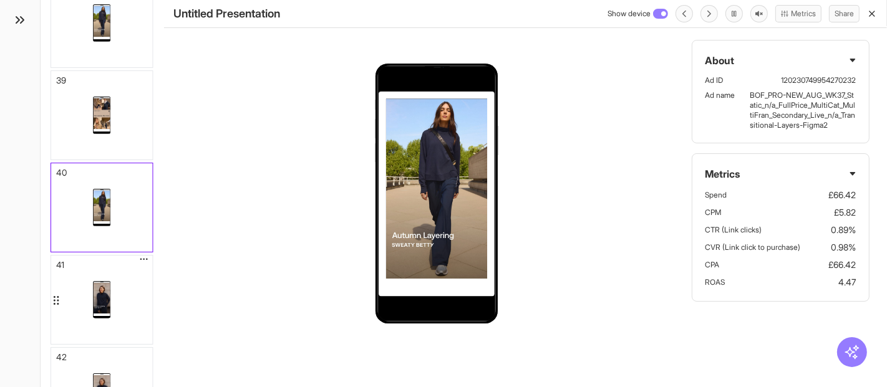
scroll to position [3478, 0]
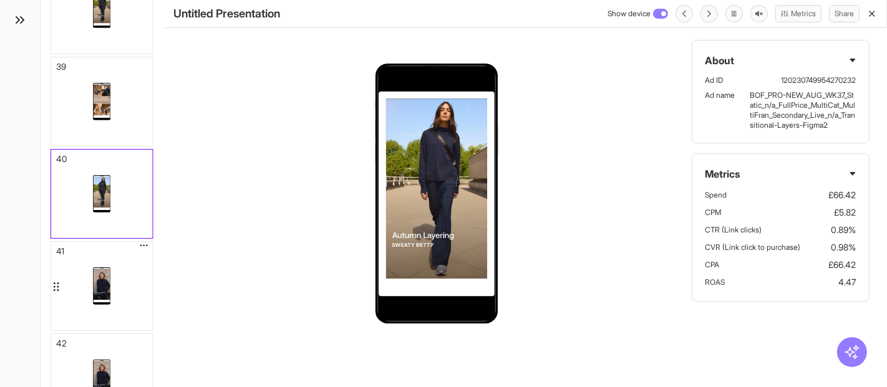
click at [115, 269] on div at bounding box center [101, 286] width 101 height 89
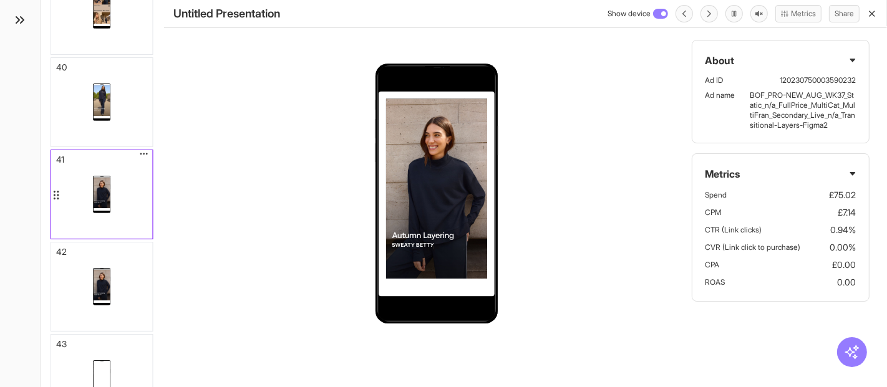
scroll to position [3708, 0]
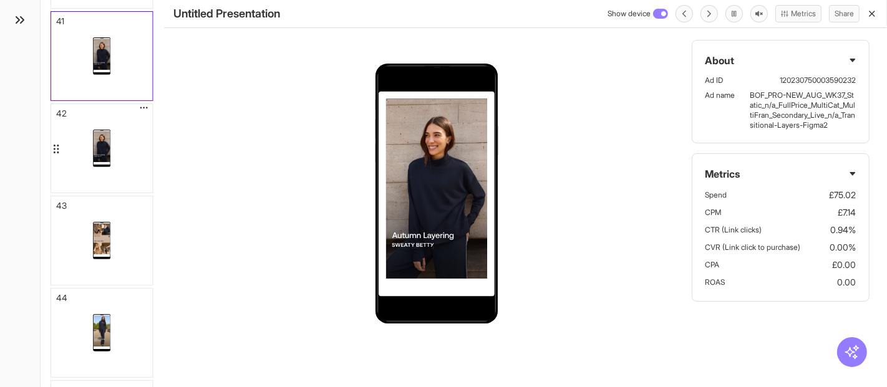
click at [120, 164] on div at bounding box center [101, 148] width 101 height 89
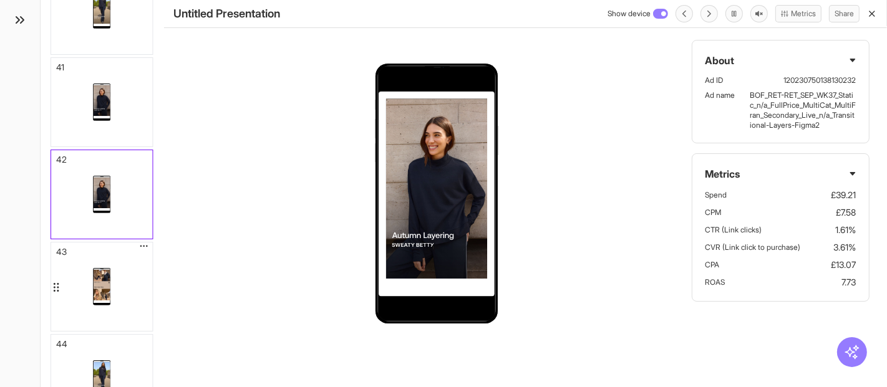
click at [125, 260] on div at bounding box center [101, 287] width 101 height 89
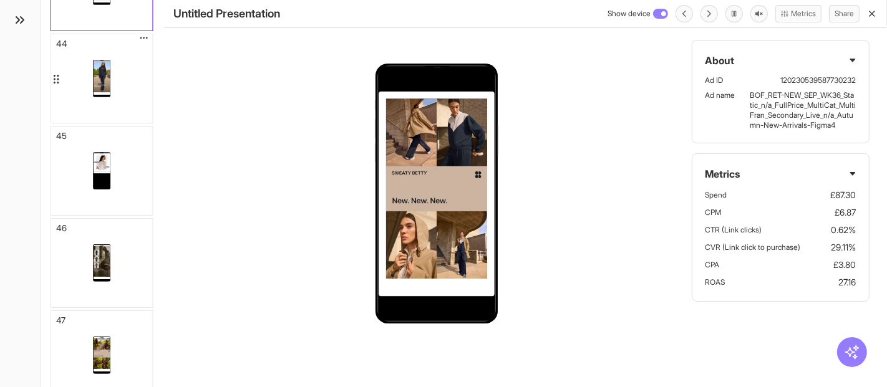
click at [126, 99] on div at bounding box center [101, 78] width 101 height 89
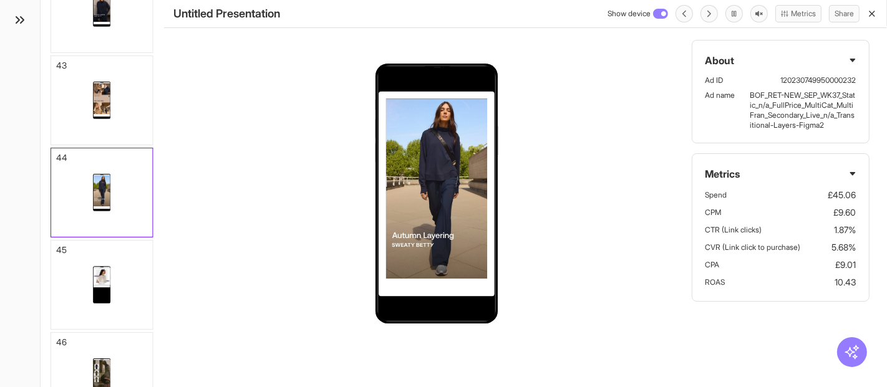
scroll to position [3846, 0]
